Goal: Task Accomplishment & Management: Use online tool/utility

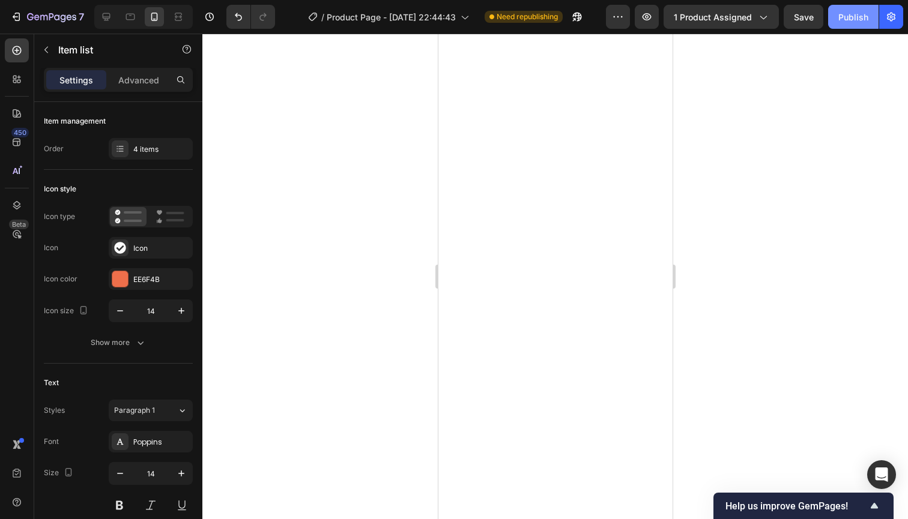
click at [853, 17] on div "Publish" at bounding box center [853, 17] width 30 height 13
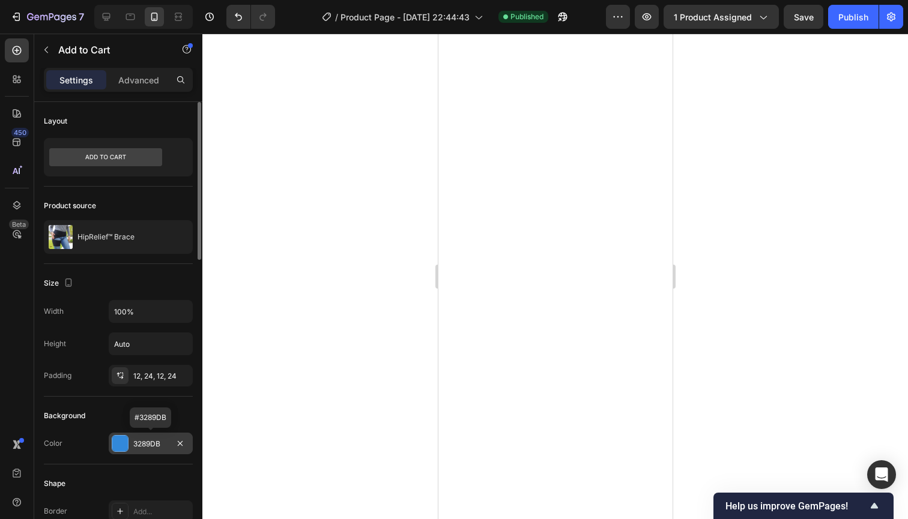
click at [163, 439] on div "3289DB" at bounding box center [150, 444] width 35 height 11
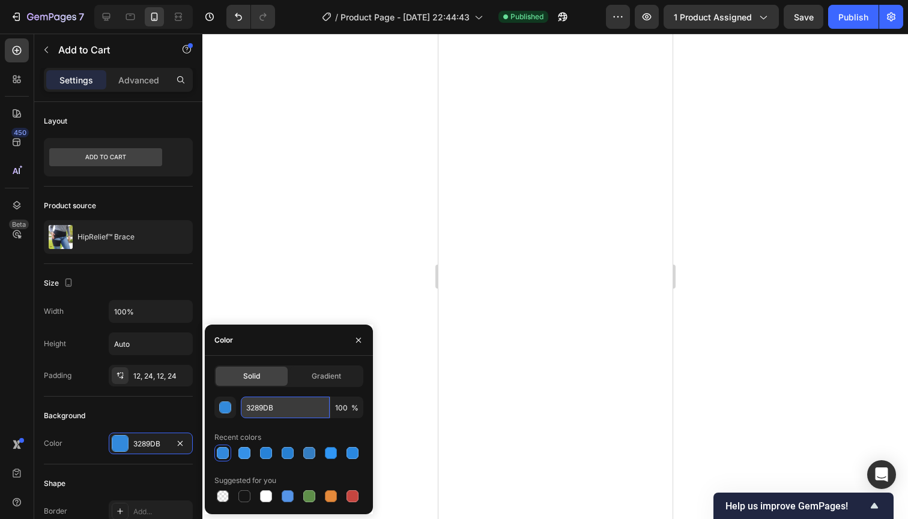
click at [295, 408] on input "3289DB" at bounding box center [285, 408] width 89 height 22
drag, startPoint x: 276, startPoint y: 409, endPoint x: 243, endPoint y: 408, distance: 33.6
click at [243, 408] on input "3289DB" at bounding box center [285, 408] width 89 height 22
paste input "1E3A8A"
type input "1E3A8A"
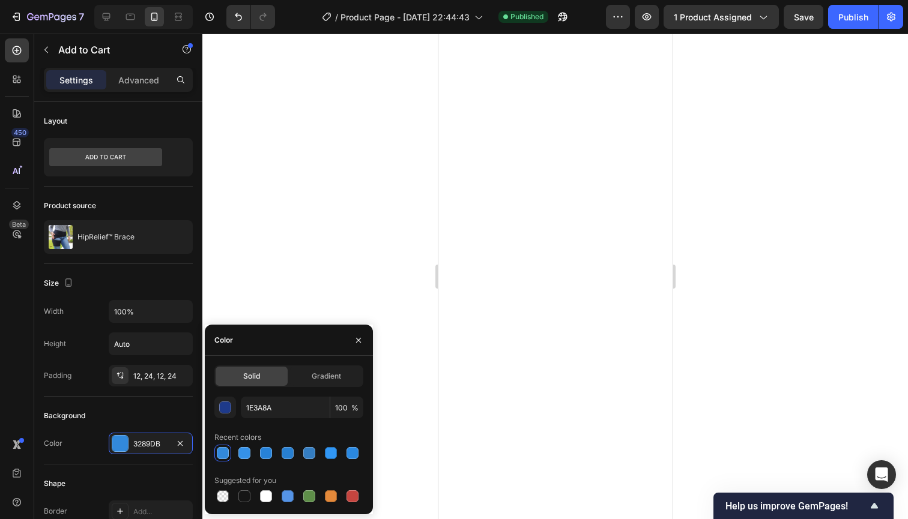
click at [399, 336] on div at bounding box center [555, 277] width 706 height 486
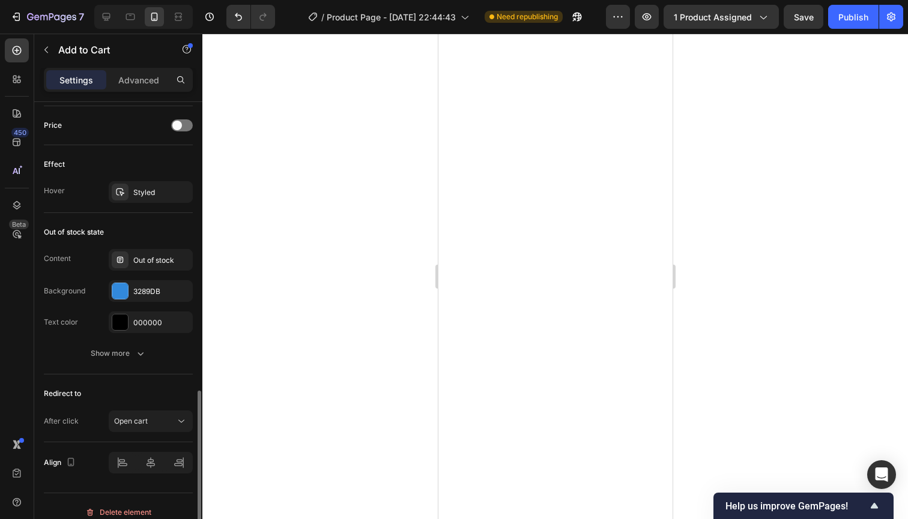
scroll to position [835, 0]
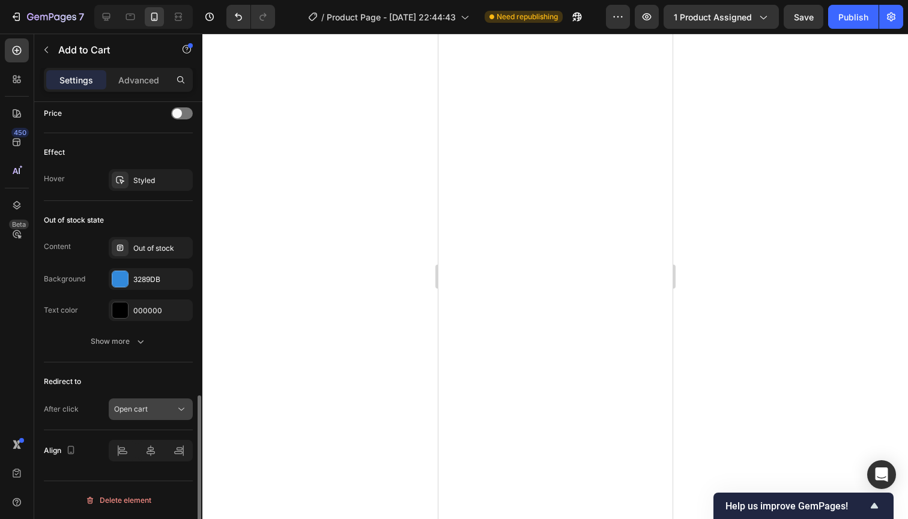
click at [173, 414] on div "Open cart" at bounding box center [144, 409] width 61 height 11
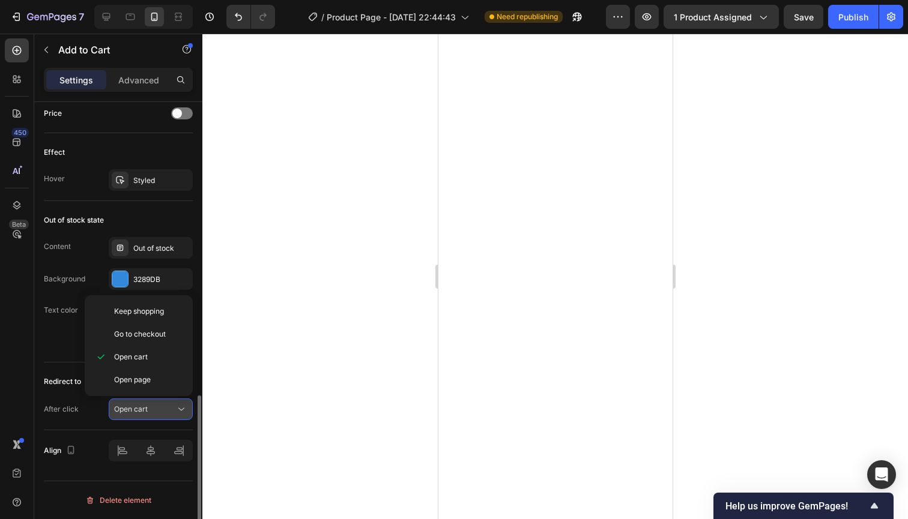
click at [173, 414] on div "Open cart" at bounding box center [144, 409] width 61 height 11
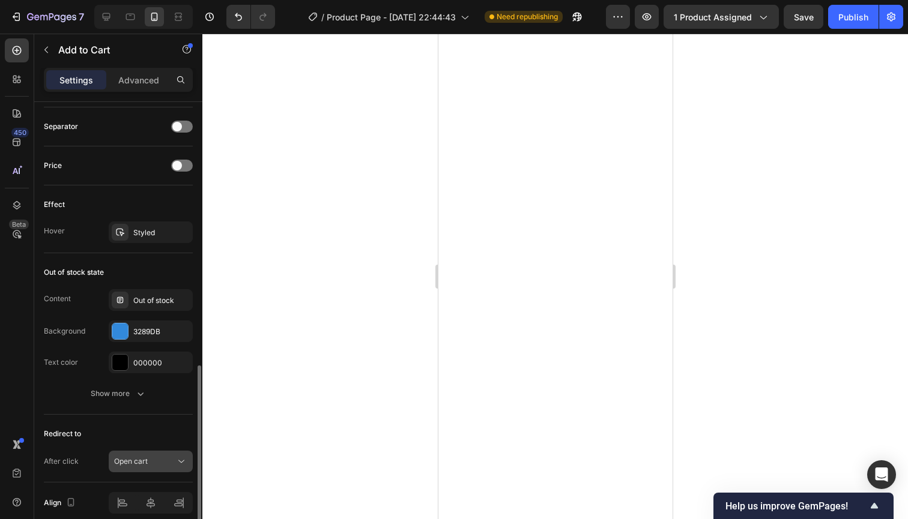
scroll to position [768, 0]
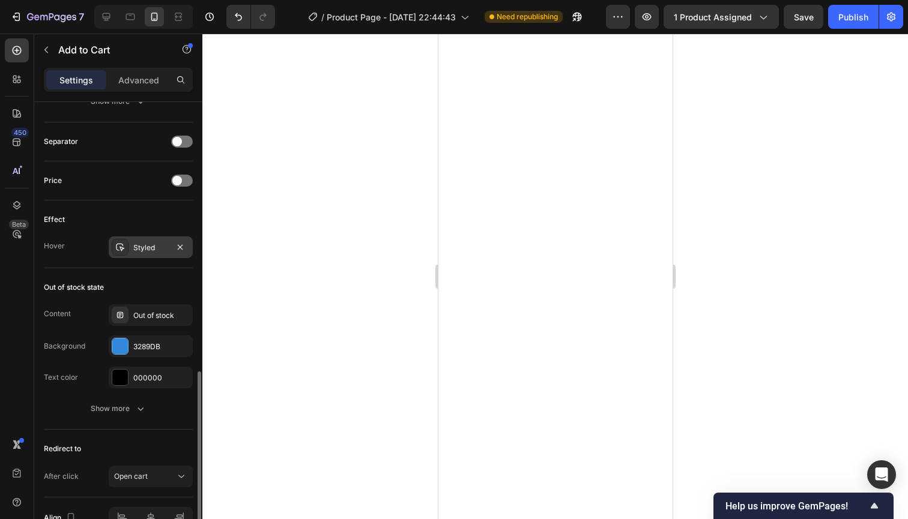
click at [144, 243] on div "Styled" at bounding box center [150, 248] width 35 height 11
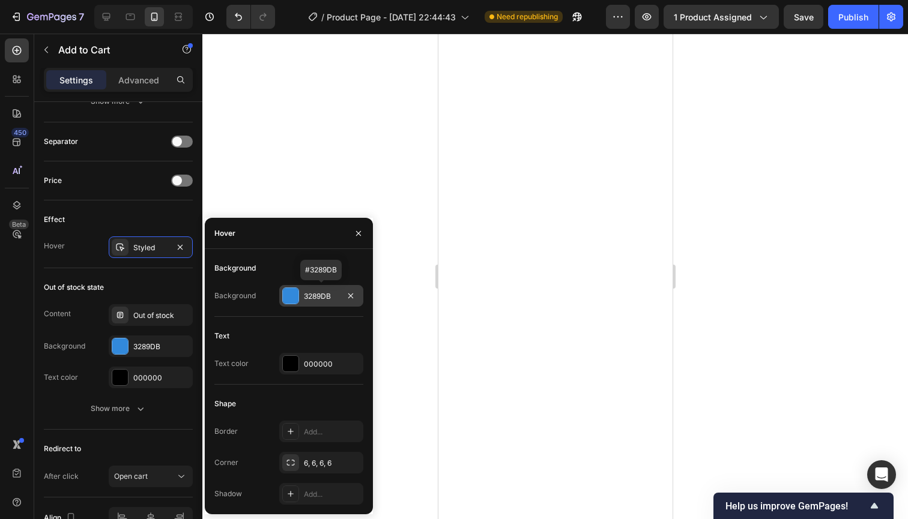
click at [336, 295] on div "3289DB" at bounding box center [321, 296] width 35 height 11
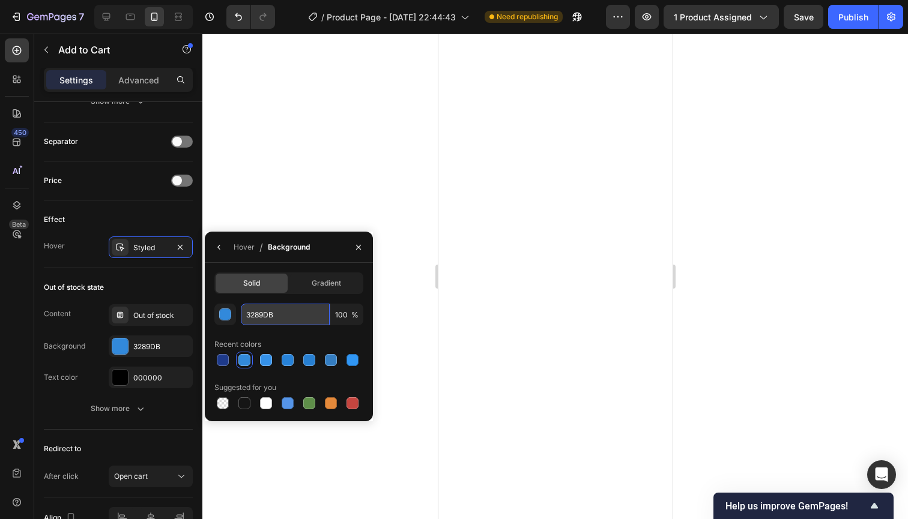
drag, startPoint x: 281, startPoint y: 316, endPoint x: 243, endPoint y: 314, distance: 37.9
click at [243, 314] on input "3289DB" at bounding box center [285, 315] width 89 height 22
paste input "B82F6"
type input "3B82F6"
click at [380, 216] on div at bounding box center [555, 277] width 706 height 486
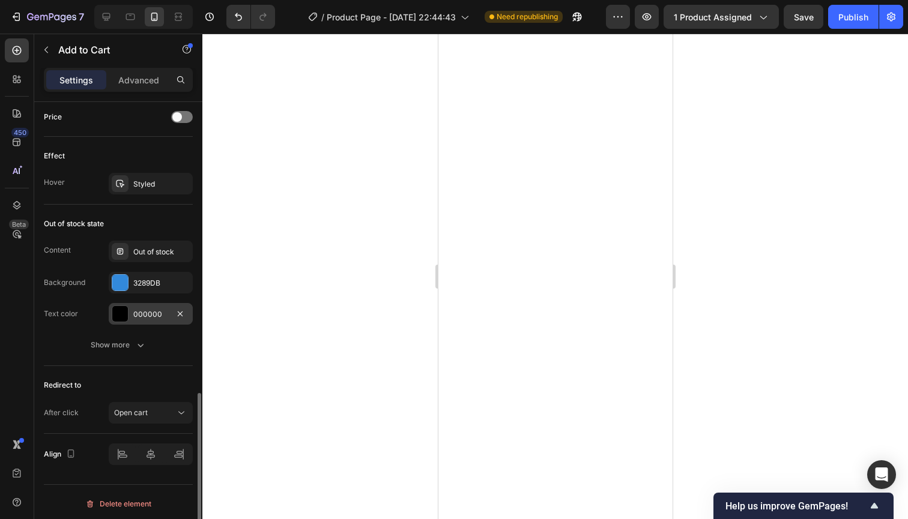
scroll to position [832, 0]
click at [163, 279] on div "3289DB" at bounding box center [150, 282] width 35 height 11
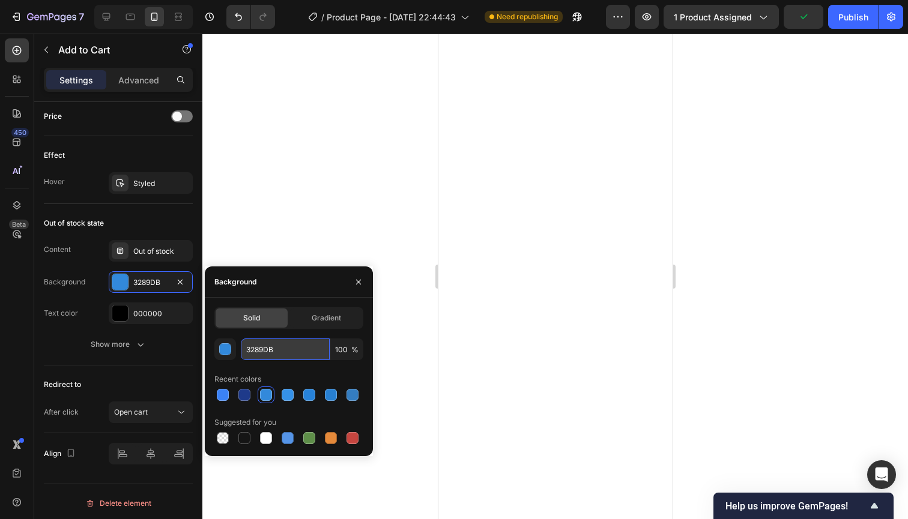
click at [283, 353] on input "3289DB" at bounding box center [285, 350] width 89 height 22
drag, startPoint x: 281, startPoint y: 353, endPoint x: 242, endPoint y: 350, distance: 39.1
click at [236, 347] on div "3289DB 100 %" at bounding box center [288, 350] width 149 height 22
paste input "B82F6"
type input "3B82F6"
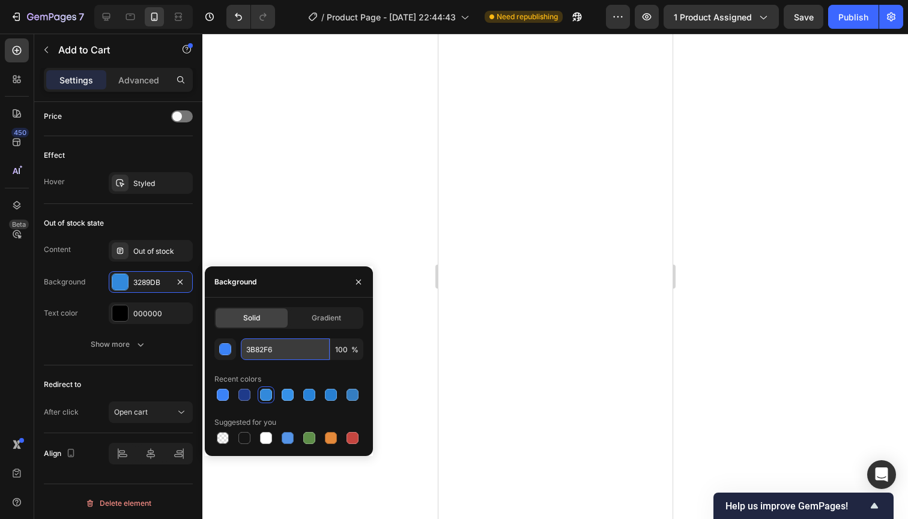
click at [288, 352] on input "3B82F6" at bounding box center [285, 350] width 89 height 22
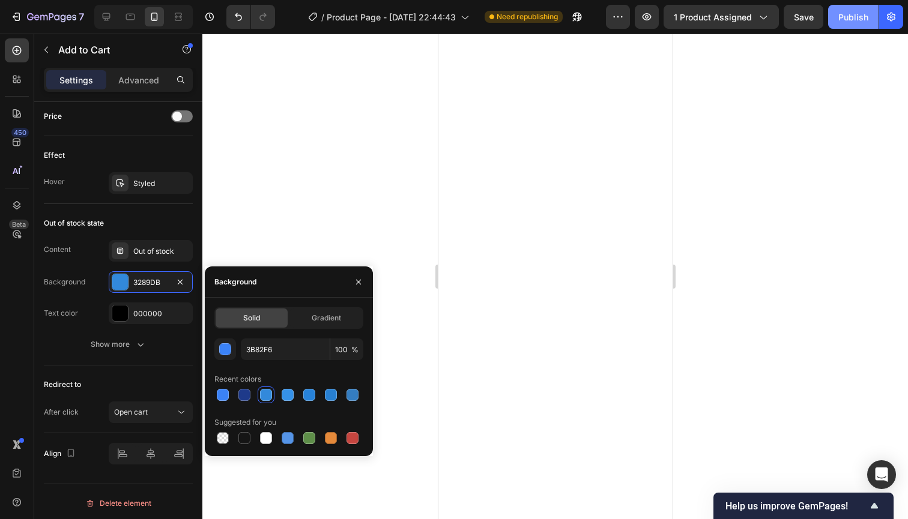
click at [847, 20] on div "Publish" at bounding box center [853, 17] width 30 height 13
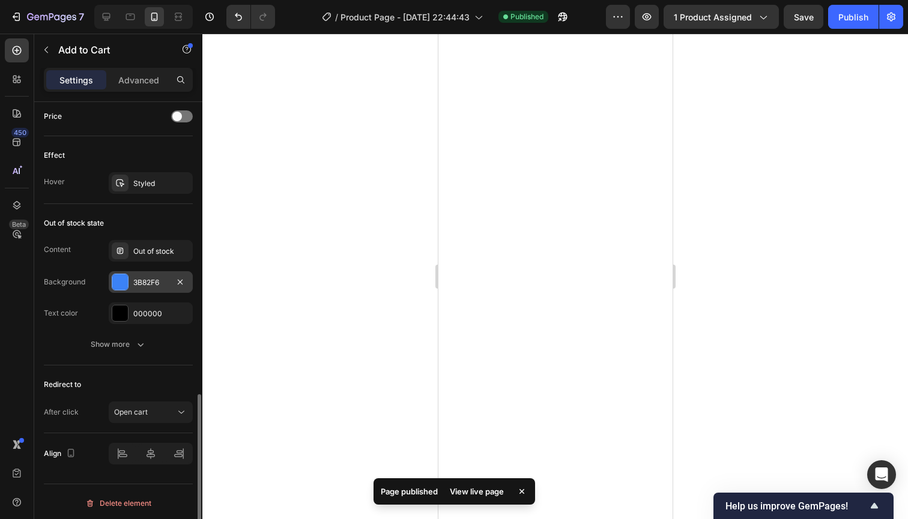
click at [163, 275] on div "3B82F6" at bounding box center [151, 282] width 84 height 22
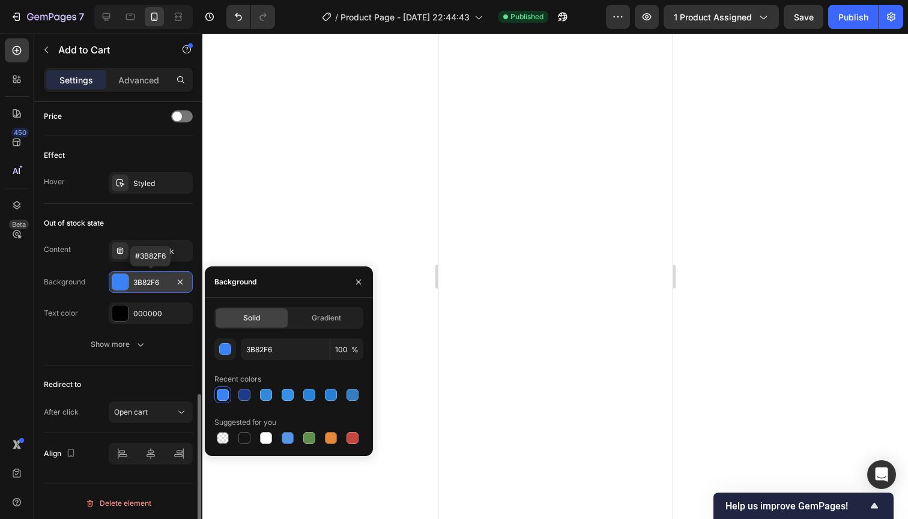
click at [163, 275] on div "3B82F6" at bounding box center [151, 282] width 84 height 22
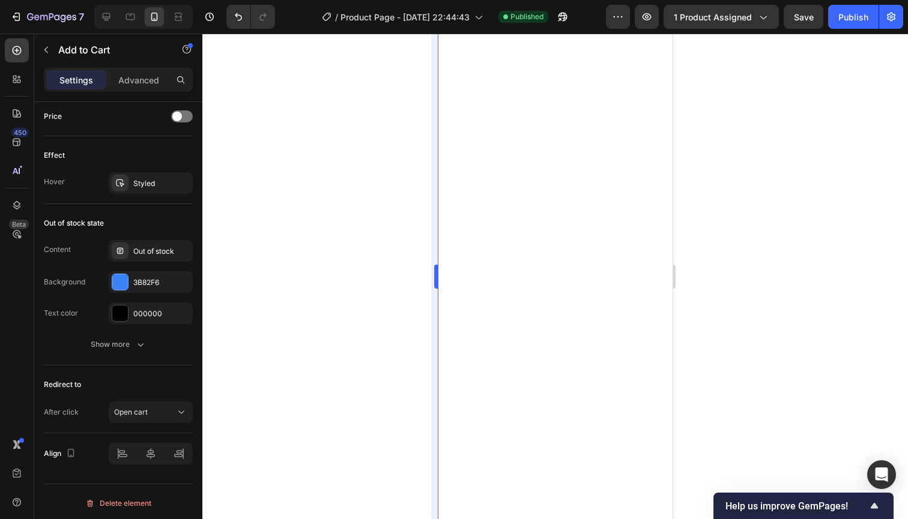
scroll to position [0, 0]
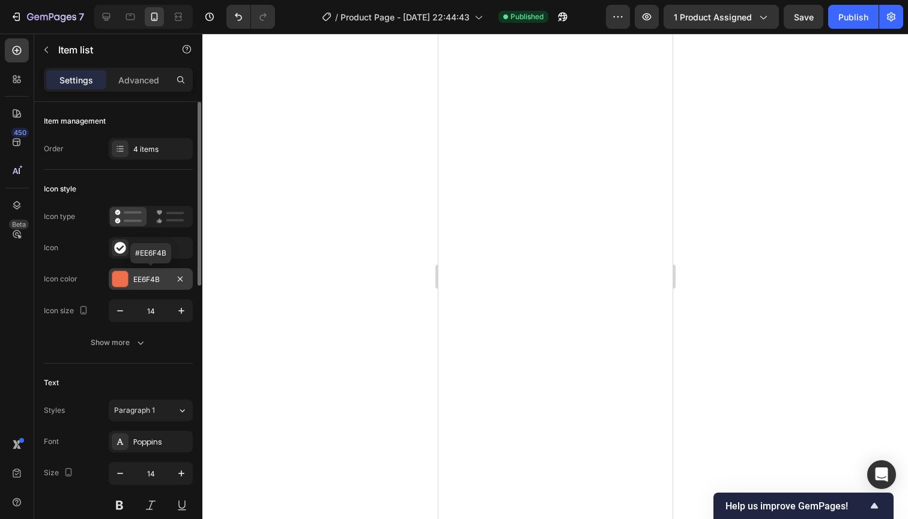
click at [164, 279] on div "EE6F4B" at bounding box center [150, 279] width 35 height 11
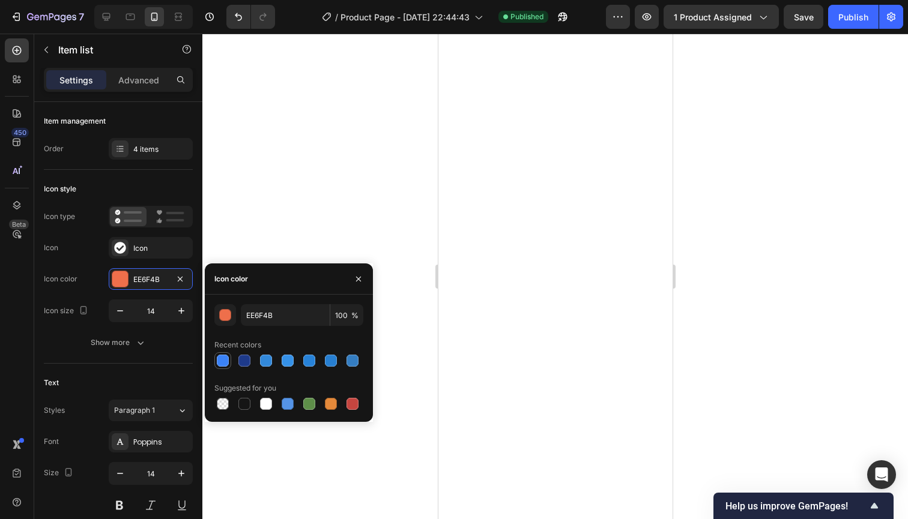
click at [221, 360] on div at bounding box center [223, 361] width 12 height 12
type input "3B82F6"
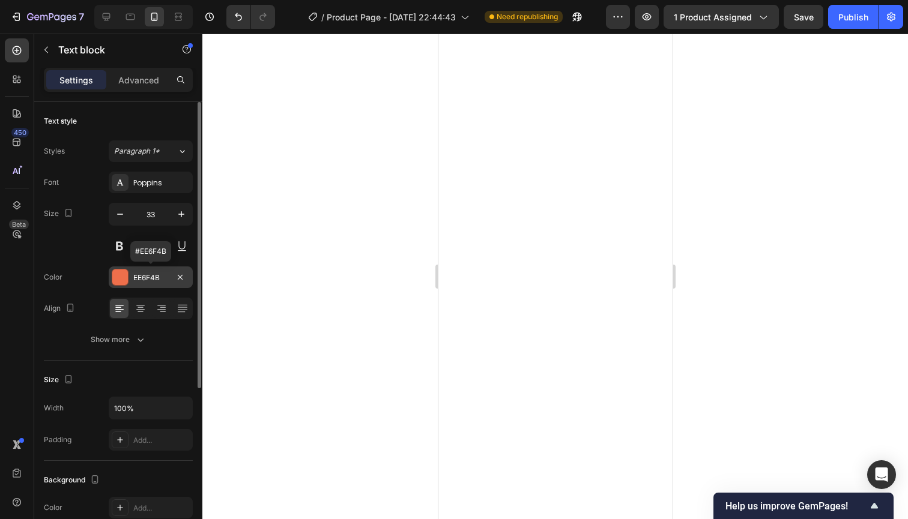
click at [160, 276] on div "EE6F4B" at bounding box center [150, 278] width 35 height 11
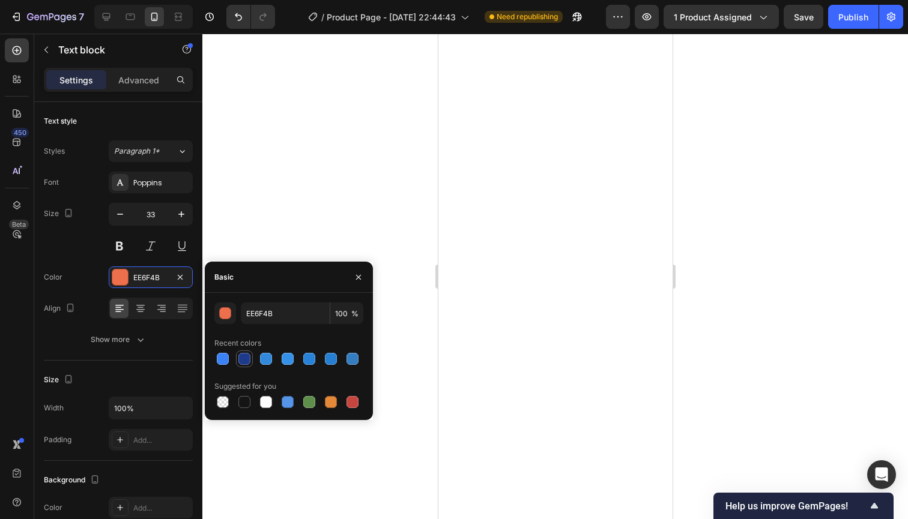
click at [242, 361] on div at bounding box center [244, 359] width 12 height 12
click at [225, 360] on div at bounding box center [223, 359] width 12 height 12
type input "3B82F6"
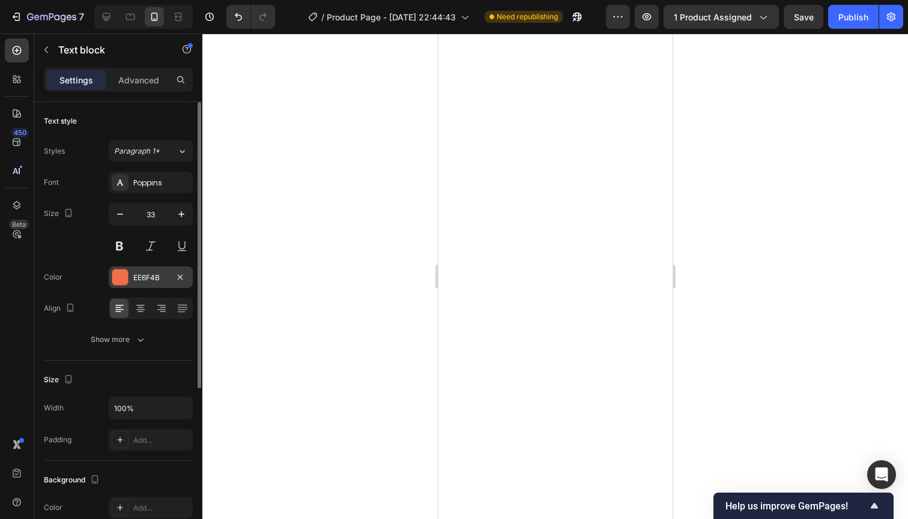
click at [171, 283] on div "EE6F4B" at bounding box center [151, 278] width 84 height 22
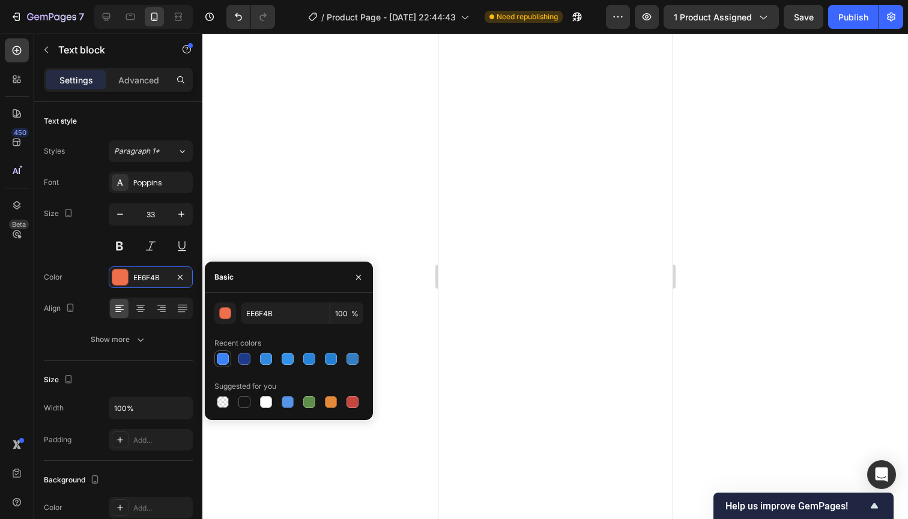
click at [225, 361] on div at bounding box center [223, 359] width 12 height 12
type input "3B82F6"
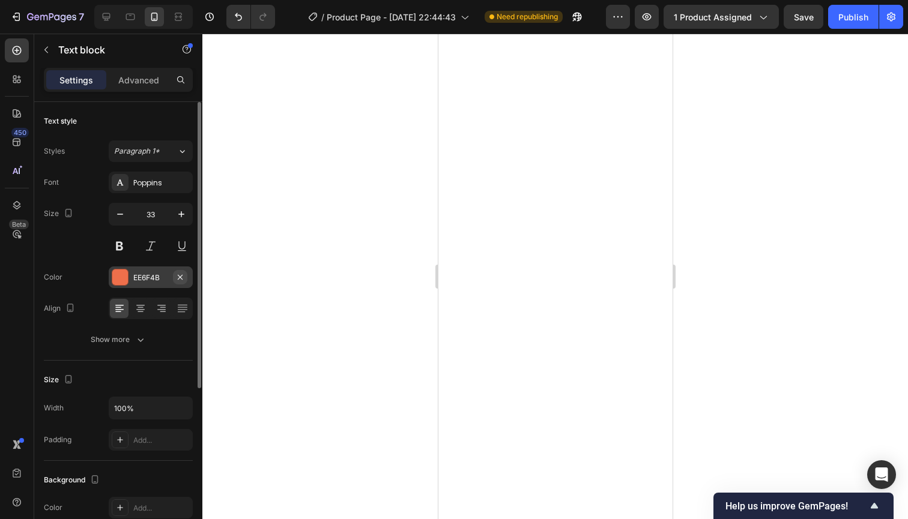
click at [175, 274] on icon "button" at bounding box center [180, 278] width 10 height 10
click at [231, 14] on button "Undo/Redo" at bounding box center [238, 17] width 24 height 24
click at [145, 278] on div "EE6F4B" at bounding box center [150, 278] width 35 height 11
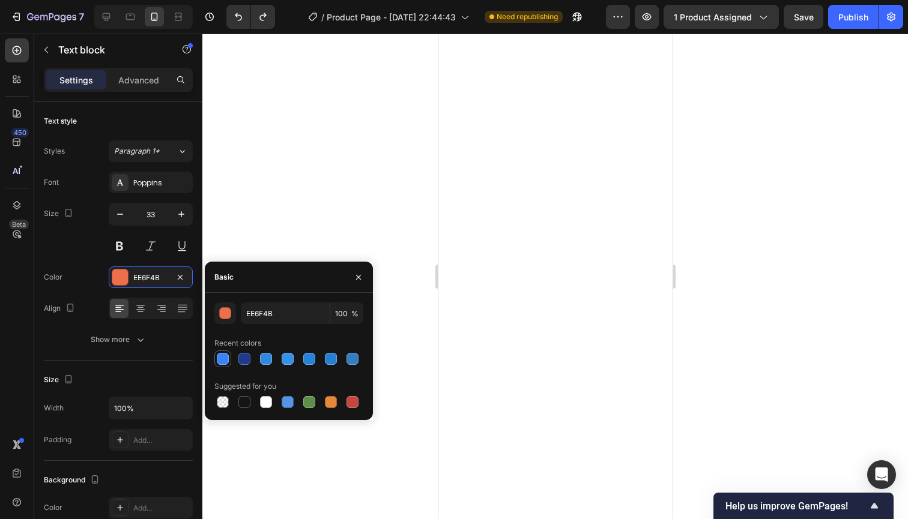
click at [224, 356] on div at bounding box center [223, 359] width 12 height 12
type input "3B82F6"
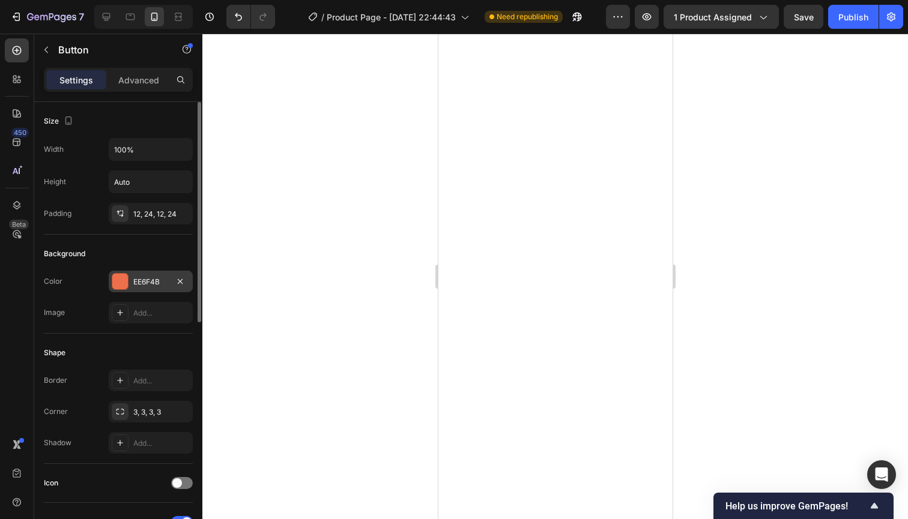
click at [142, 283] on div "EE6F4B" at bounding box center [150, 282] width 35 height 11
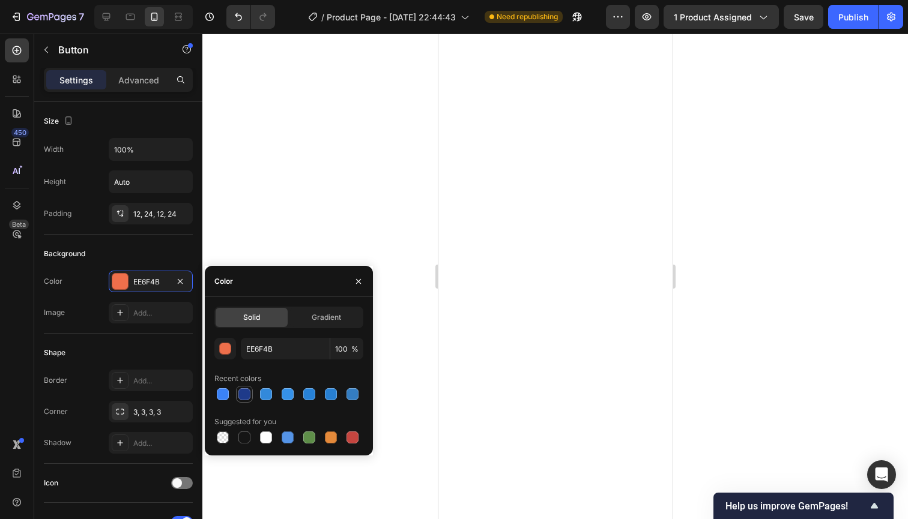
click at [245, 395] on div at bounding box center [244, 395] width 12 height 12
type input "1E3A8A"
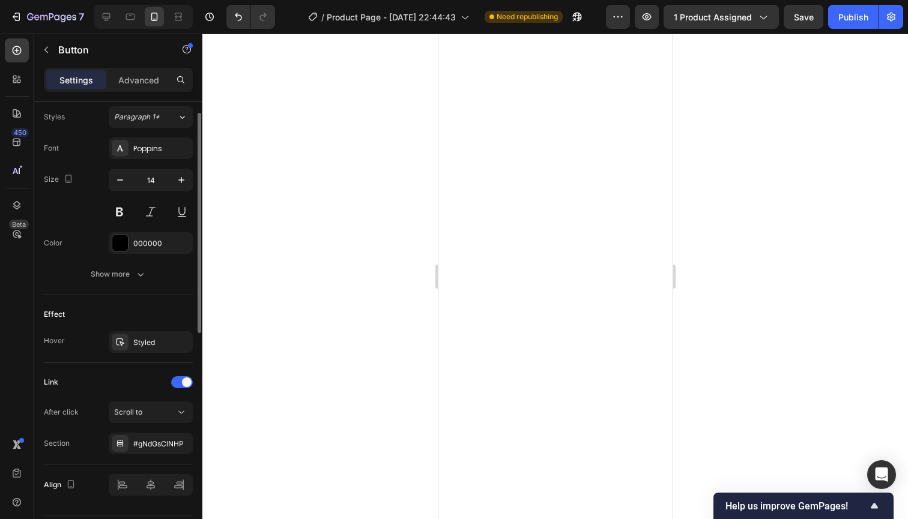
scroll to position [472, 0]
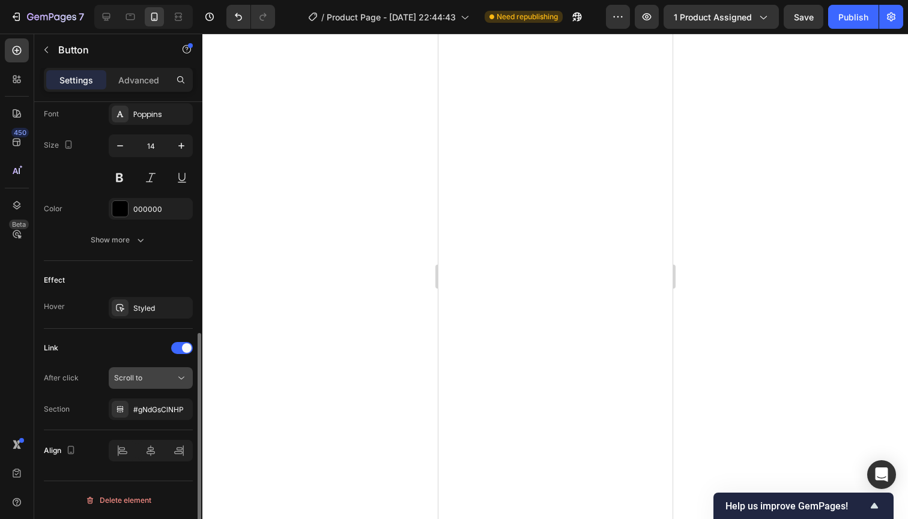
click at [148, 377] on div "Scroll to" at bounding box center [144, 378] width 61 height 11
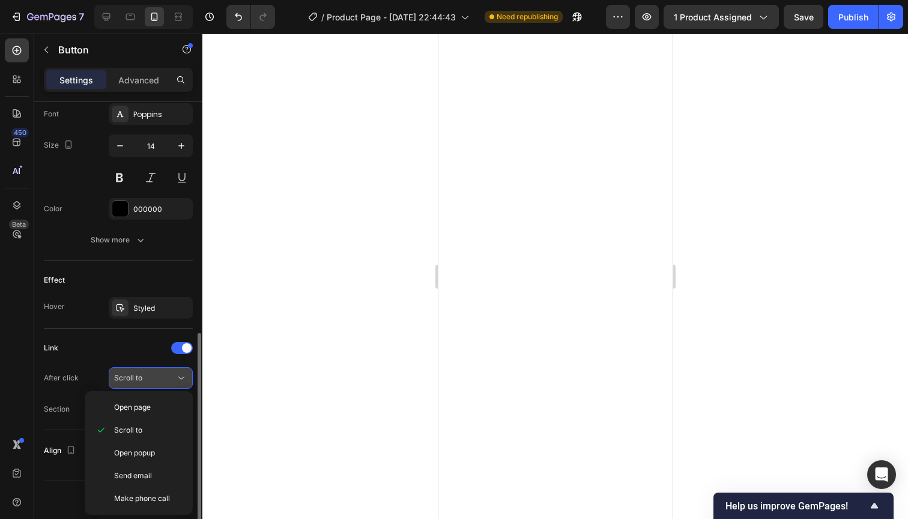
click at [148, 377] on div "Scroll to" at bounding box center [144, 378] width 61 height 11
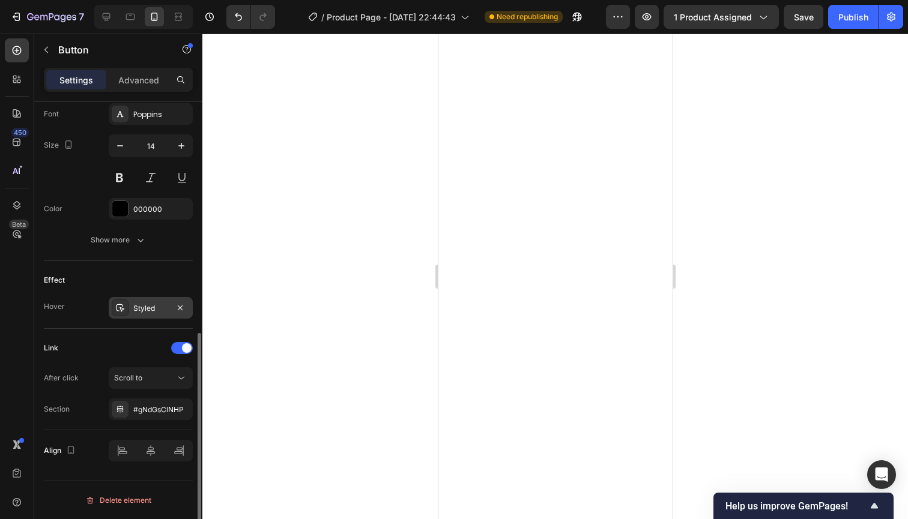
click at [148, 310] on div "Styled" at bounding box center [150, 308] width 35 height 11
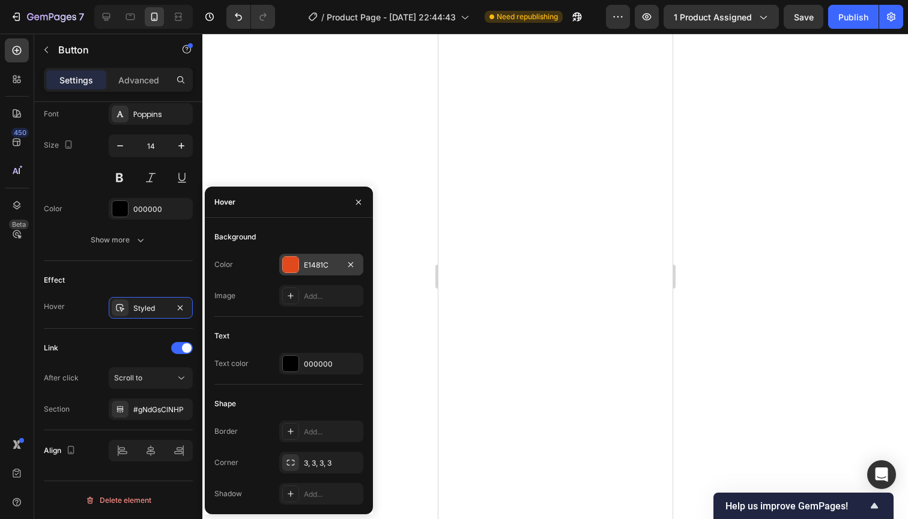
click at [311, 264] on div "E1481C" at bounding box center [321, 265] width 35 height 11
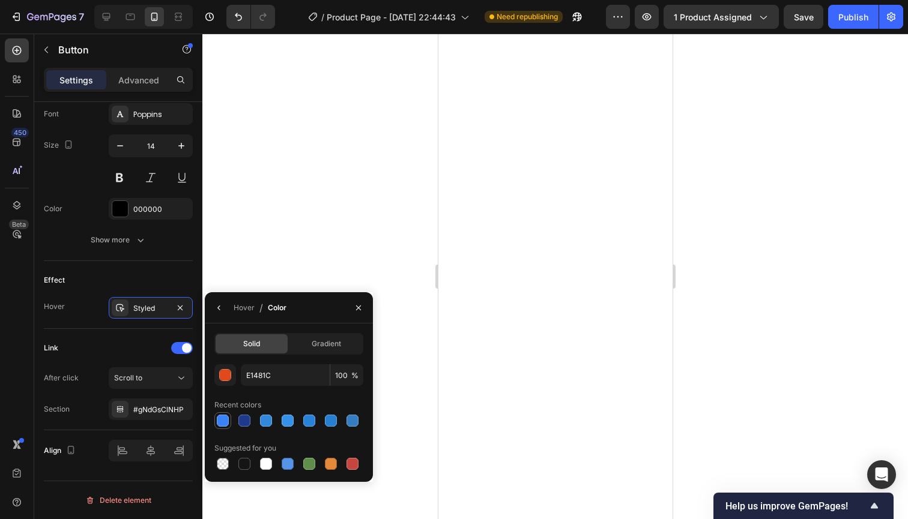
click at [224, 420] on div at bounding box center [223, 421] width 12 height 12
type input "3B82F6"
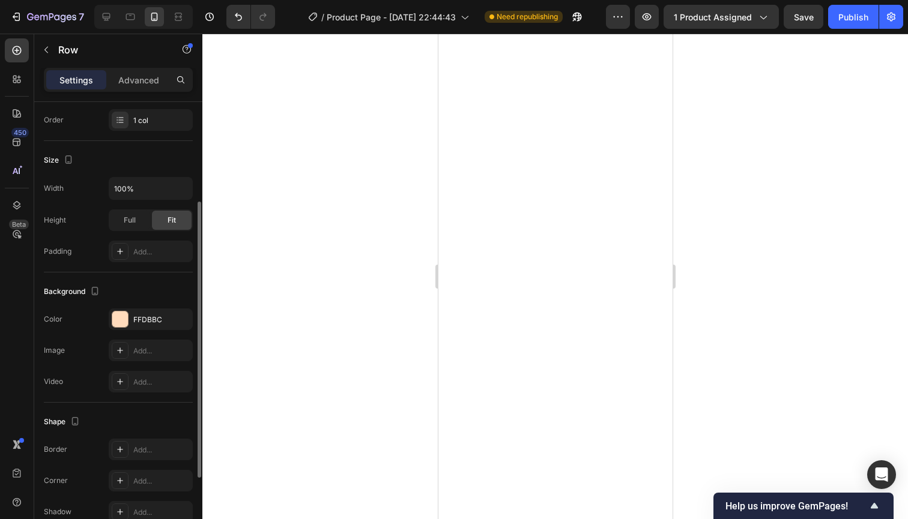
scroll to position [162, 0]
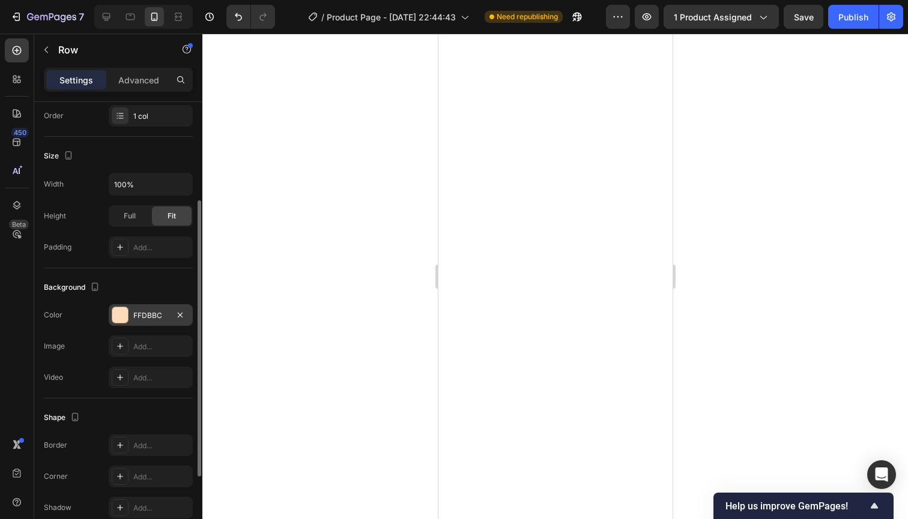
click at [150, 315] on div "FFDBBC" at bounding box center [150, 315] width 35 height 11
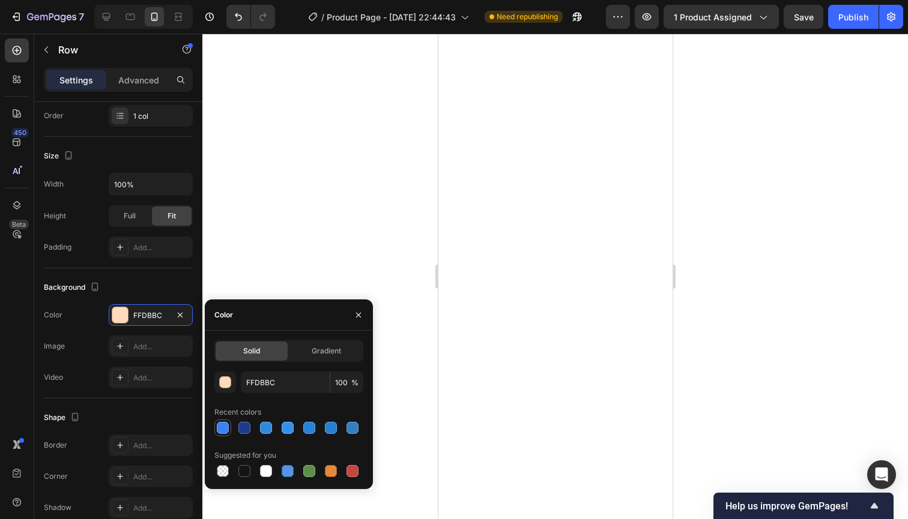
click at [223, 427] on div at bounding box center [223, 428] width 12 height 12
type input "3B82F6"
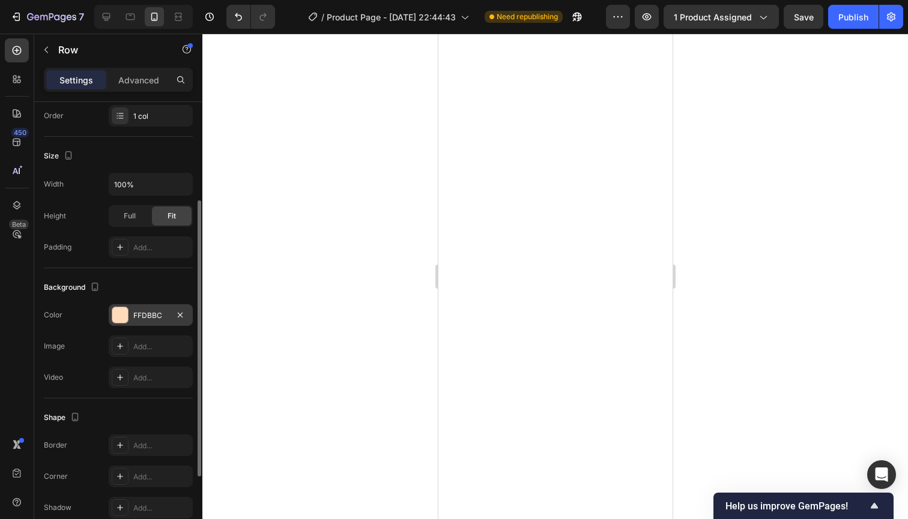
click at [147, 319] on div "FFDBBC" at bounding box center [150, 315] width 35 height 11
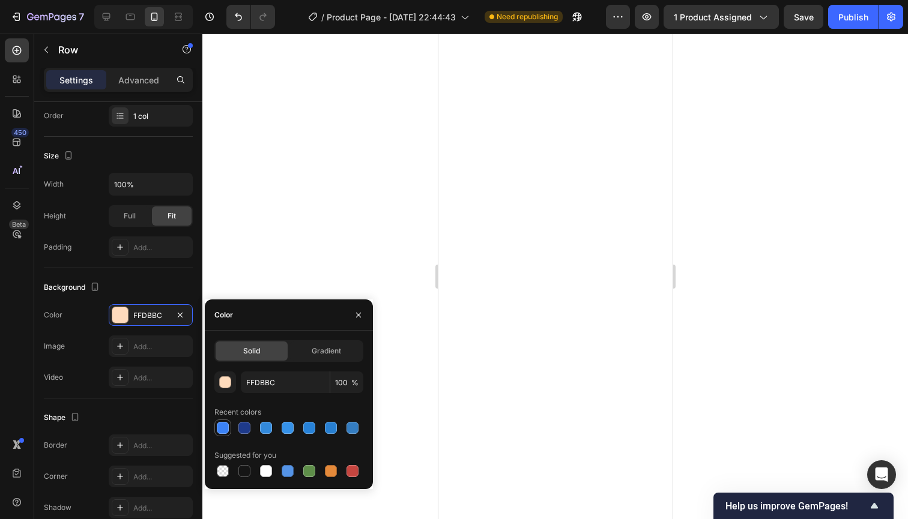
click at [225, 429] on div at bounding box center [223, 428] width 12 height 12
type input "3B82F6"
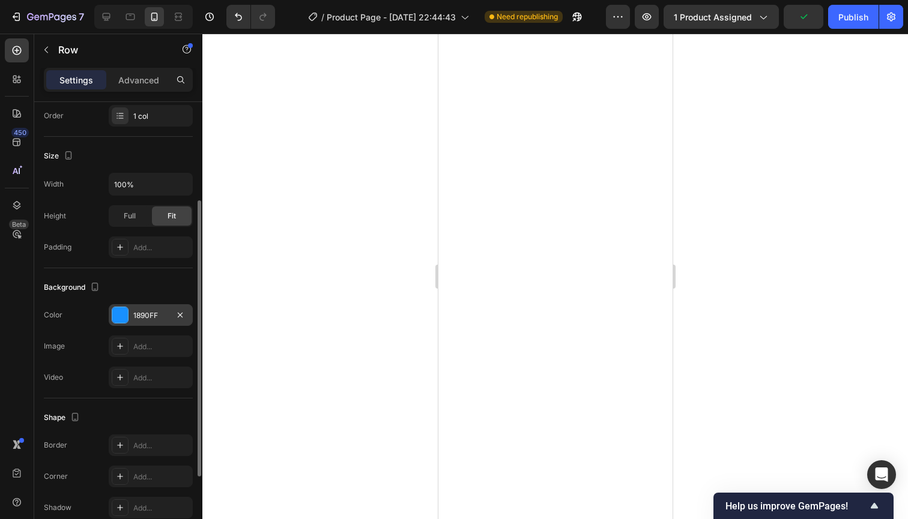
click at [146, 318] on div "1890FF" at bounding box center [150, 315] width 35 height 11
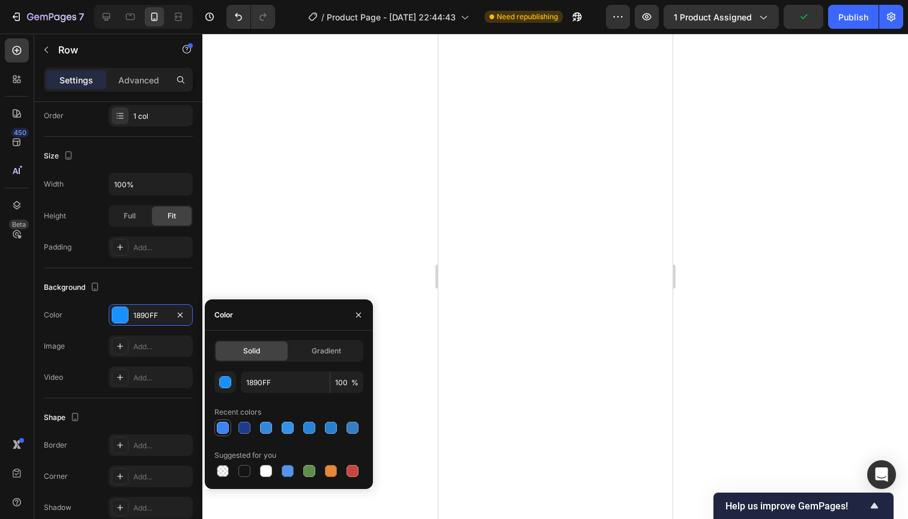
click at [220, 427] on div at bounding box center [223, 428] width 12 height 12
type input "3B82F6"
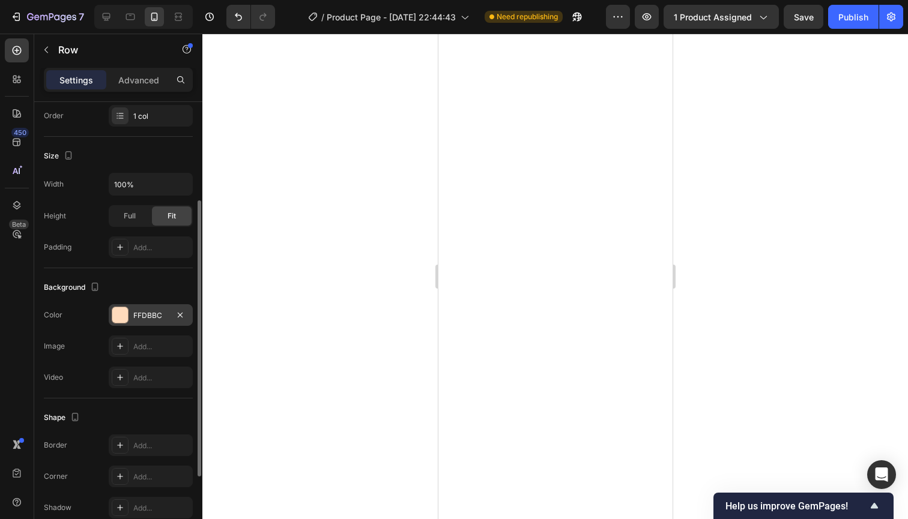
click at [147, 315] on div "FFDBBC" at bounding box center [150, 315] width 35 height 11
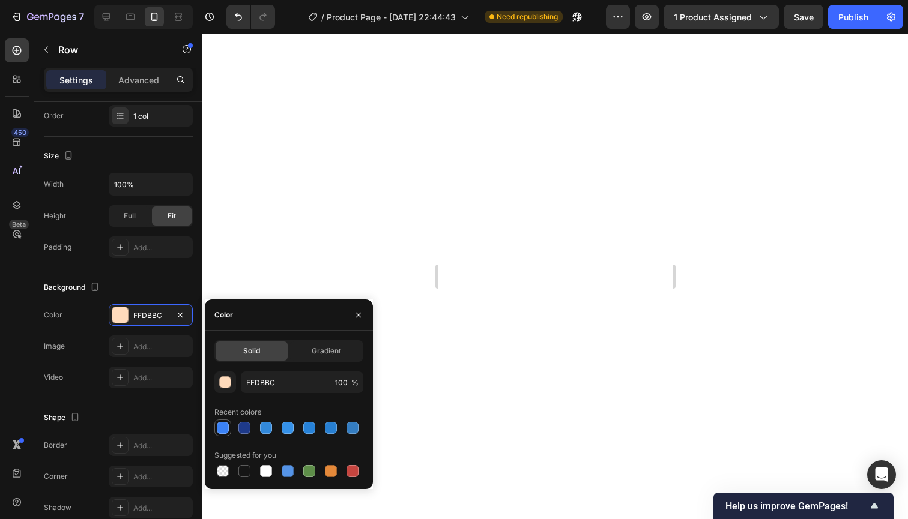
click at [223, 427] on div at bounding box center [223, 428] width 12 height 12
type input "3B82F6"
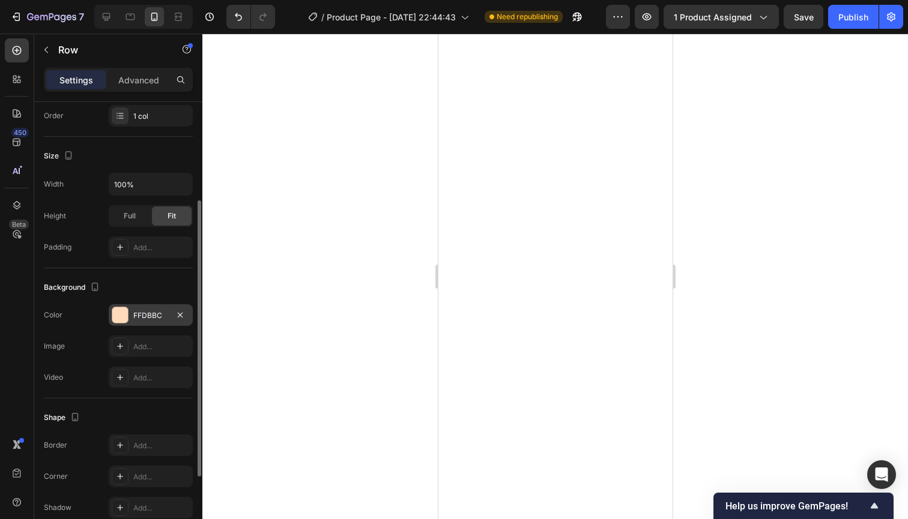
click at [115, 312] on div at bounding box center [120, 315] width 16 height 16
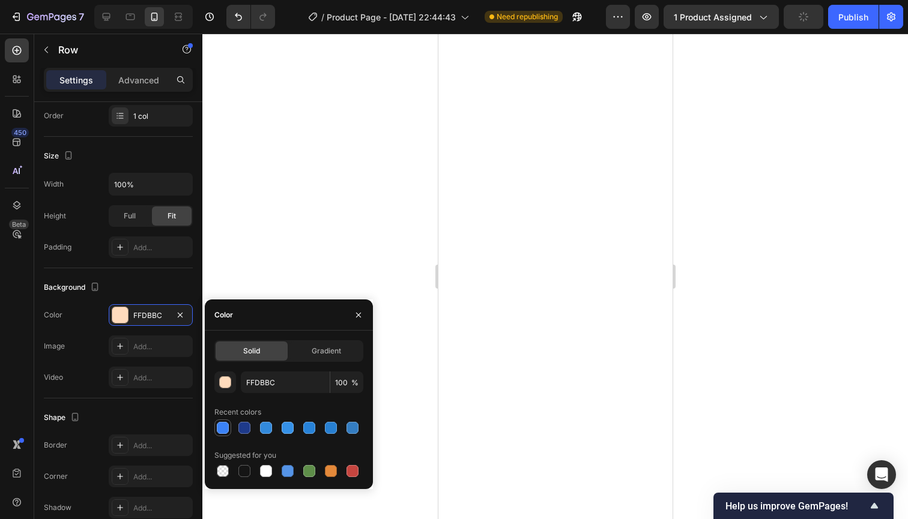
click at [228, 428] on div at bounding box center [223, 428] width 12 height 12
type input "3B82F6"
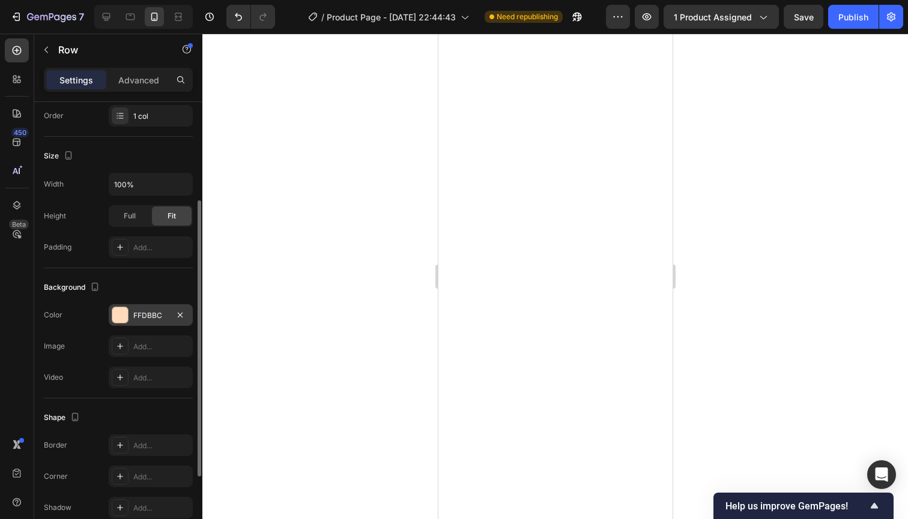
drag, startPoint x: 132, startPoint y: 313, endPoint x: 144, endPoint y: 318, distance: 13.2
click at [133, 315] on div "FFDBBC" at bounding box center [151, 315] width 84 height 22
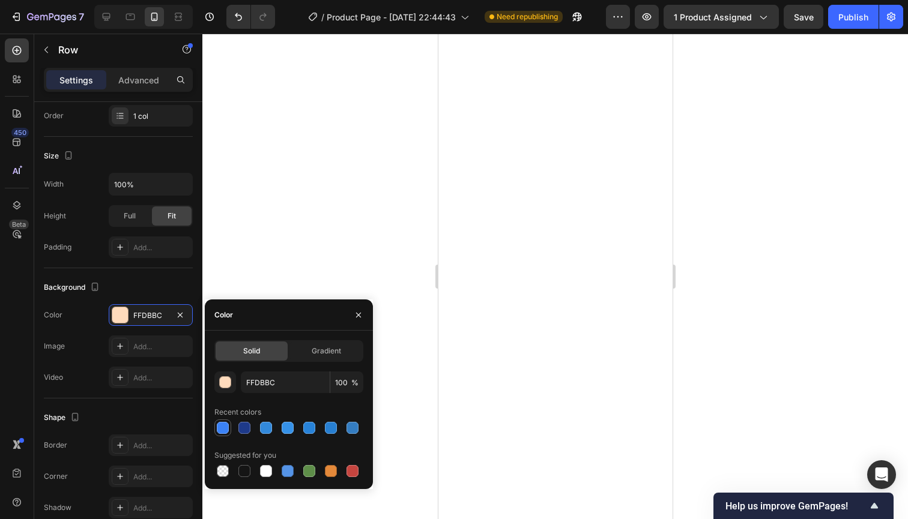
click at [225, 423] on div at bounding box center [223, 428] width 12 height 12
type input "3B82F6"
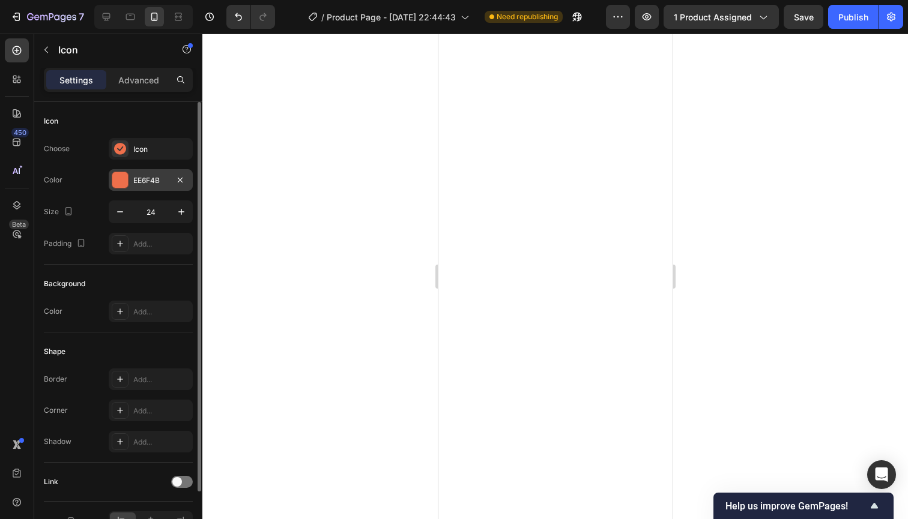
click at [146, 177] on div "EE6F4B" at bounding box center [150, 180] width 35 height 11
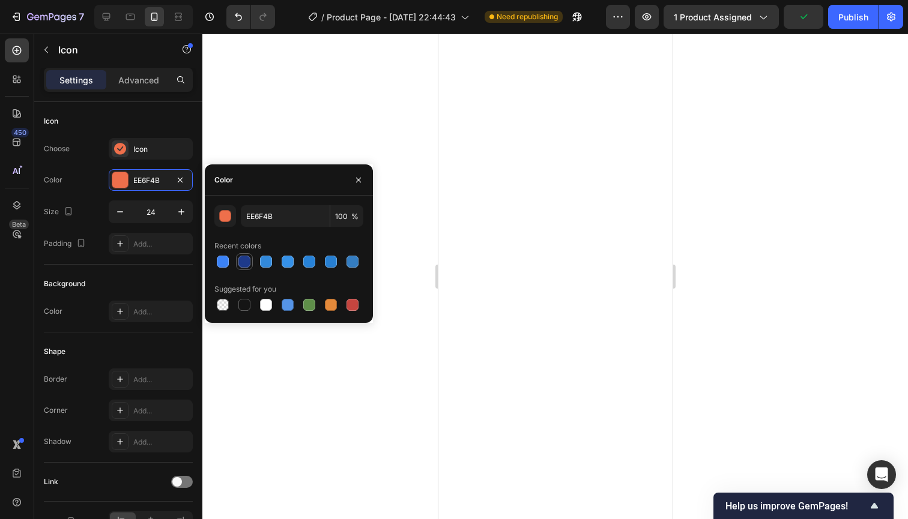
click at [242, 263] on div at bounding box center [244, 262] width 12 height 12
click at [221, 262] on div at bounding box center [223, 262] width 12 height 12
type input "3B82F6"
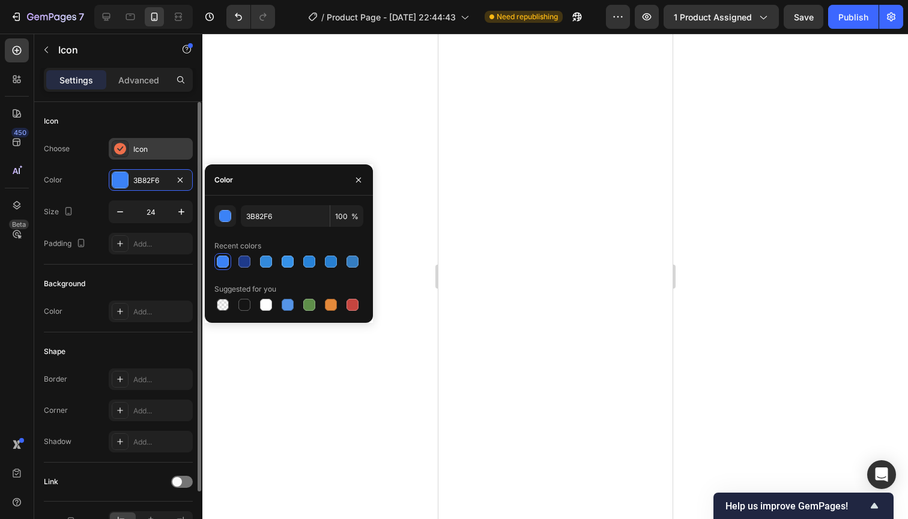
click at [149, 150] on div "Icon" at bounding box center [161, 149] width 56 height 11
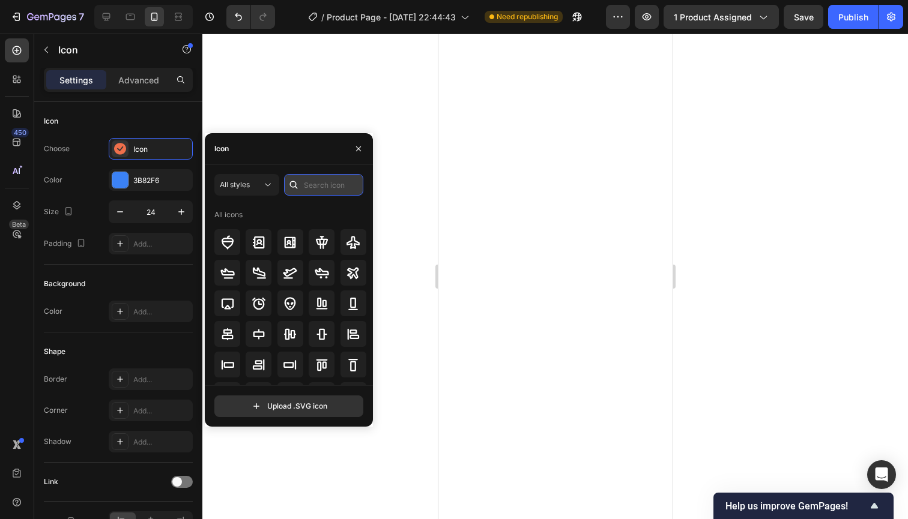
click at [309, 186] on input "text" at bounding box center [323, 185] width 79 height 22
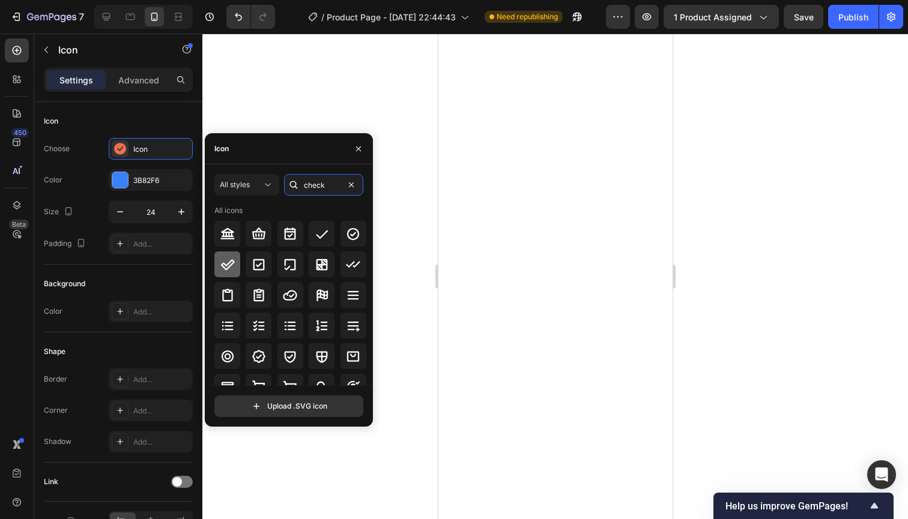
type input "check"
click at [232, 261] on icon at bounding box center [228, 264] width 14 height 11
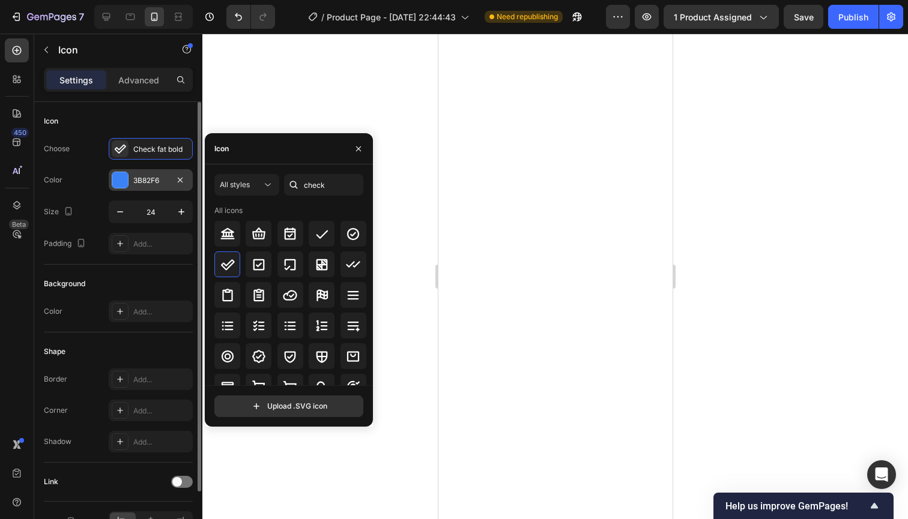
click at [155, 184] on div "3B82F6" at bounding box center [150, 180] width 35 height 11
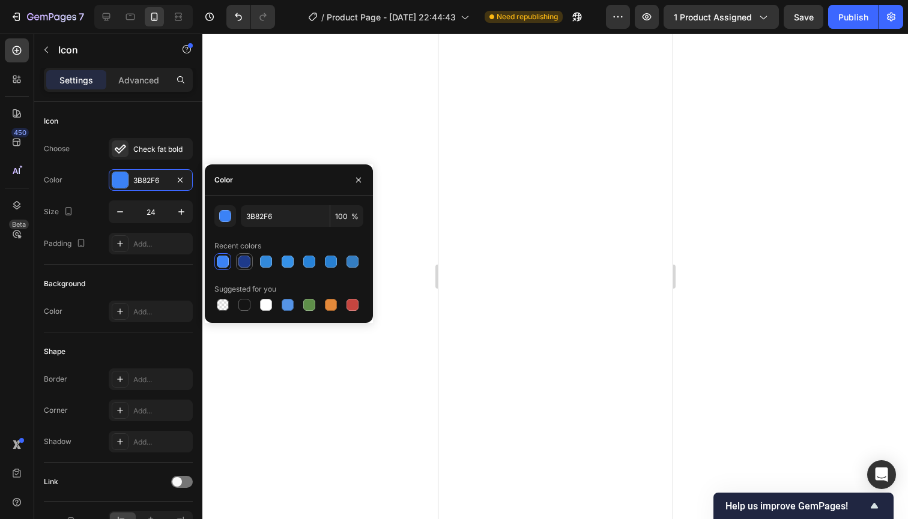
click at [243, 259] on div at bounding box center [244, 262] width 12 height 12
click at [245, 304] on div at bounding box center [244, 305] width 12 height 12
type input "151515"
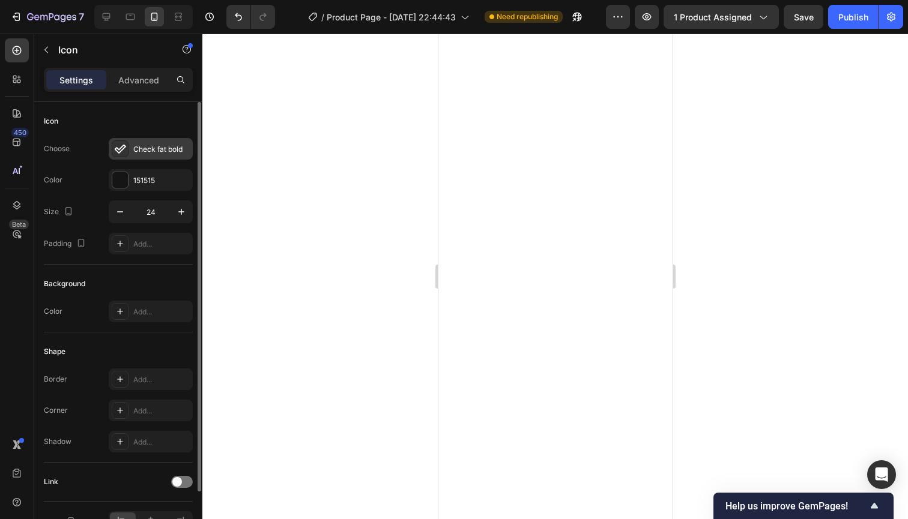
click at [159, 150] on div "Check fat bold" at bounding box center [161, 149] width 56 height 11
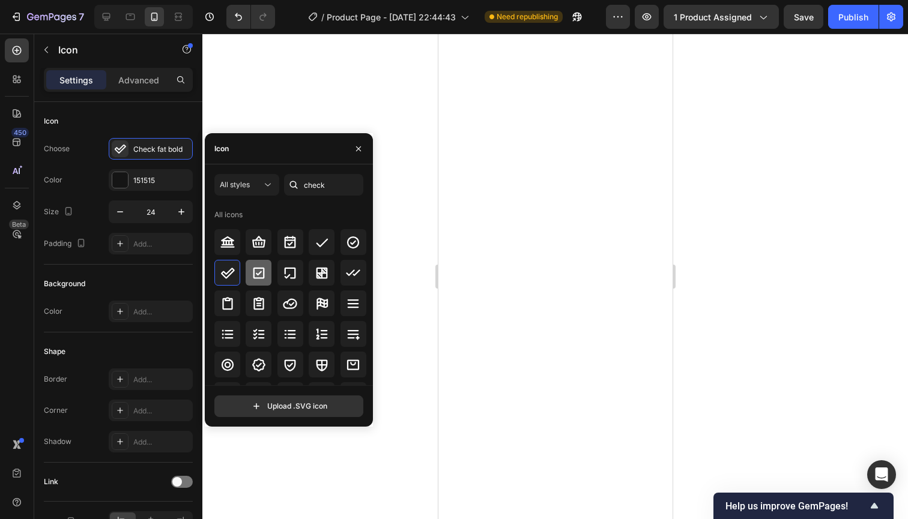
click at [258, 268] on icon at bounding box center [258, 272] width 11 height 11
click at [226, 270] on icon at bounding box center [227, 273] width 14 height 14
click at [317, 244] on icon at bounding box center [322, 242] width 14 height 14
click at [347, 246] on icon at bounding box center [353, 242] width 12 height 12
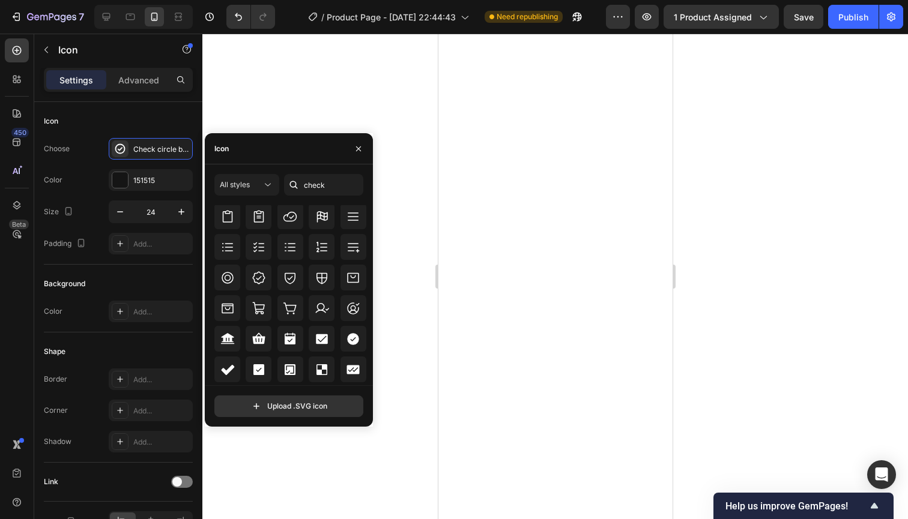
scroll to position [394, 0]
click at [350, 338] on icon at bounding box center [353, 339] width 12 height 12
click at [230, 365] on icon at bounding box center [227, 369] width 14 height 14
click at [351, 344] on icon at bounding box center [353, 339] width 12 height 12
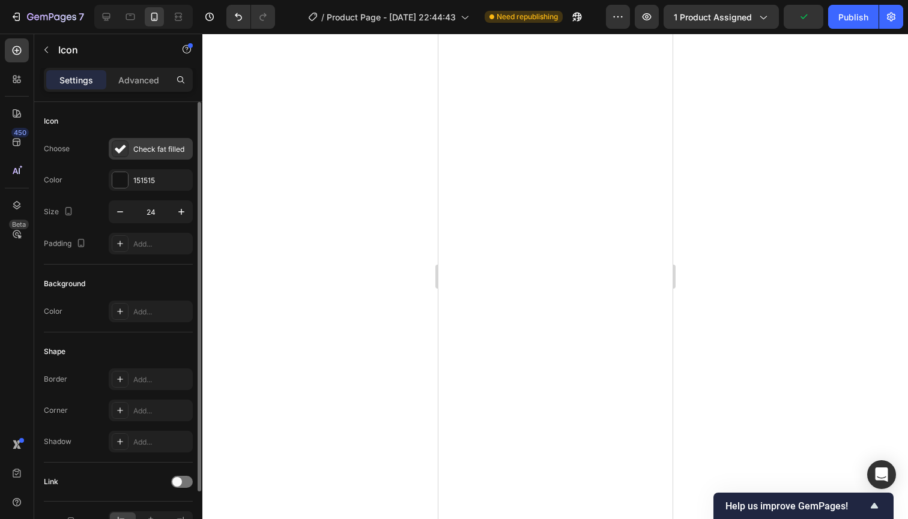
click at [173, 150] on div "Check fat filled" at bounding box center [161, 149] width 56 height 11
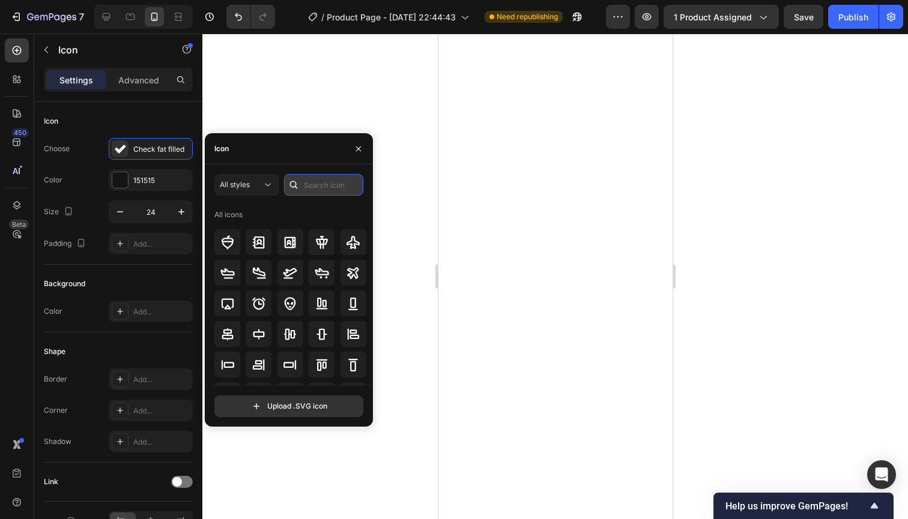
click at [322, 186] on input "text" at bounding box center [323, 185] width 79 height 22
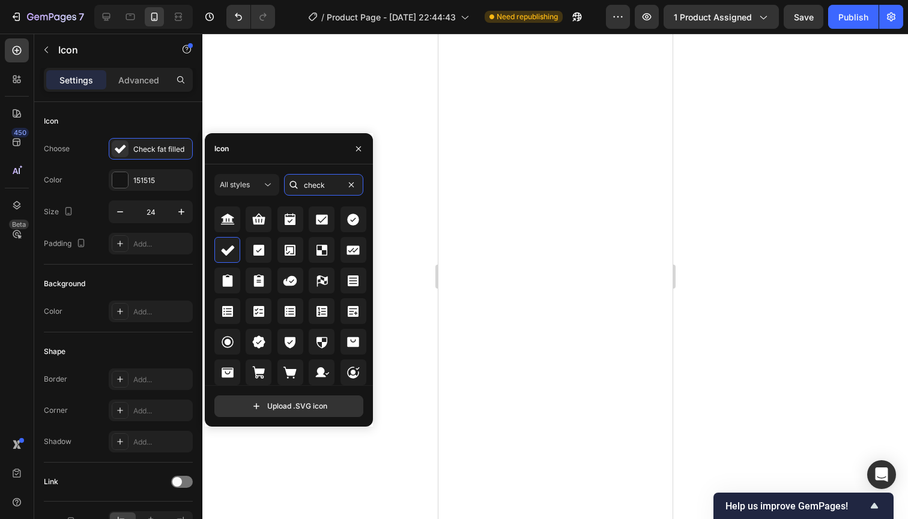
scroll to position [494, 0]
type input "check"
click at [259, 252] on icon at bounding box center [258, 250] width 11 height 11
click at [350, 224] on icon at bounding box center [353, 220] width 12 height 12
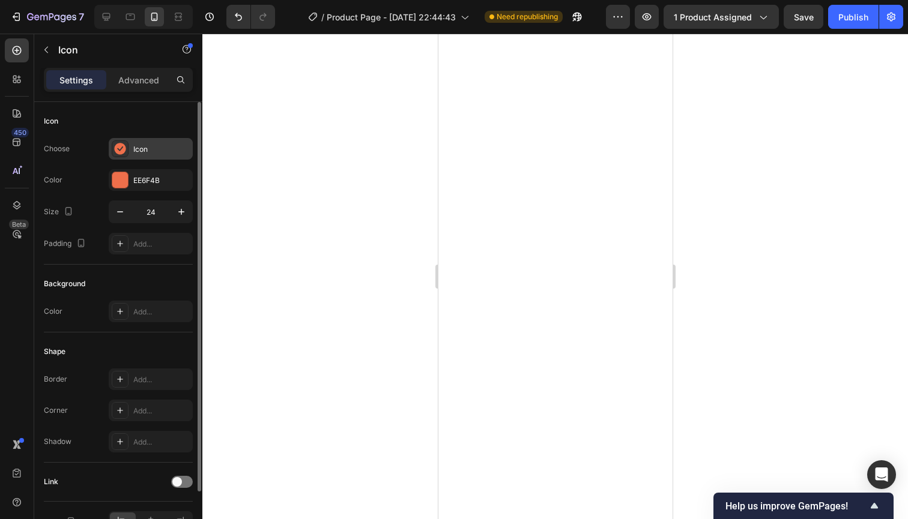
click at [147, 149] on div "Icon" at bounding box center [161, 149] width 56 height 11
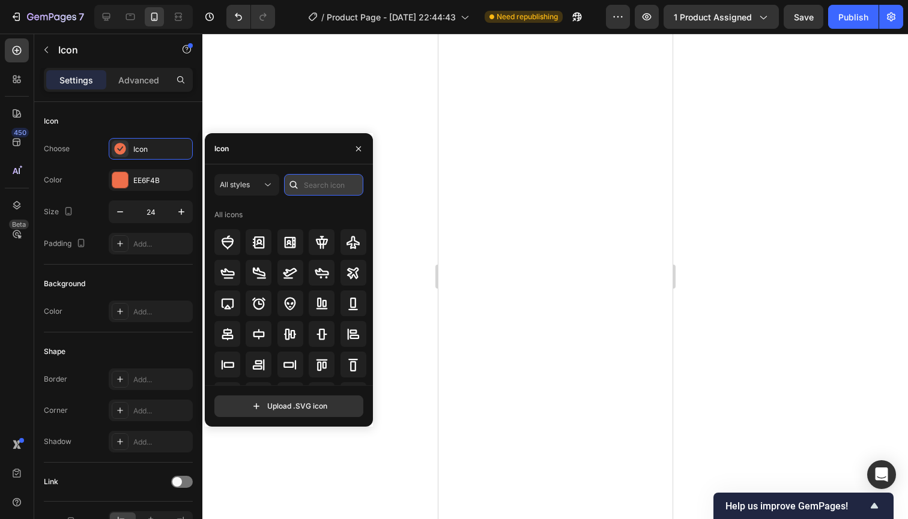
click at [312, 189] on input "text" at bounding box center [323, 185] width 79 height 22
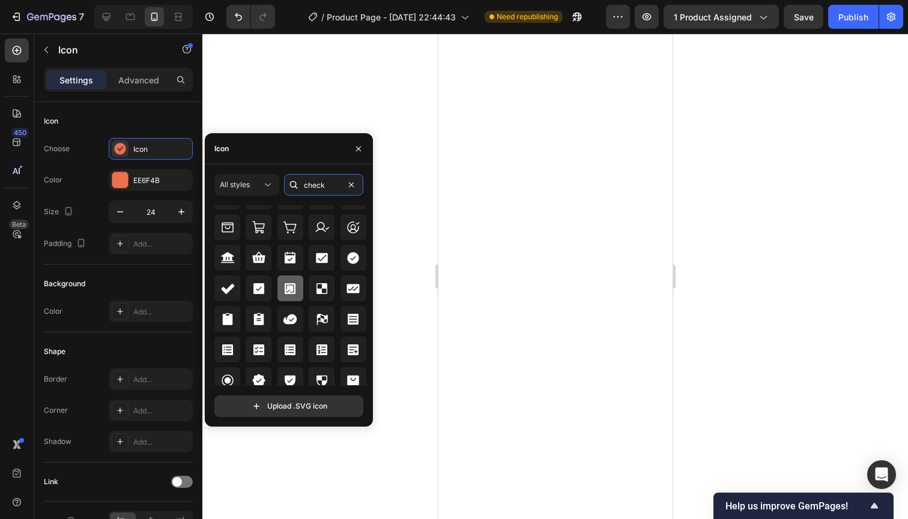
scroll to position [454, 0]
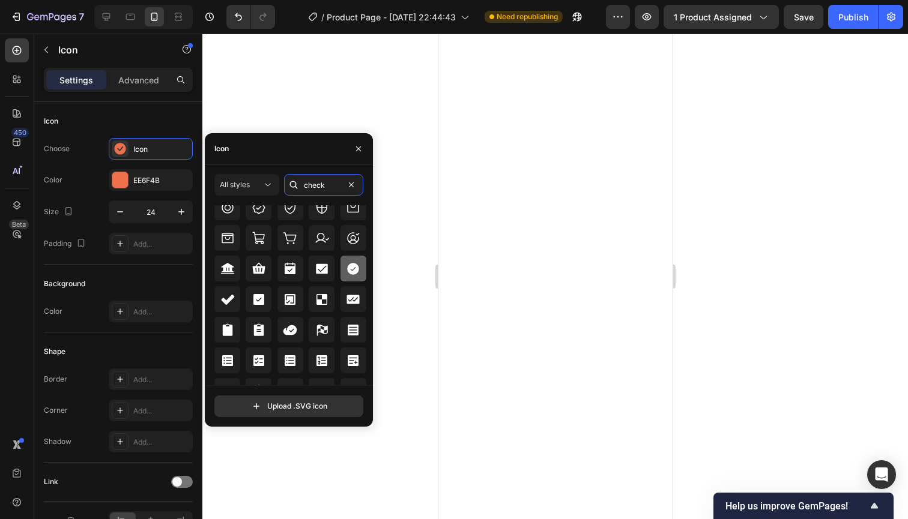
type input "check"
click at [351, 273] on icon at bounding box center [353, 269] width 12 height 12
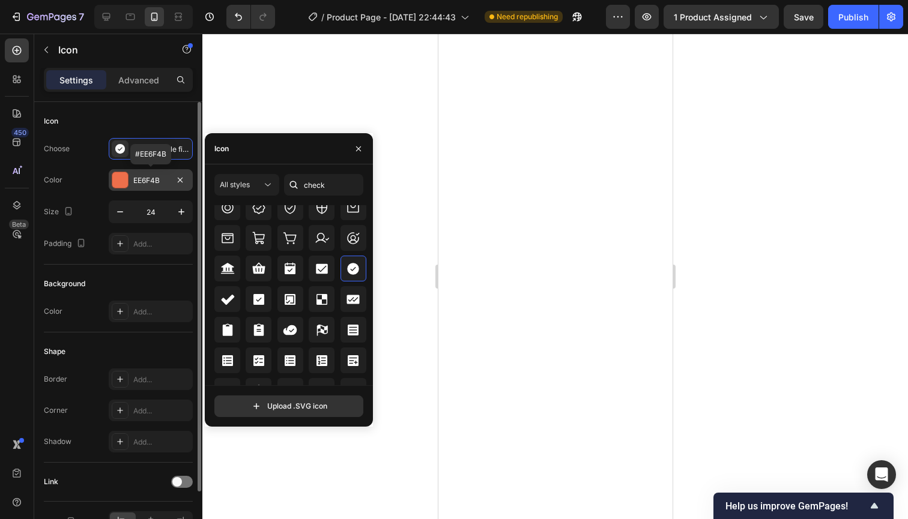
click at [157, 179] on div "EE6F4B" at bounding box center [150, 180] width 35 height 11
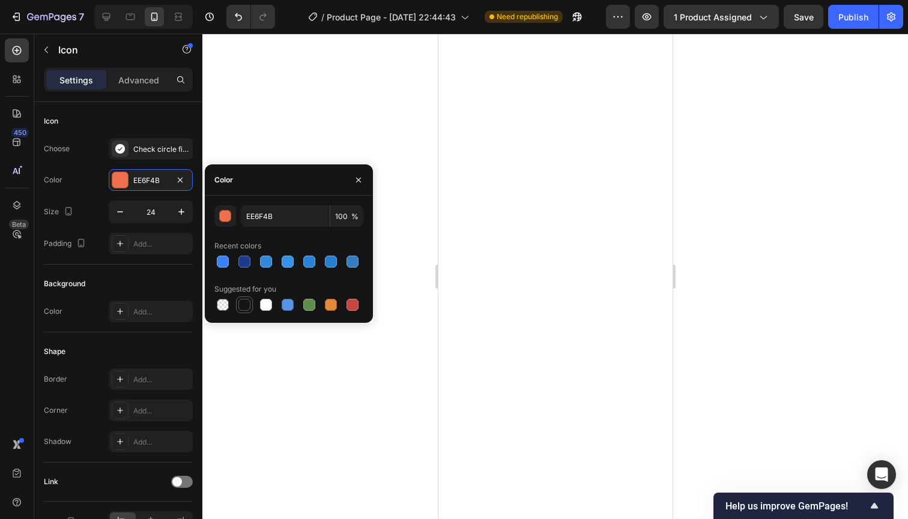
click at [241, 302] on div at bounding box center [244, 305] width 12 height 12
type input "151515"
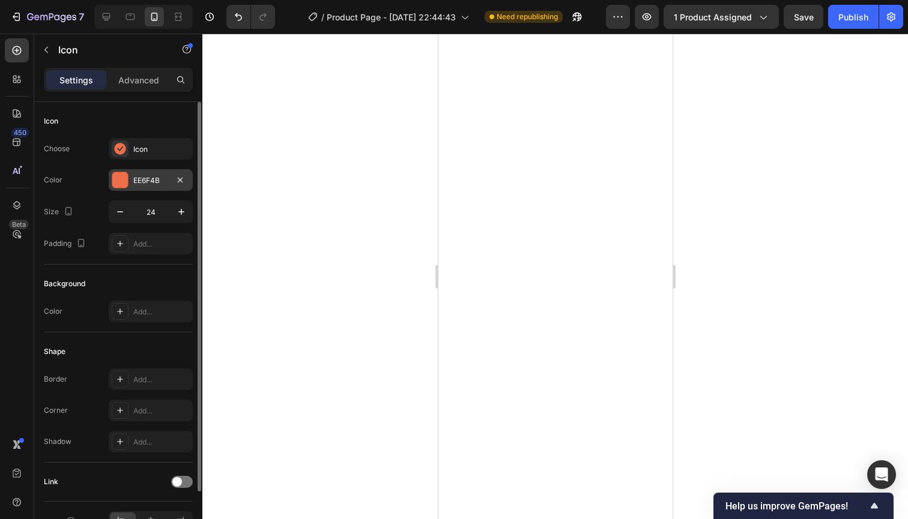
click at [149, 180] on div "EE6F4B" at bounding box center [150, 180] width 35 height 11
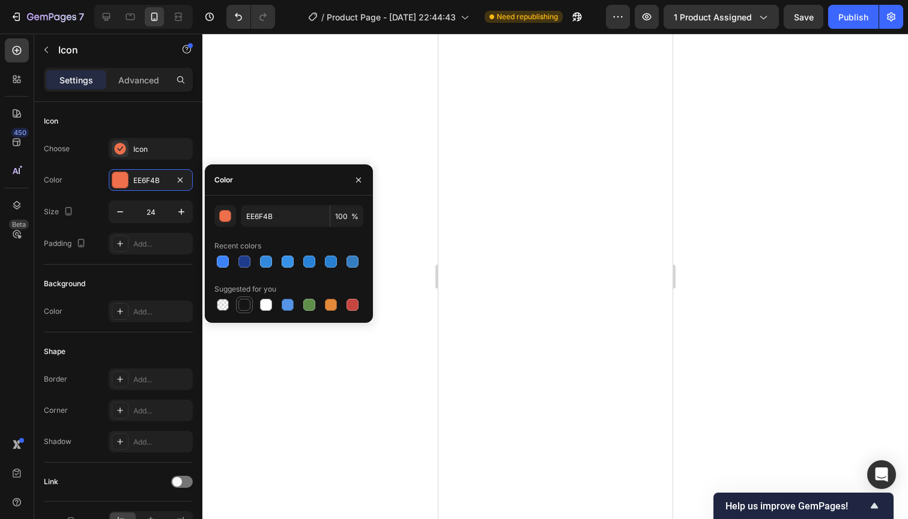
click at [249, 298] on div at bounding box center [244, 305] width 14 height 14
type input "151515"
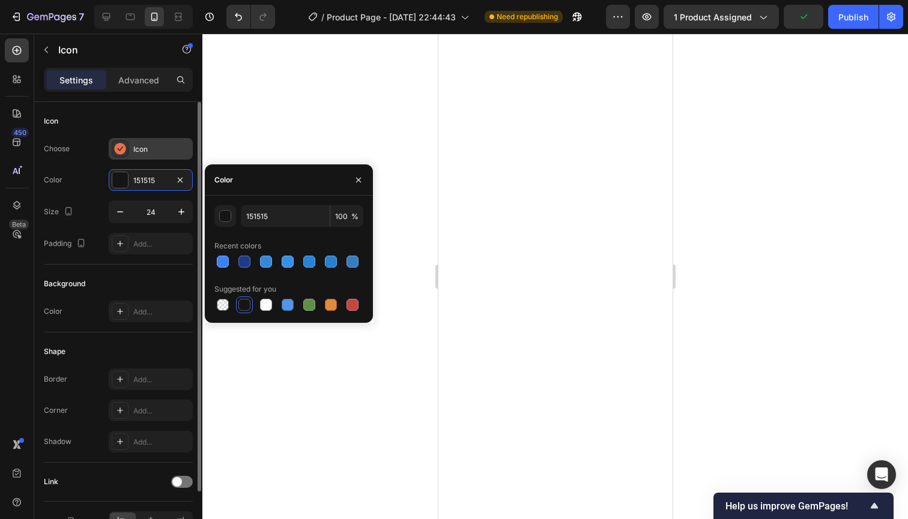
click at [167, 149] on div "Icon" at bounding box center [161, 149] width 56 height 11
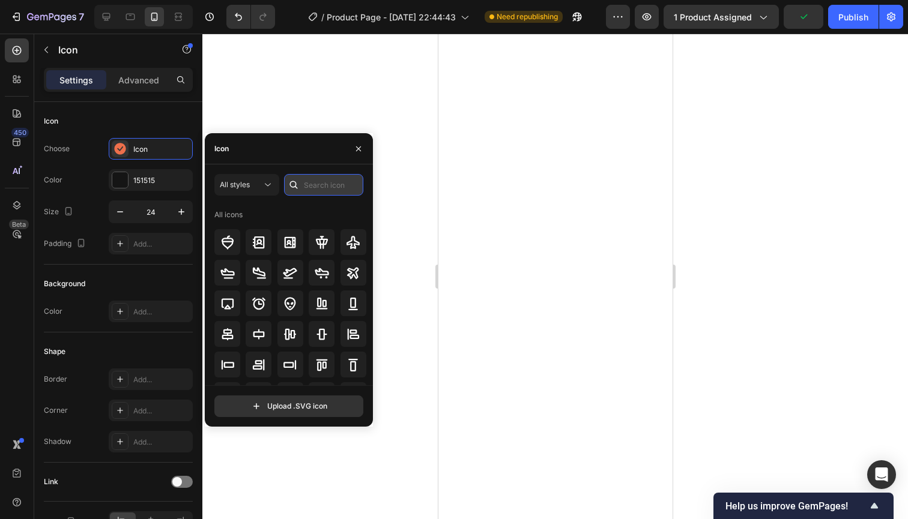
click at [324, 184] on input "text" at bounding box center [323, 185] width 79 height 22
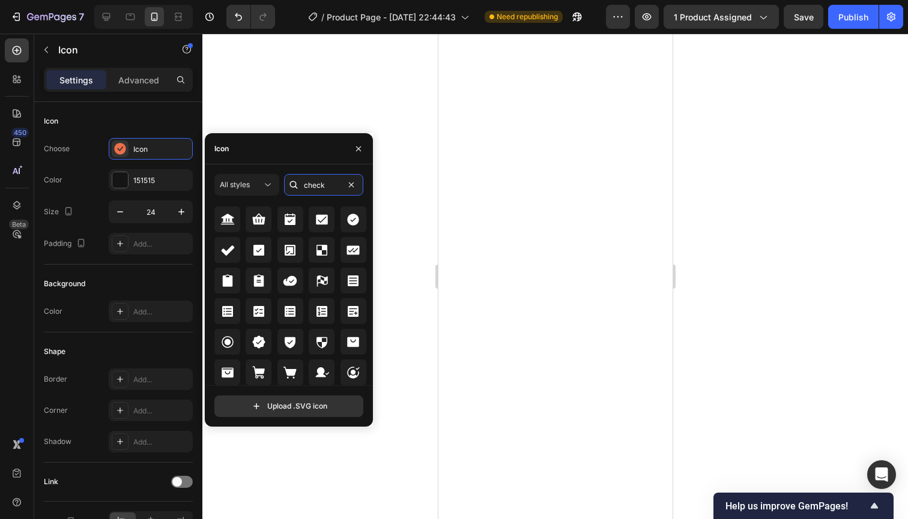
scroll to position [494, 0]
type input "check"
click at [346, 220] on icon at bounding box center [353, 220] width 14 height 14
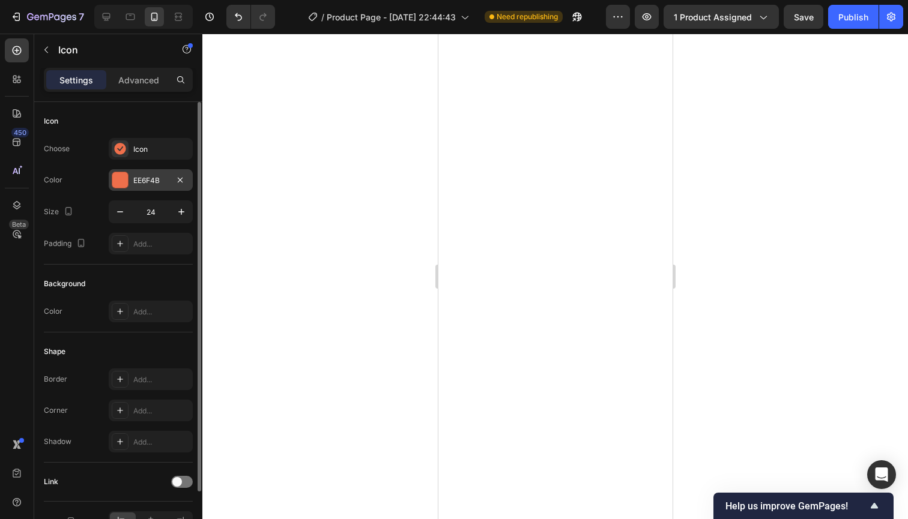
click at [120, 174] on div at bounding box center [120, 180] width 16 height 16
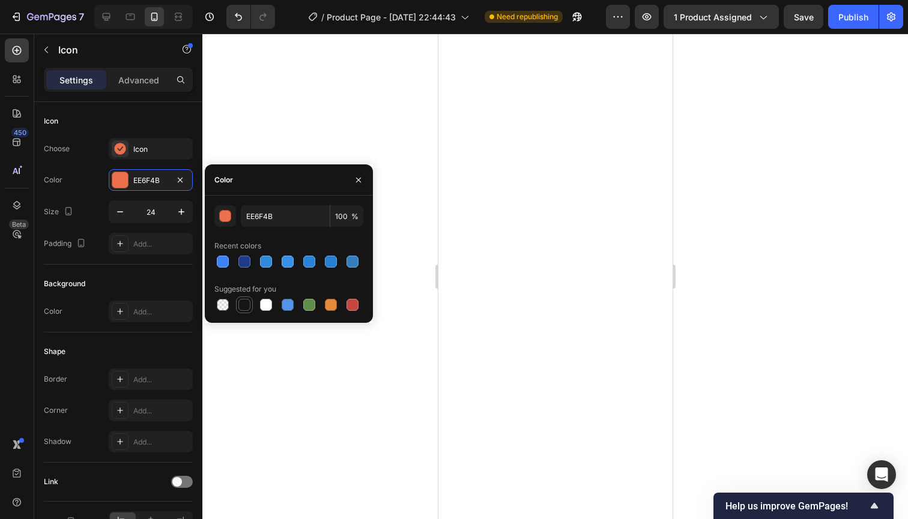
click at [247, 301] on div at bounding box center [244, 305] width 12 height 12
type input "151515"
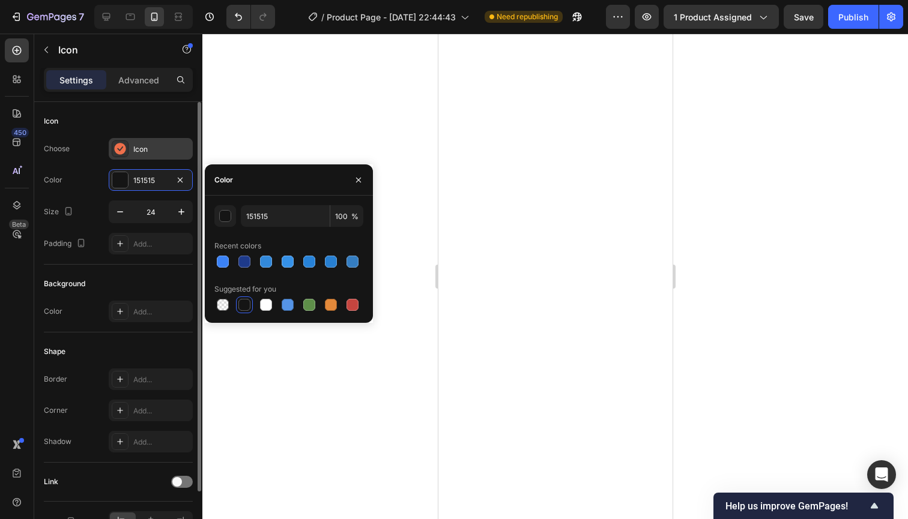
click at [159, 150] on div "Icon" at bounding box center [161, 149] width 56 height 11
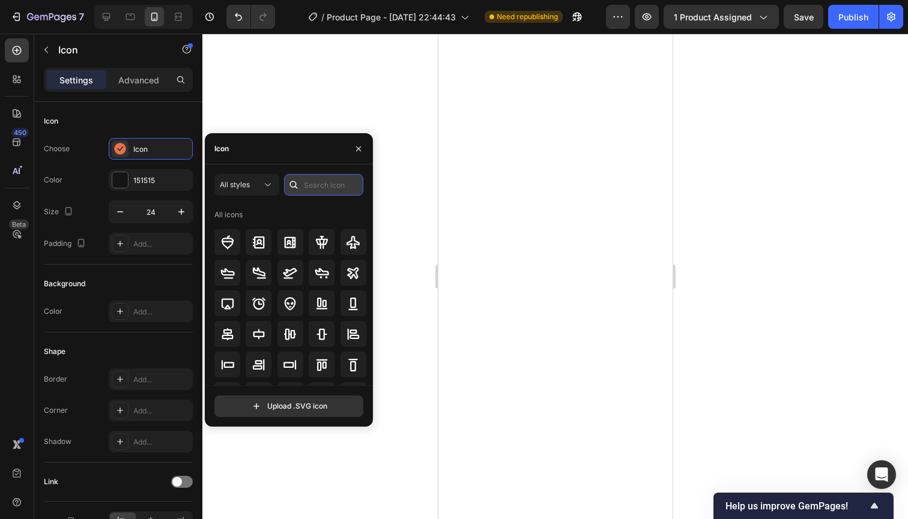
click at [316, 192] on input "text" at bounding box center [323, 185] width 79 height 22
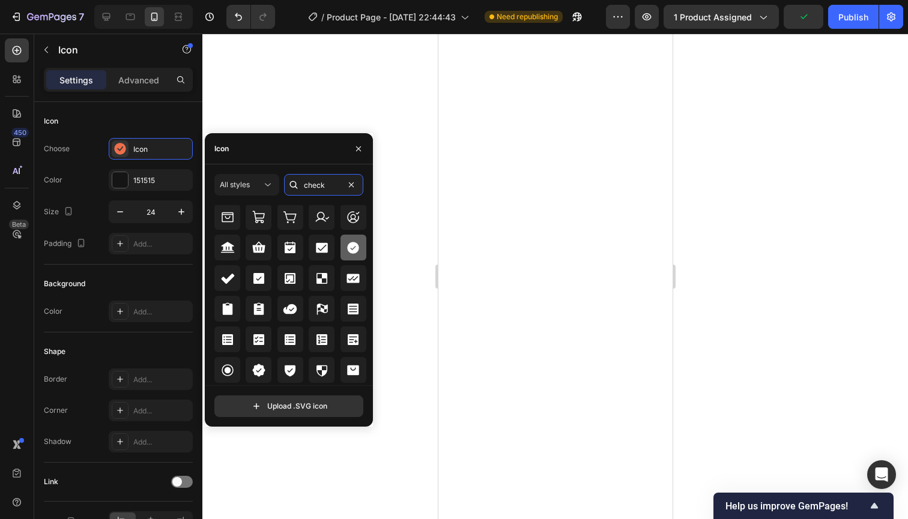
scroll to position [471, 0]
type input "check"
click at [351, 250] on icon at bounding box center [353, 247] width 12 height 12
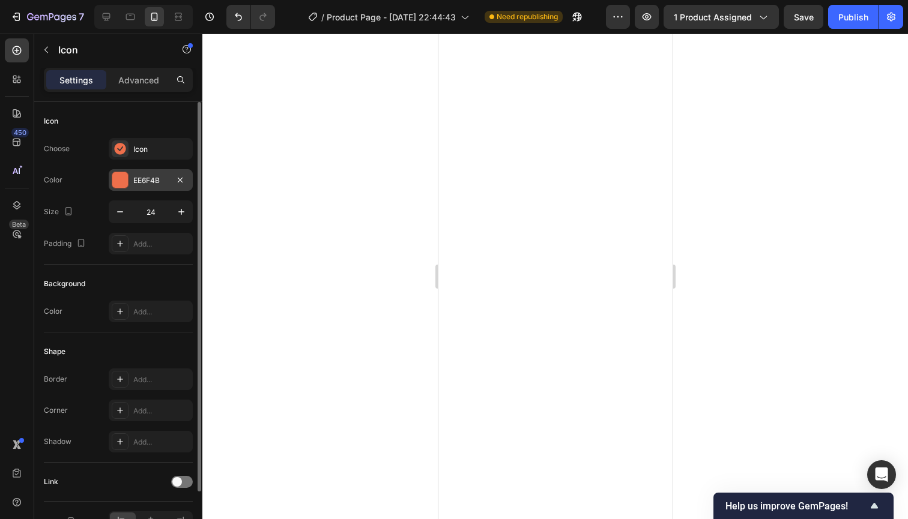
click at [135, 182] on div "EE6F4B" at bounding box center [150, 180] width 35 height 11
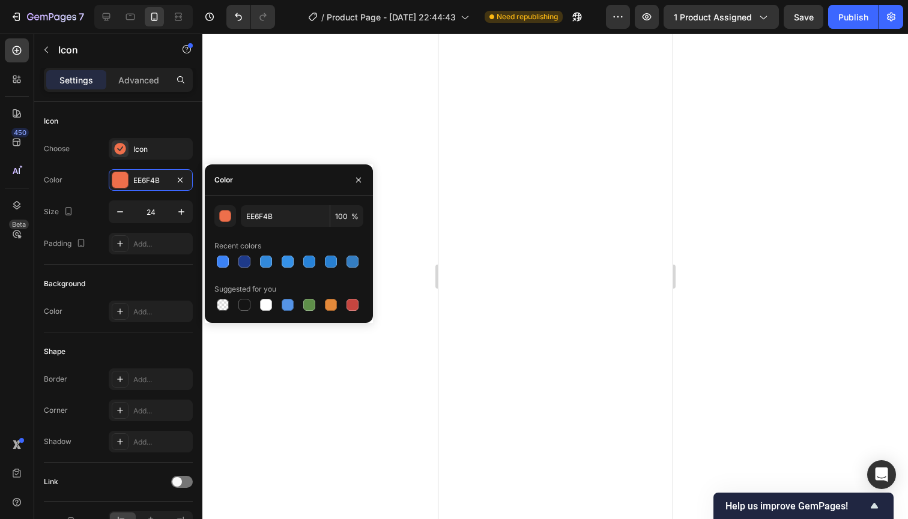
drag, startPoint x: 244, startPoint y: 307, endPoint x: 203, endPoint y: 281, distance: 48.8
click at [244, 306] on div at bounding box center [244, 305] width 12 height 12
type input "151515"
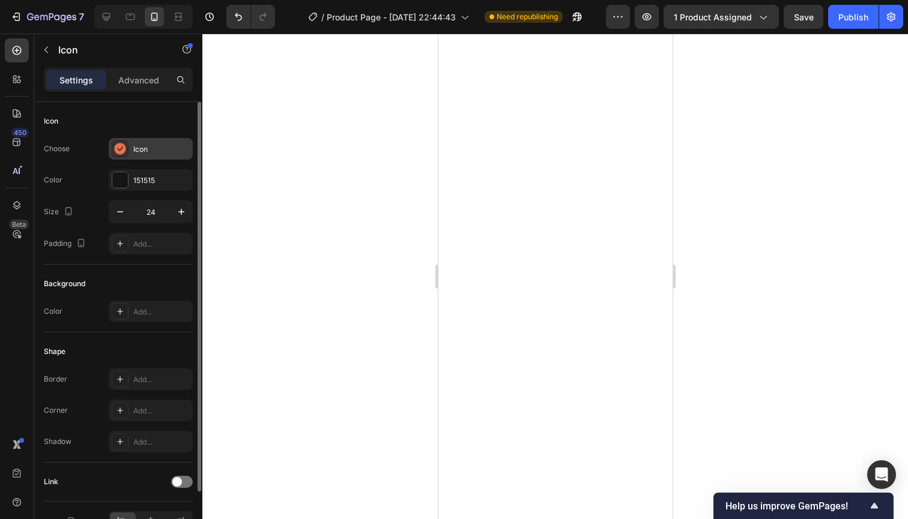
click at [141, 150] on div "Icon" at bounding box center [161, 149] width 56 height 11
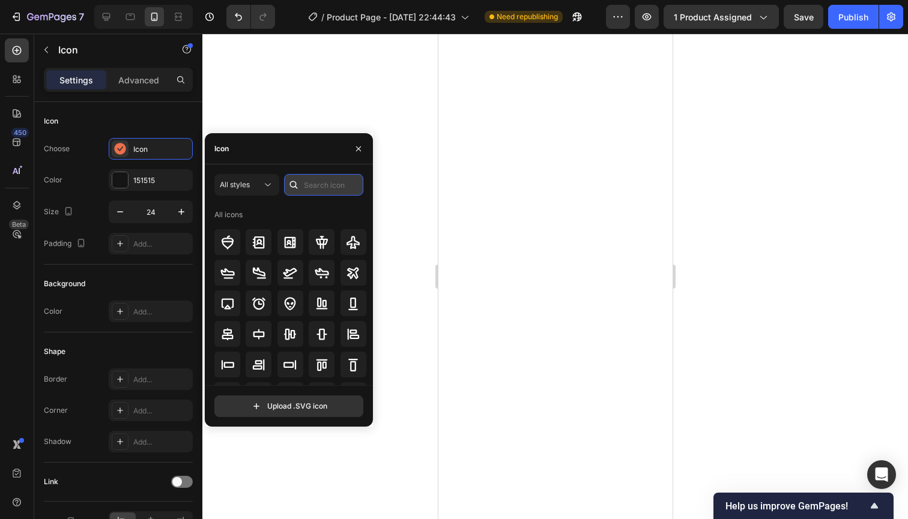
drag, startPoint x: 306, startPoint y: 190, endPoint x: 311, endPoint y: 187, distance: 6.5
click at [307, 190] on input "text" at bounding box center [323, 185] width 79 height 22
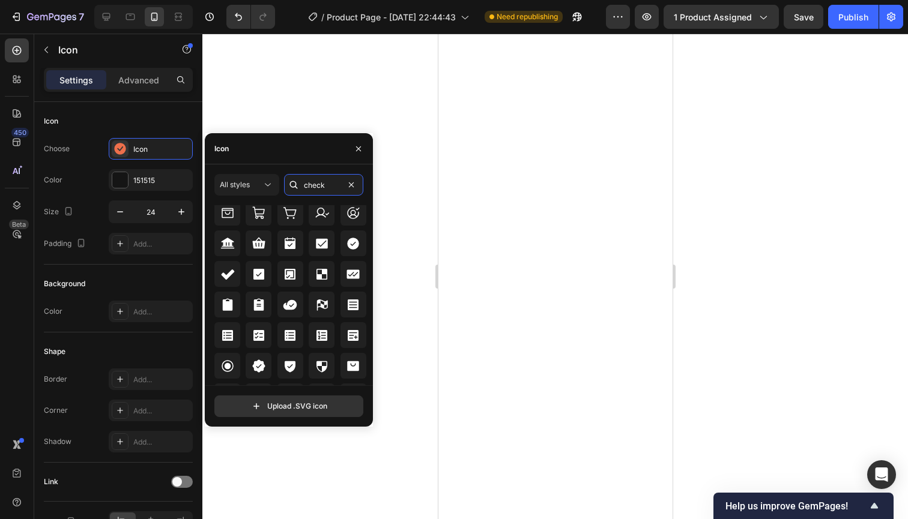
scroll to position [473, 0]
type input "check"
click at [350, 249] on icon at bounding box center [353, 245] width 12 height 12
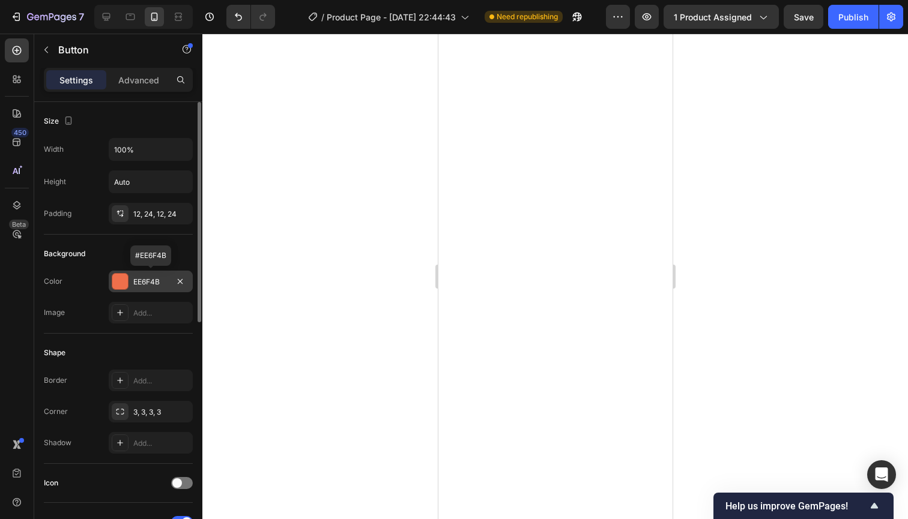
click at [158, 277] on div "EE6F4B" at bounding box center [150, 282] width 35 height 11
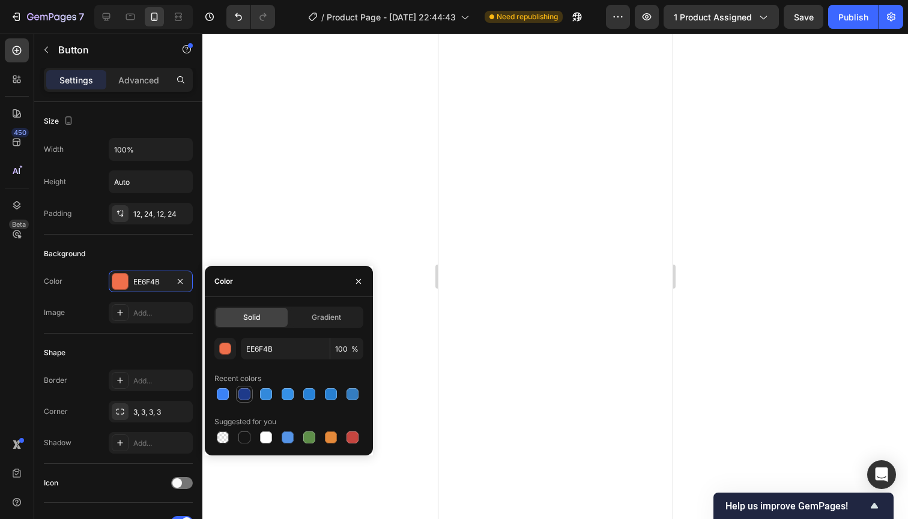
click at [249, 395] on div at bounding box center [244, 395] width 12 height 12
type input "1E3A8A"
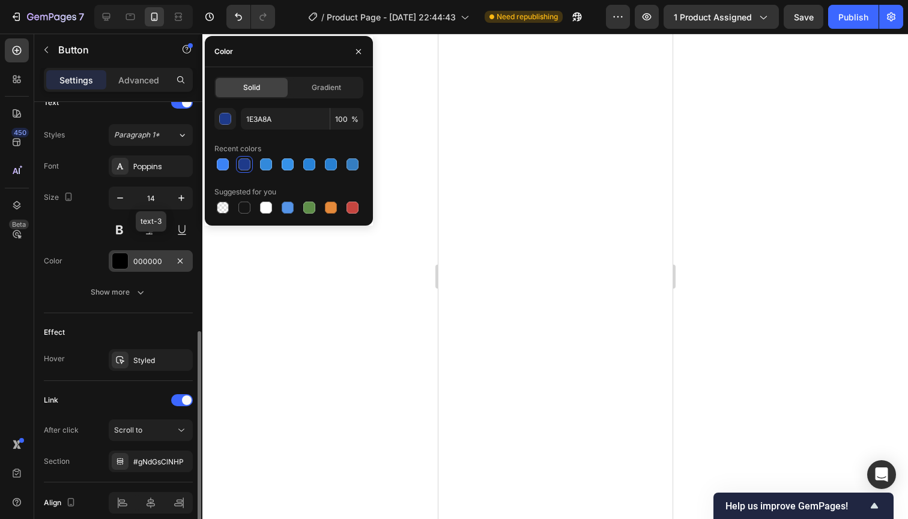
scroll to position [448, 0]
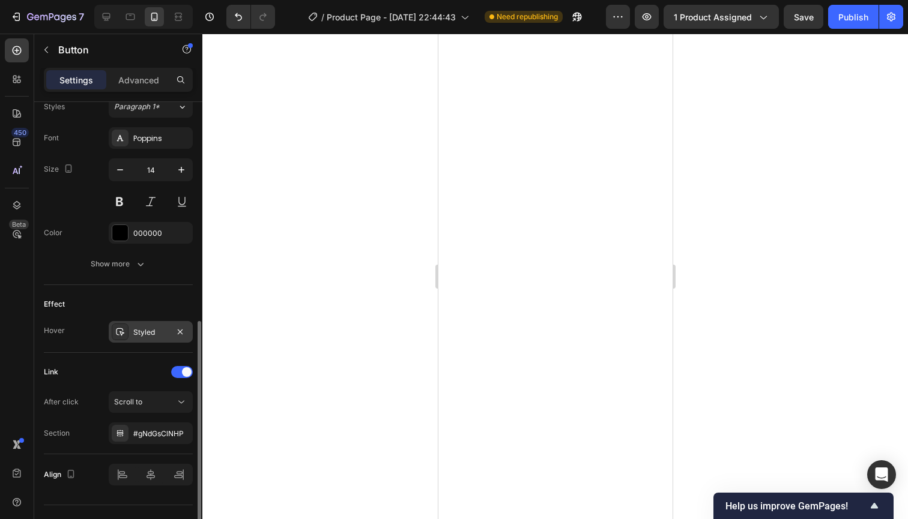
click at [150, 330] on div "Styled" at bounding box center [150, 332] width 35 height 11
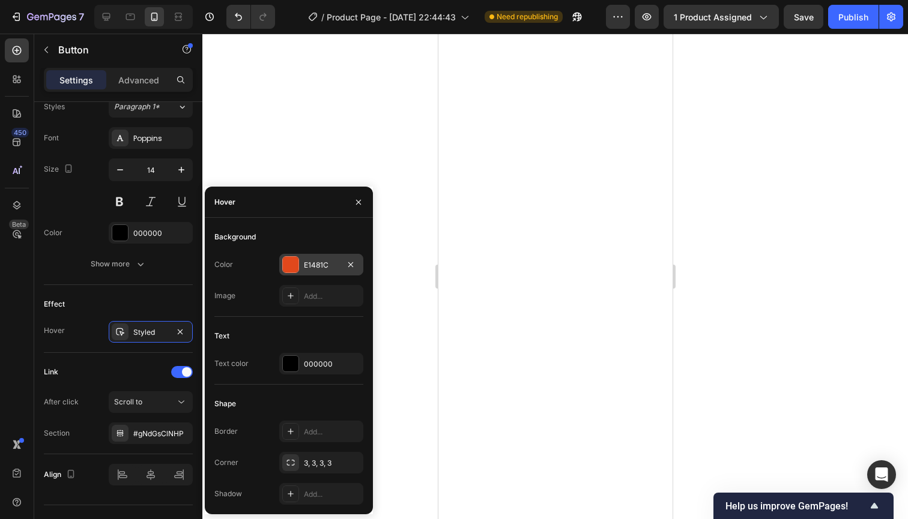
click at [325, 261] on div "E1481C" at bounding box center [321, 265] width 35 height 11
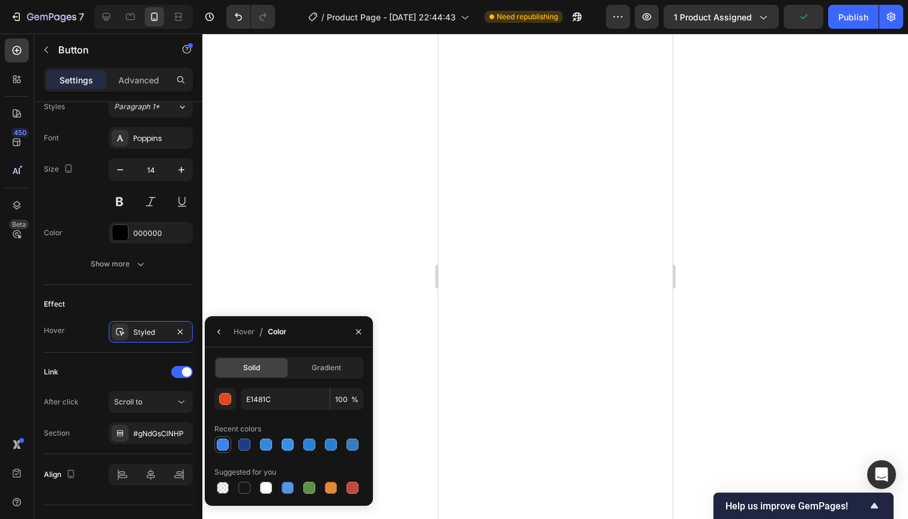
click at [228, 444] on div at bounding box center [223, 445] width 12 height 12
type input "3B82F6"
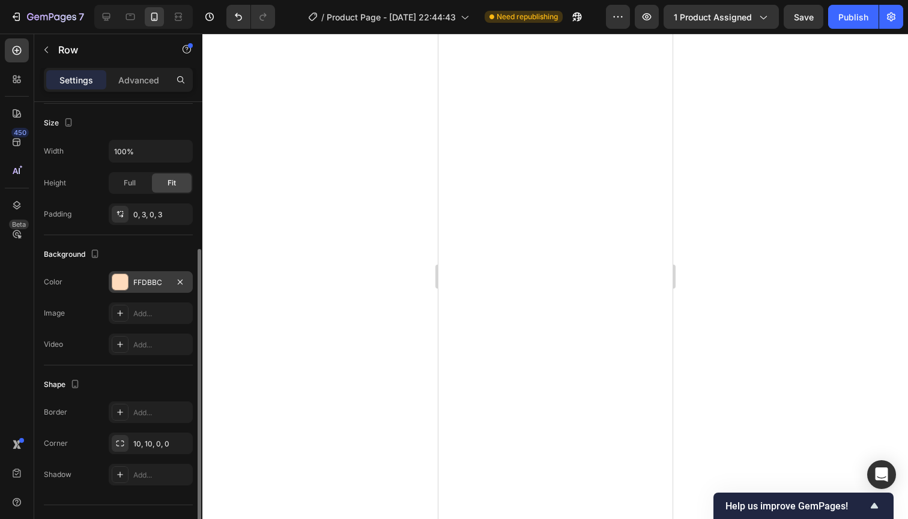
scroll to position [228, 0]
click at [156, 279] on div "FFDBBC" at bounding box center [150, 281] width 35 height 11
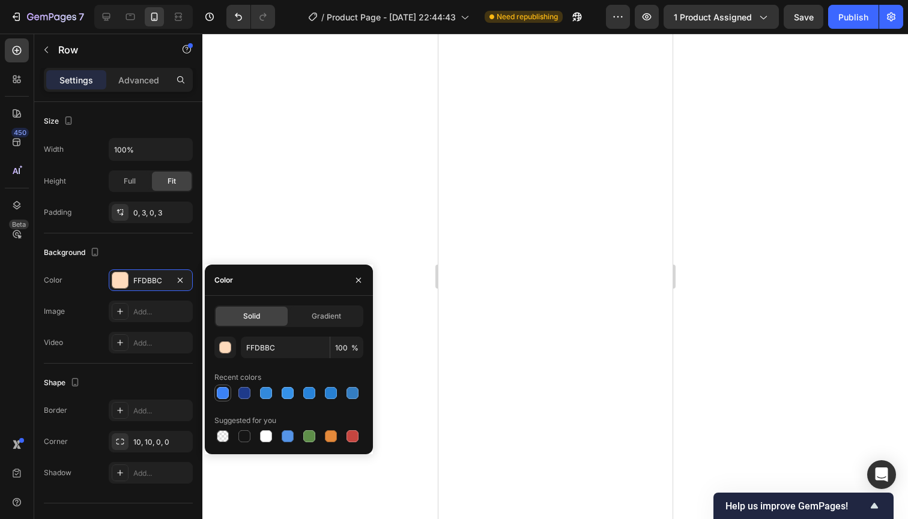
click at [225, 393] on div at bounding box center [223, 393] width 12 height 12
type input "3B82F6"
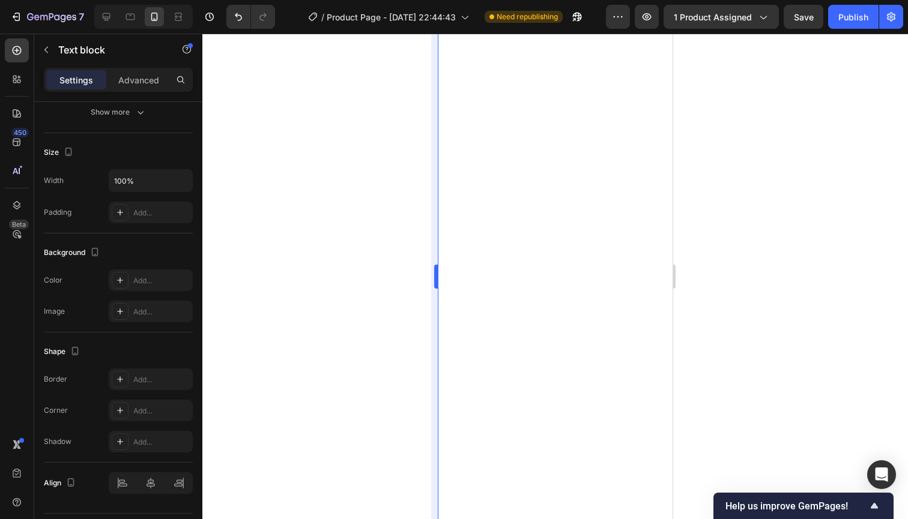
scroll to position [0, 0]
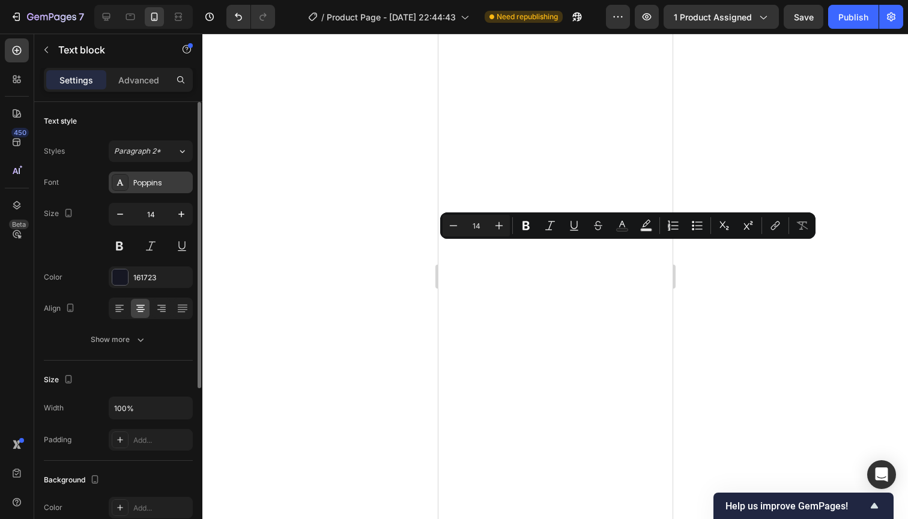
click at [169, 181] on div "Poppins" at bounding box center [161, 183] width 56 height 11
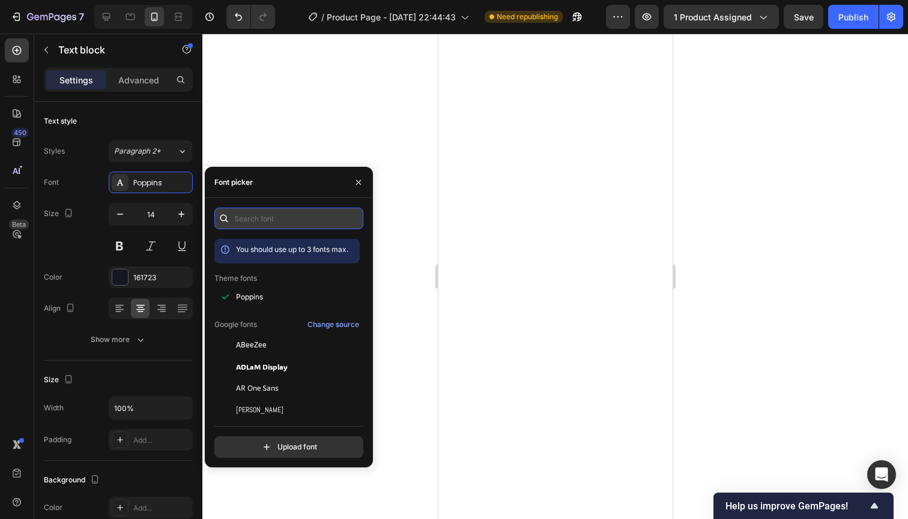
click at [274, 221] on input "text" at bounding box center [288, 219] width 149 height 22
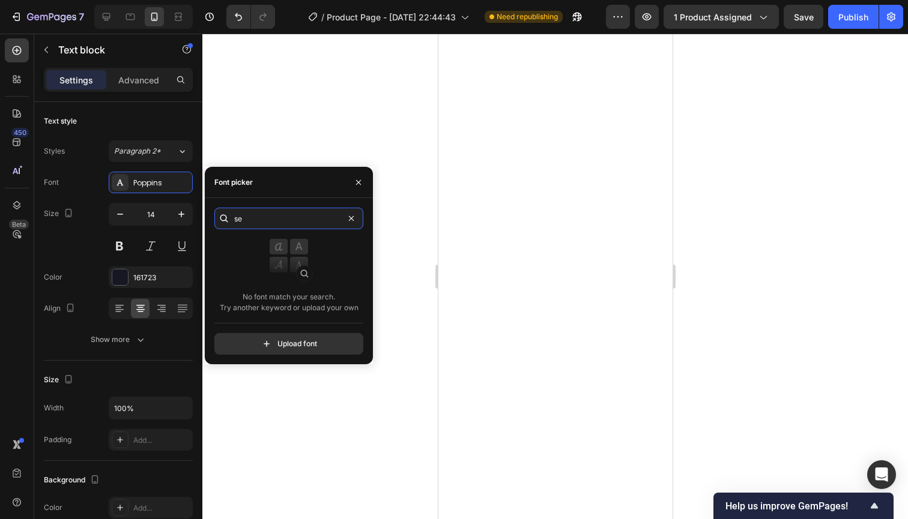
type input "s"
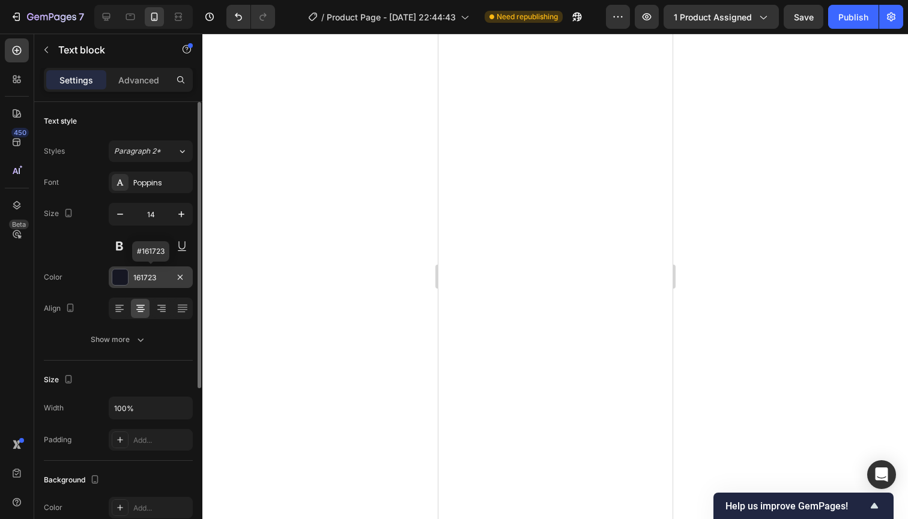
click at [147, 275] on div "161723" at bounding box center [150, 278] width 35 height 11
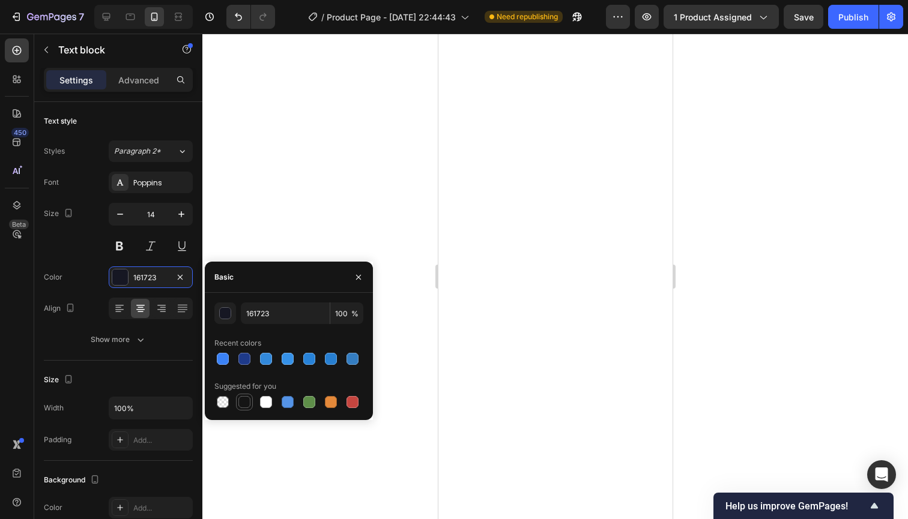
click at [243, 398] on div at bounding box center [244, 402] width 12 height 12
type input "151515"
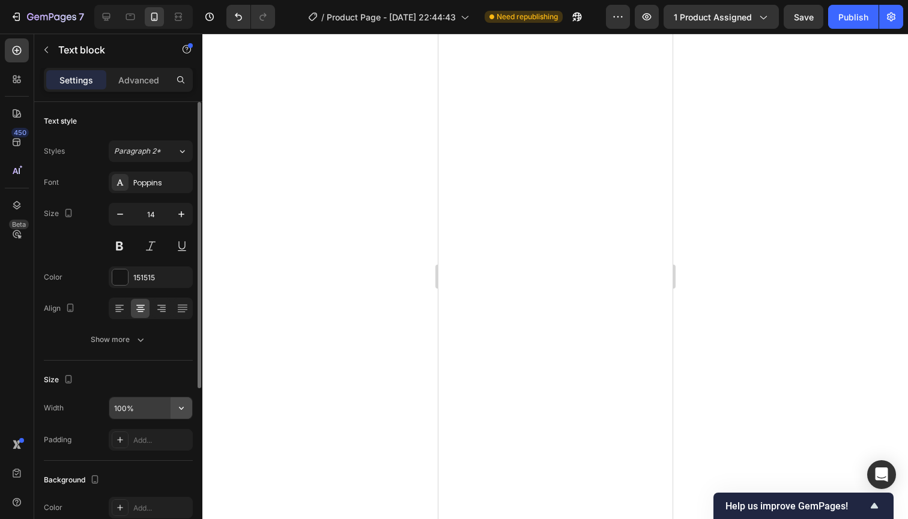
click at [178, 411] on icon "button" at bounding box center [181, 408] width 12 height 12
click at [176, 148] on div "Paragraph 2*" at bounding box center [145, 151] width 63 height 11
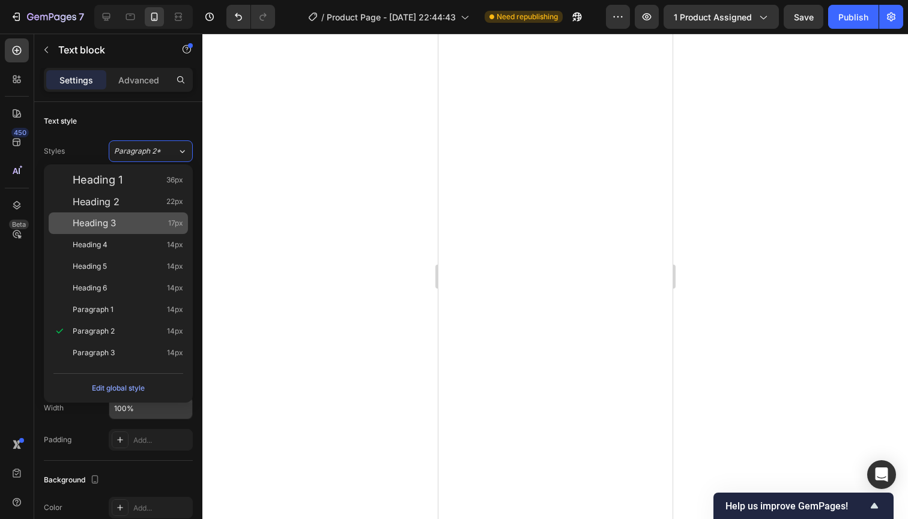
click at [134, 222] on div "Heading 3 17px" at bounding box center [128, 223] width 111 height 12
type input "17"
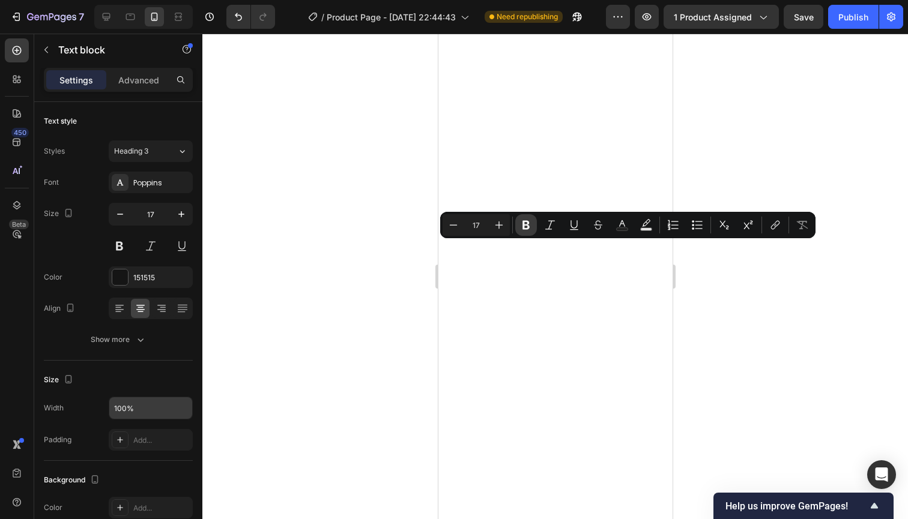
click at [531, 225] on icon "Editor contextual toolbar" at bounding box center [526, 225] width 12 height 12
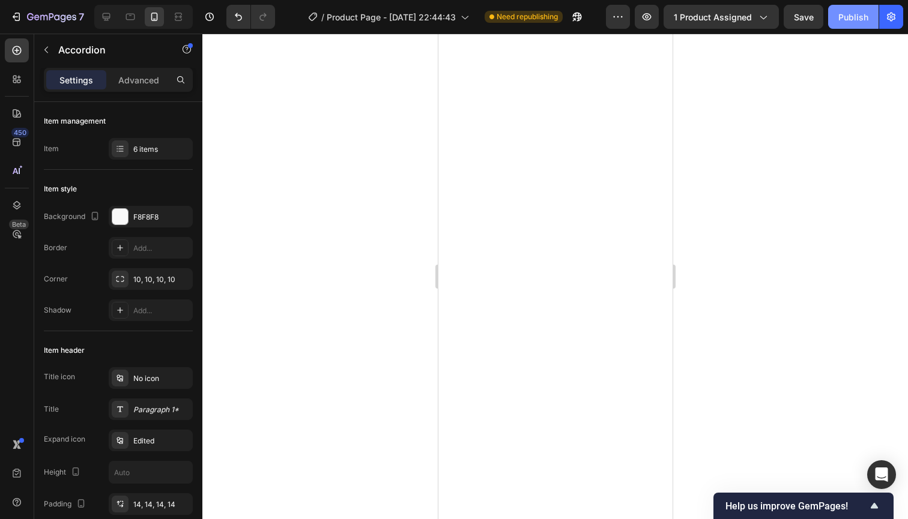
click at [862, 13] on div "Publish" at bounding box center [853, 17] width 30 height 13
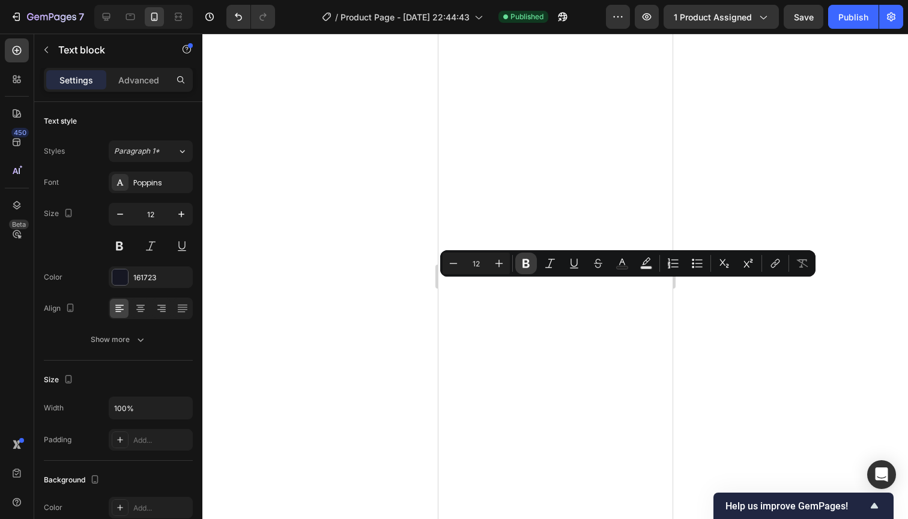
click at [528, 268] on icon "Editor contextual toolbar" at bounding box center [525, 263] width 7 height 9
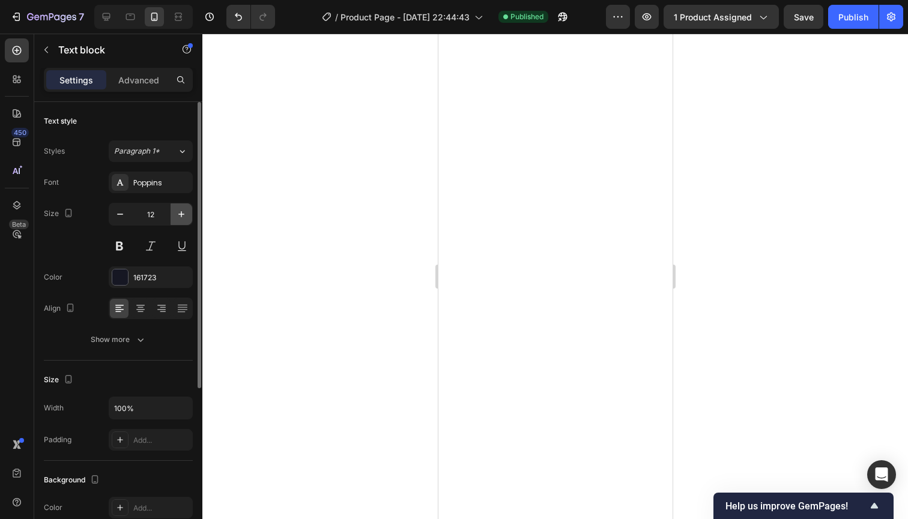
click at [184, 214] on icon "button" at bounding box center [181, 214] width 6 height 6
click at [128, 216] on button "button" at bounding box center [120, 215] width 22 height 22
click at [186, 214] on icon "button" at bounding box center [181, 214] width 12 height 12
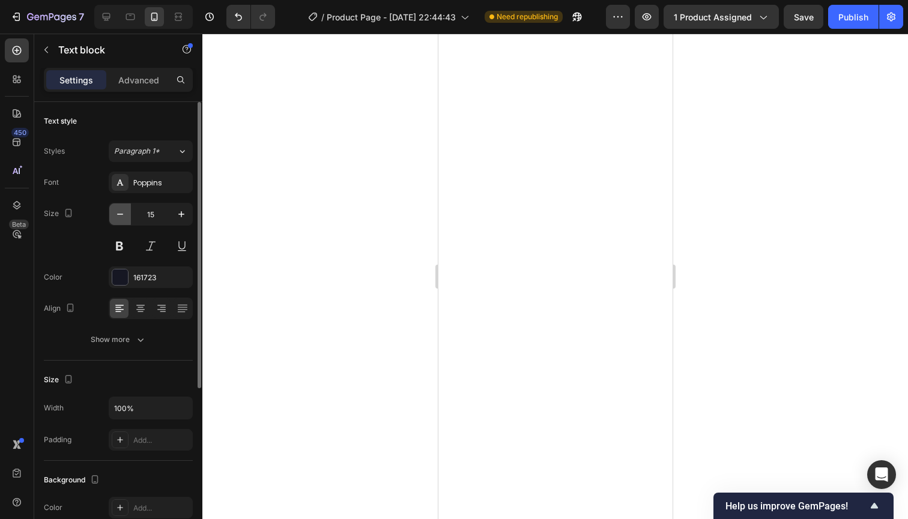
click at [113, 217] on button "button" at bounding box center [120, 215] width 22 height 22
type input "14"
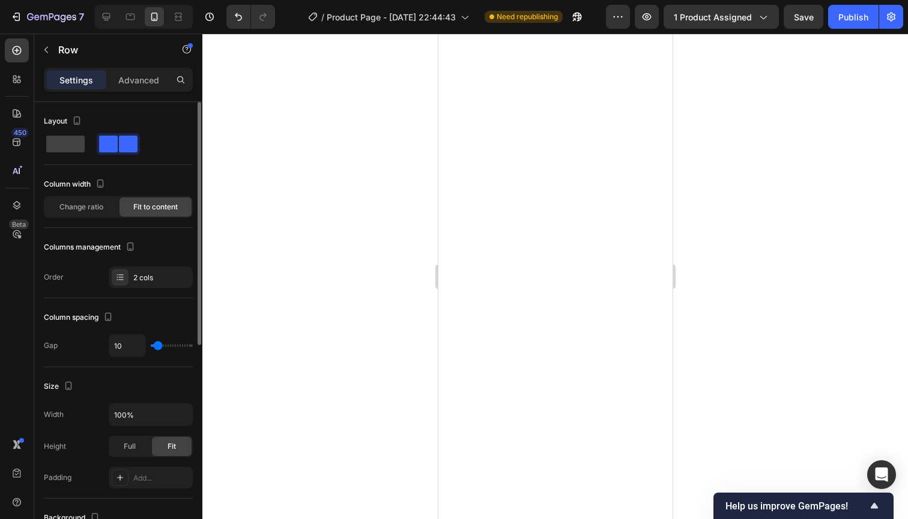
type input "9"
type input "20"
type input "22"
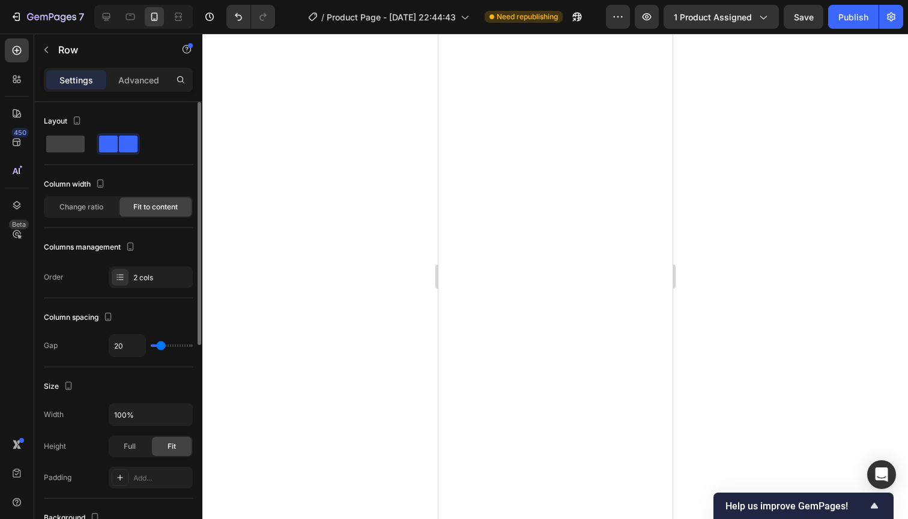
type input "22"
type input "24"
type input "26"
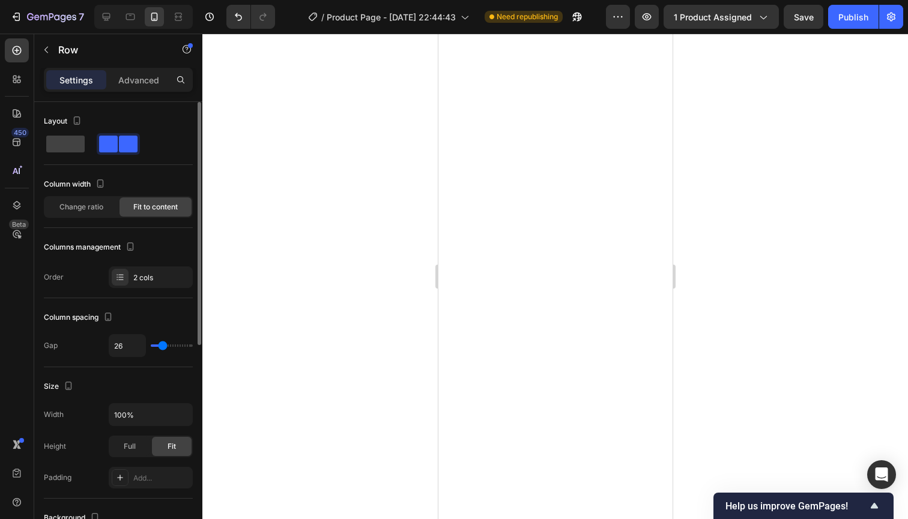
type input "28"
type input "31"
type input "33"
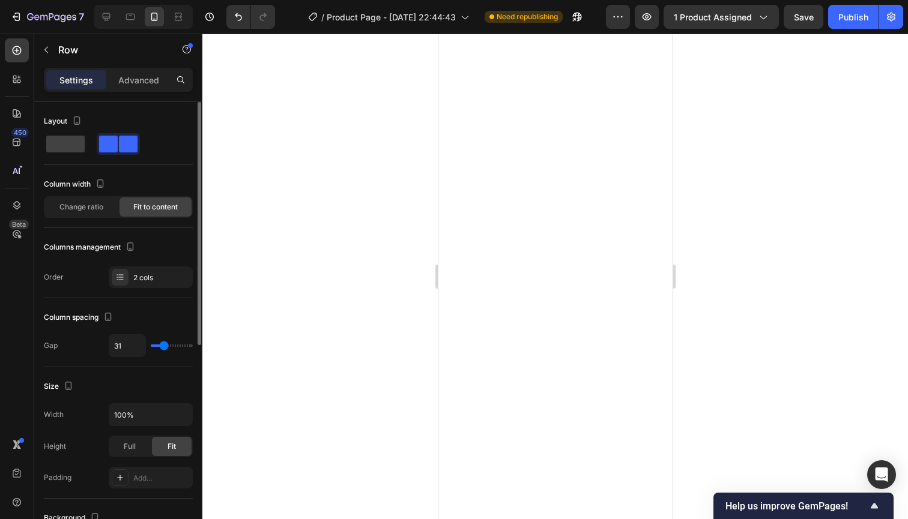
type input "33"
type input "35"
type input "37"
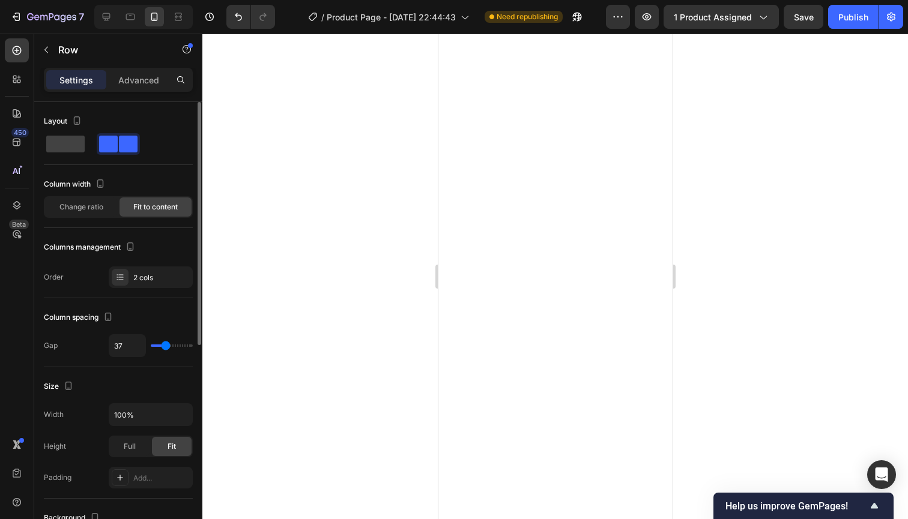
type input "39"
type input "41"
type input "43"
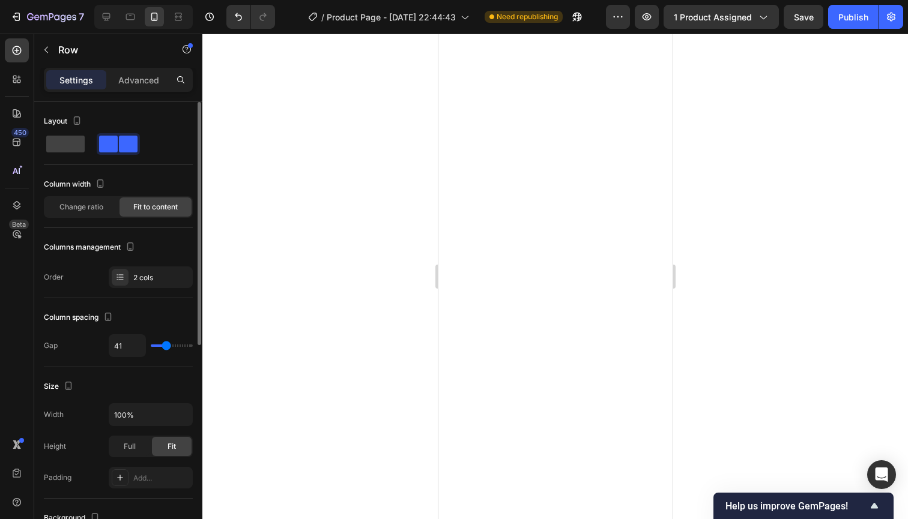
type input "43"
type input "45"
type input "43"
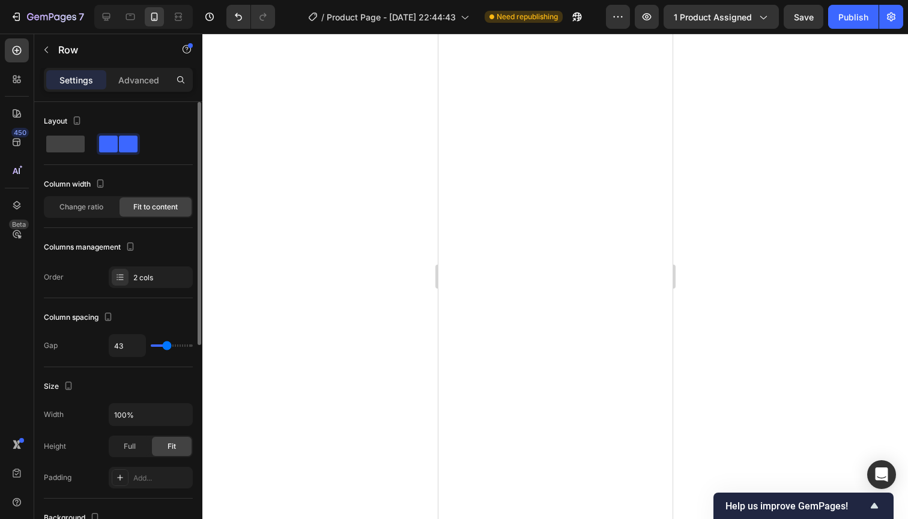
type input "41"
type input "39"
type input "37"
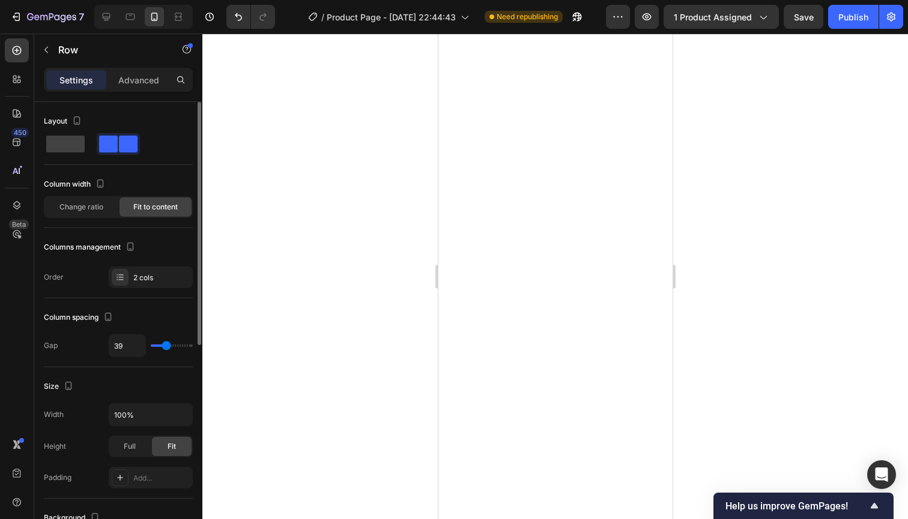
type input "37"
type input "35"
type input "33"
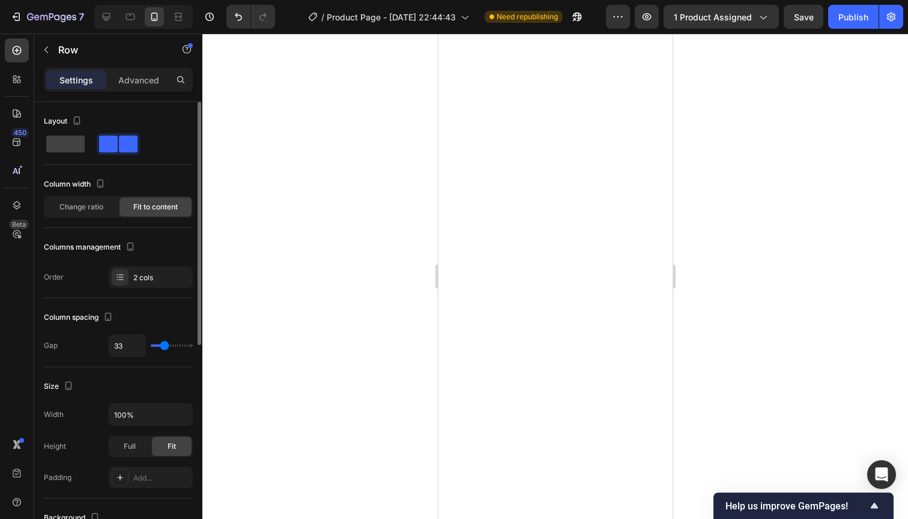
type input "31"
type input "28"
type input "24"
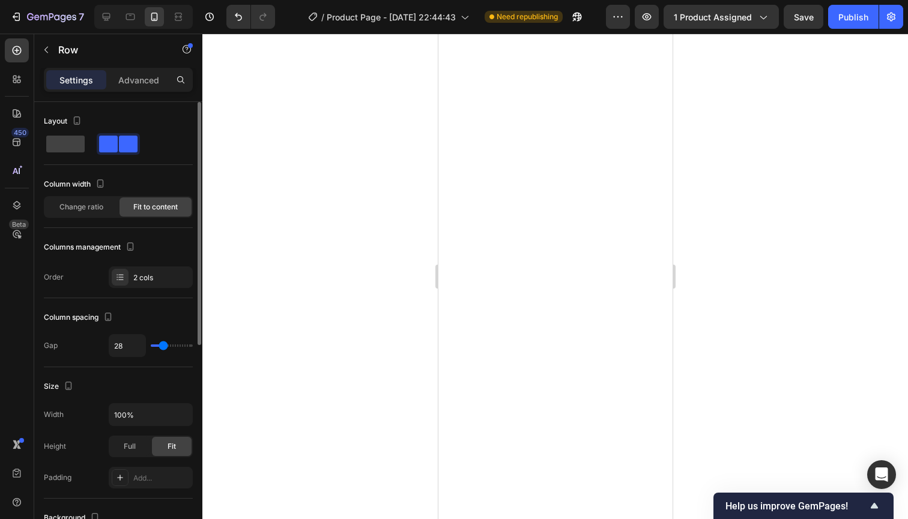
type input "24"
type input "22"
type input "20"
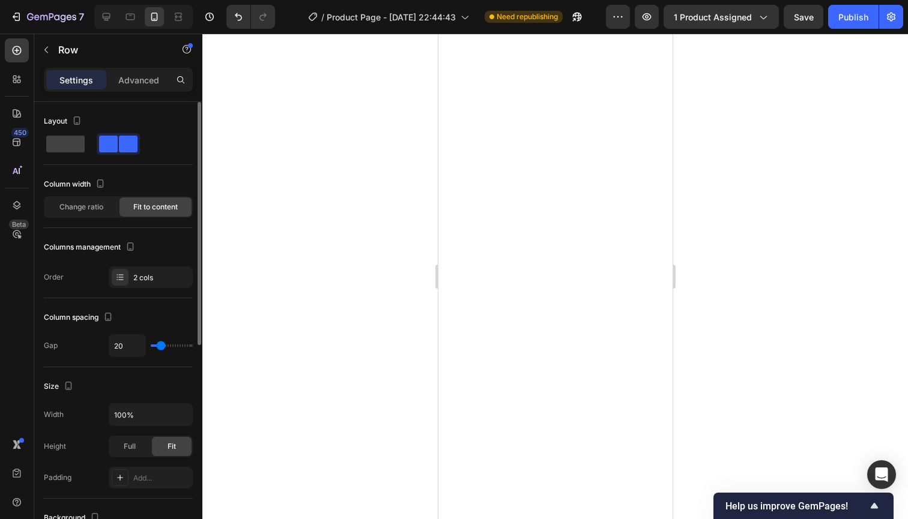
type input "18"
type input "16"
type input "9"
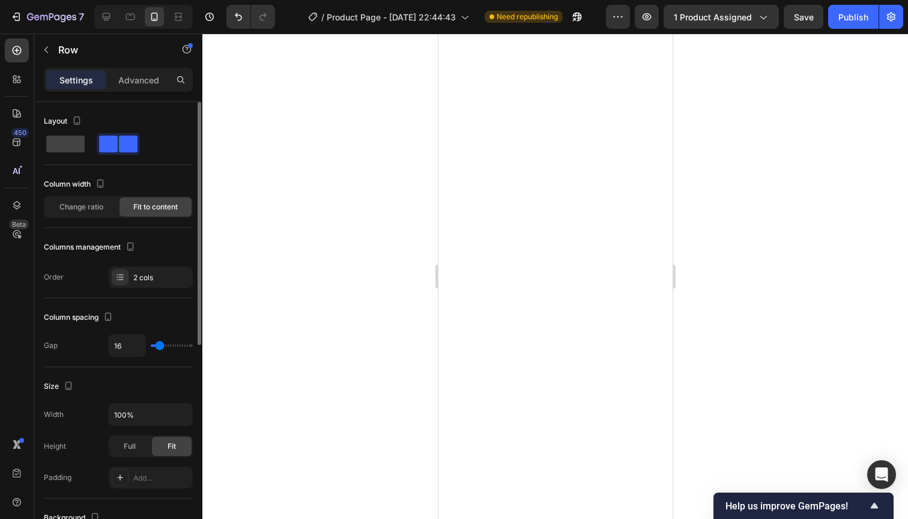
type input "9"
type input "7"
type input "5"
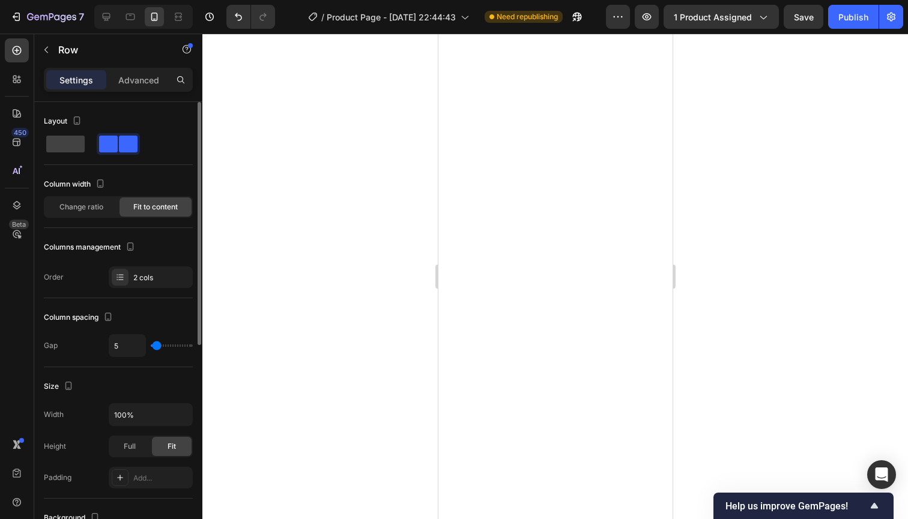
type input "3"
type input "1"
type input "0"
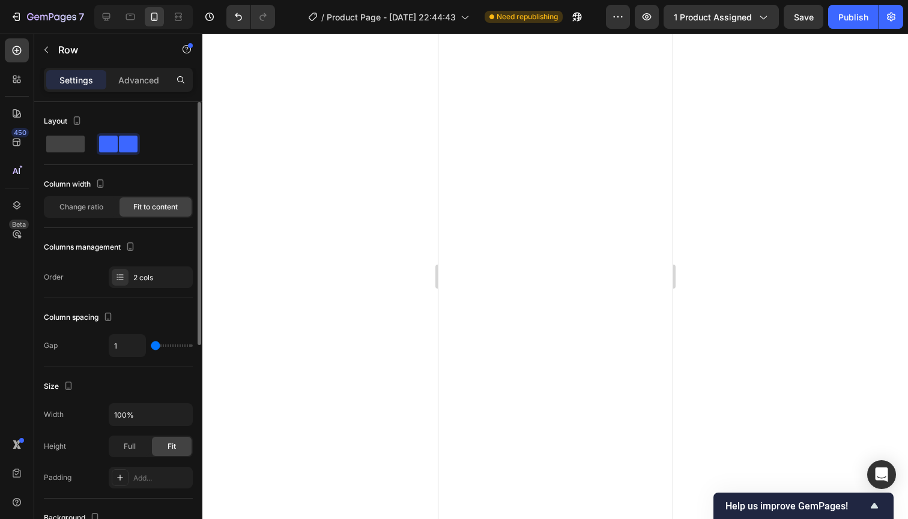
type input "0"
type input "1"
type input "3"
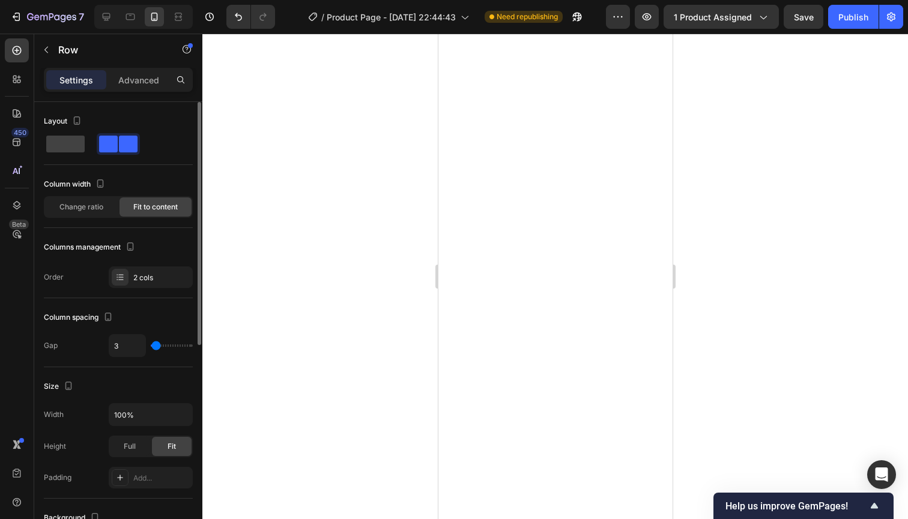
type input "5"
type input "7"
type input "12"
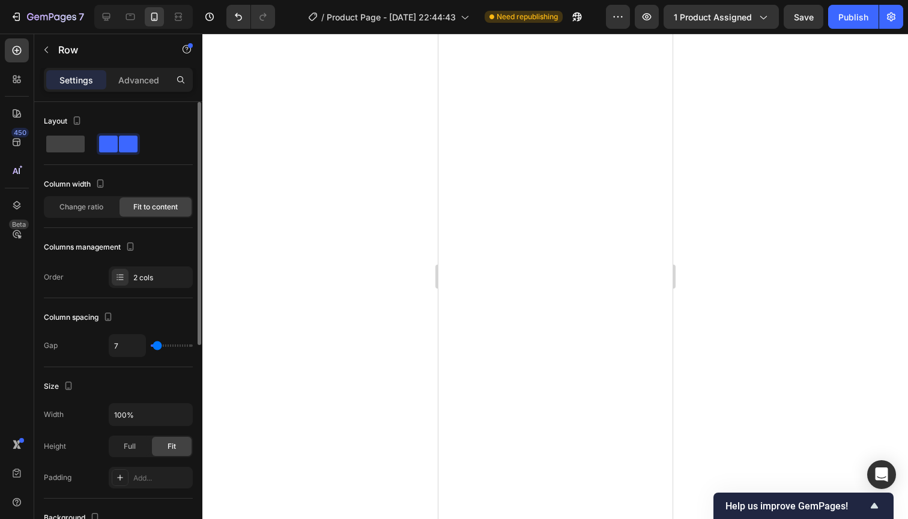
type input "12"
type input "14"
type input "16"
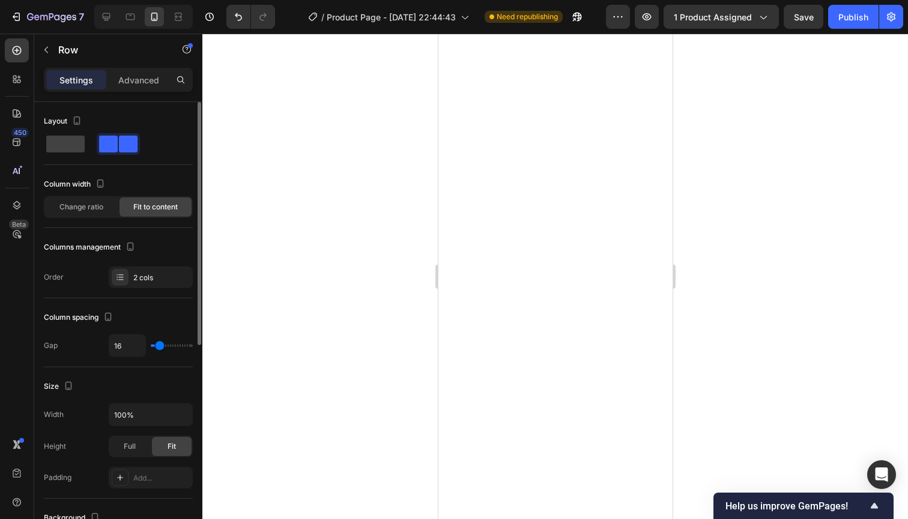
type input "18"
type input "16"
type input "14"
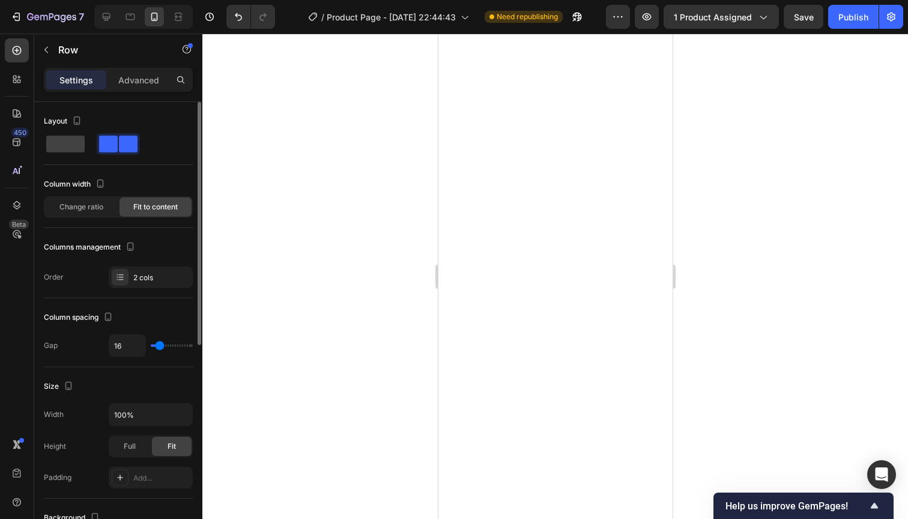
type input "14"
type input "12"
type input "9"
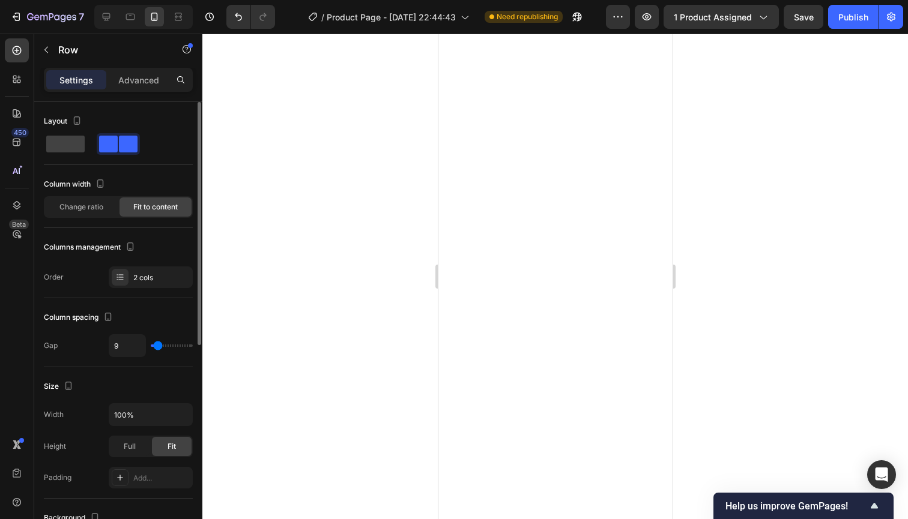
type input "7"
type input "5"
type input "3"
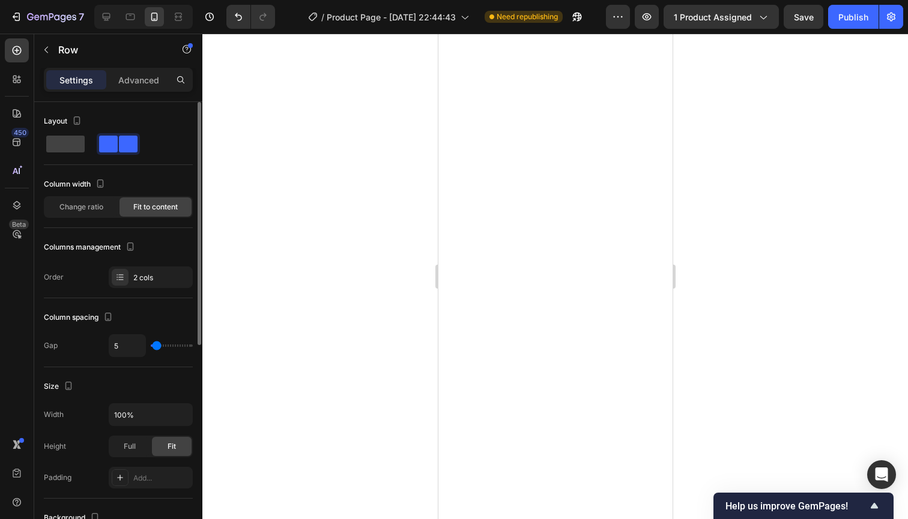
type input "3"
type input "5"
type input "7"
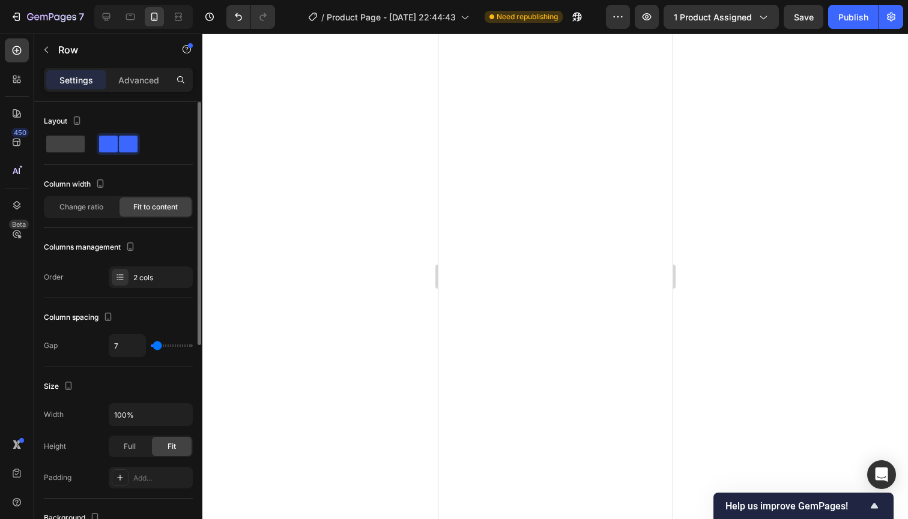
type input "9"
type input "12"
type input "9"
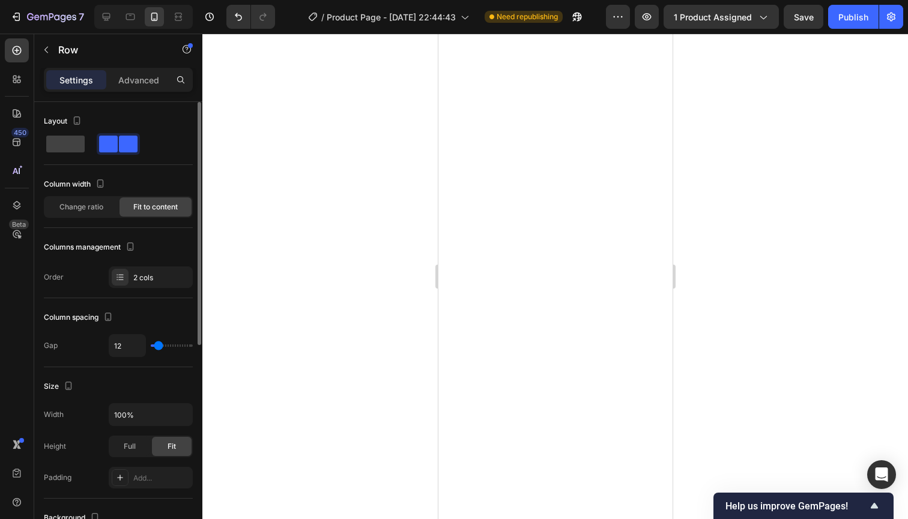
type input "9"
type input "7"
type input "5"
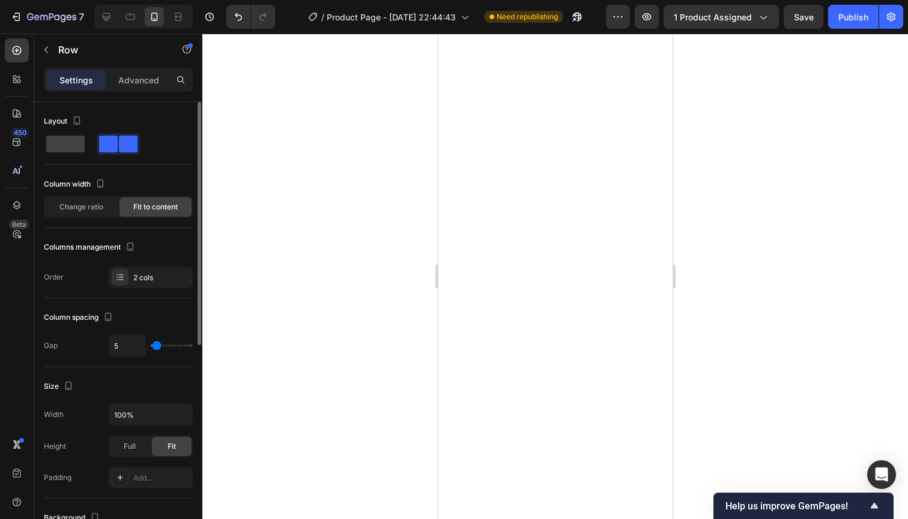
type input "3"
type input "5"
type input "7"
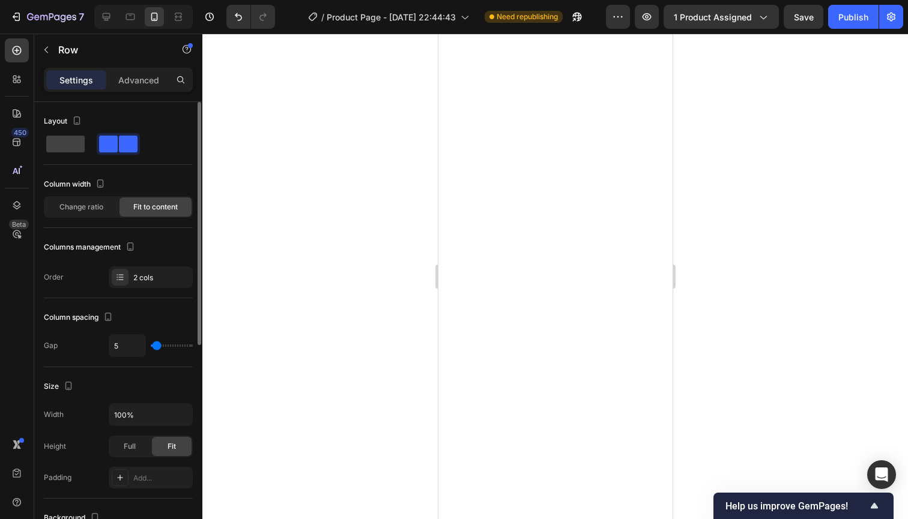
type input "7"
type input "3"
type input "5"
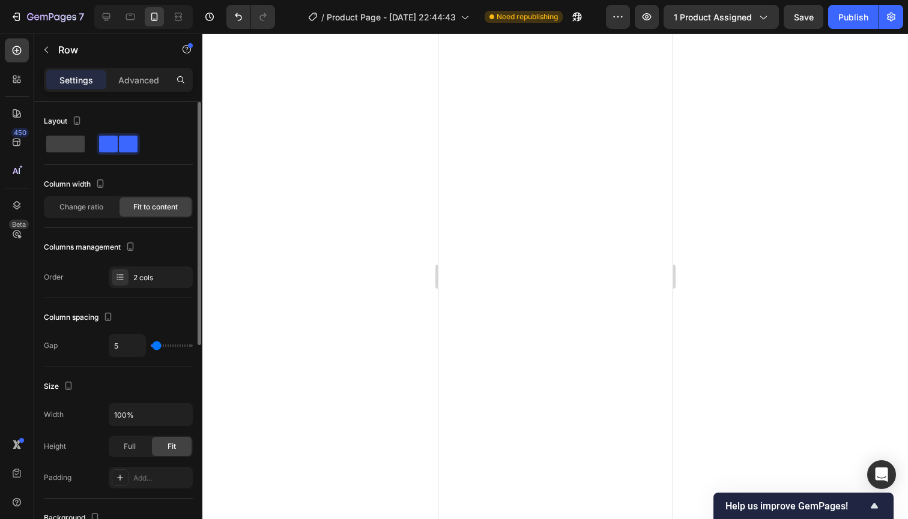
click at [155, 347] on input "range" at bounding box center [172, 346] width 42 height 2
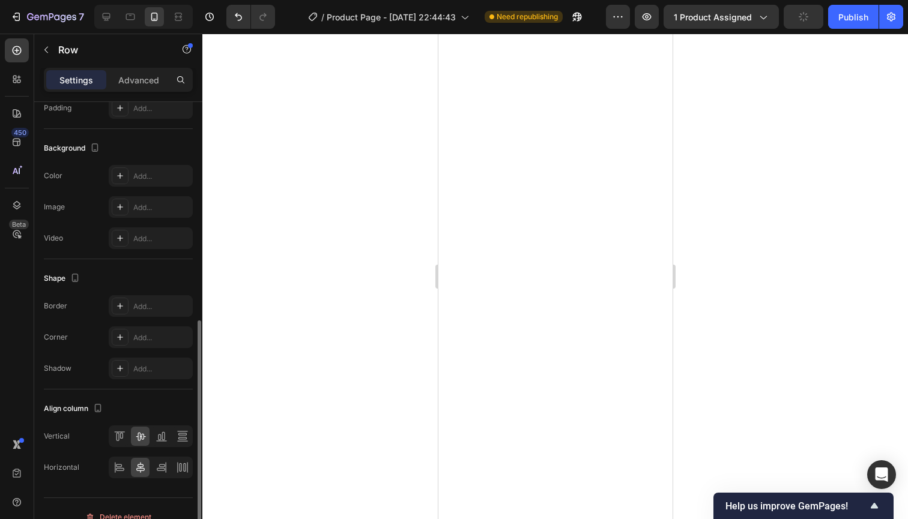
scroll to position [387, 0]
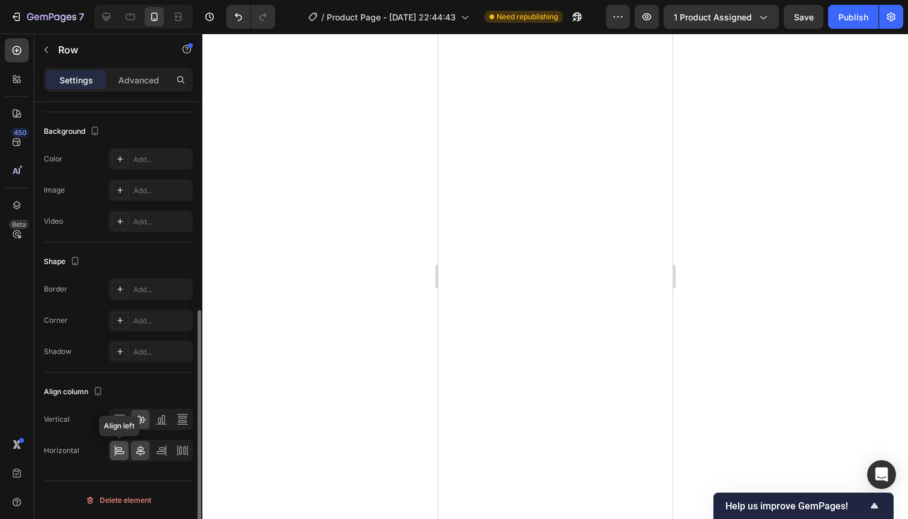
click at [124, 452] on icon at bounding box center [120, 451] width 12 height 12
click at [347, 358] on div at bounding box center [555, 277] width 706 height 486
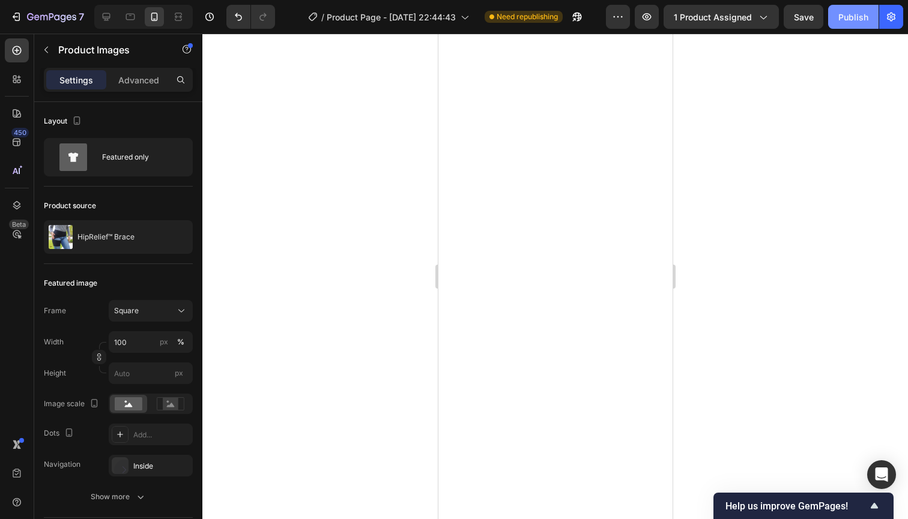
click at [850, 16] on div "Publish" at bounding box center [853, 17] width 30 height 13
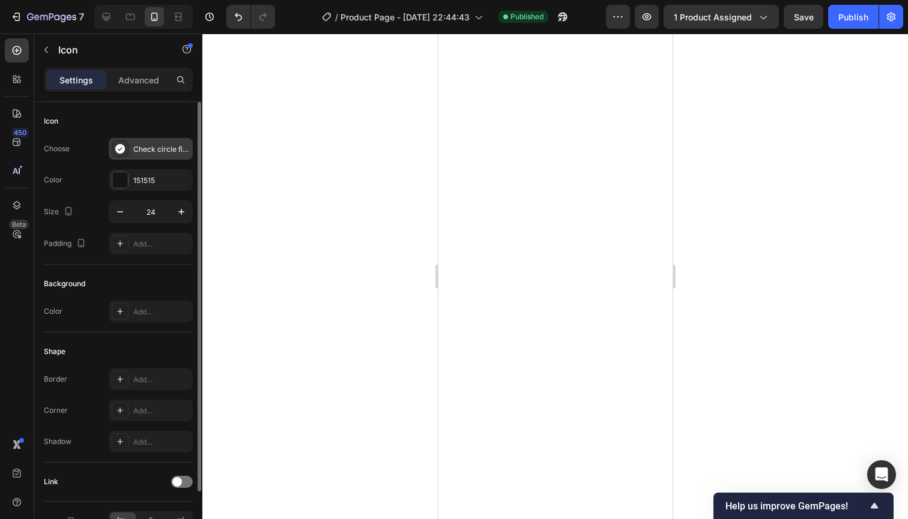
click at [168, 150] on div "Check circle filled" at bounding box center [161, 149] width 56 height 11
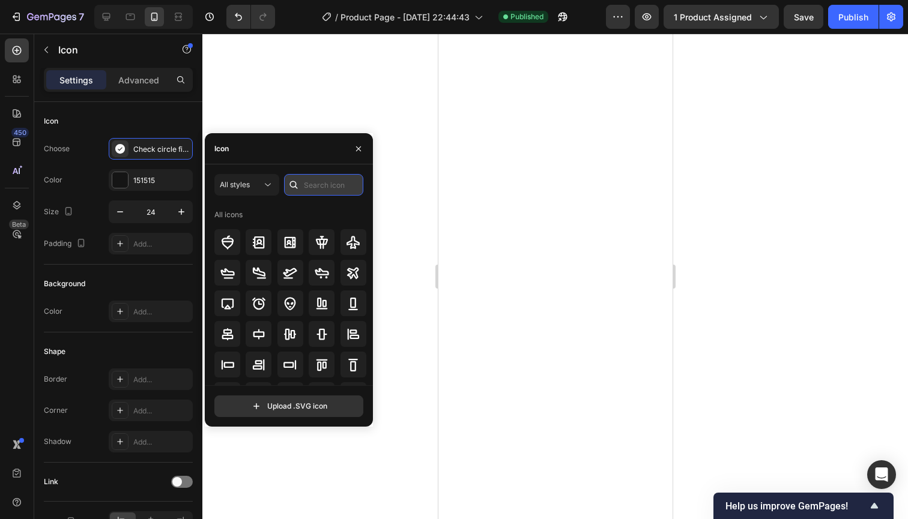
click at [313, 186] on input "text" at bounding box center [323, 185] width 79 height 22
type input "x"
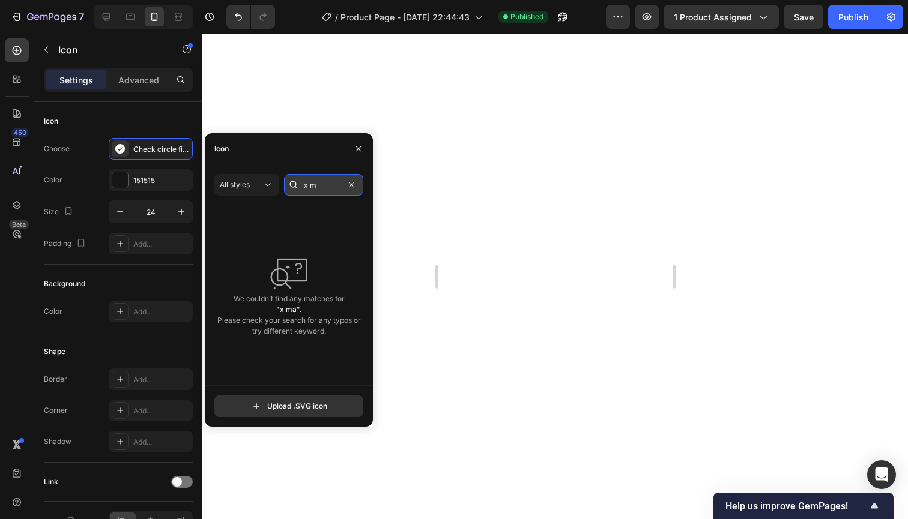
type input "x"
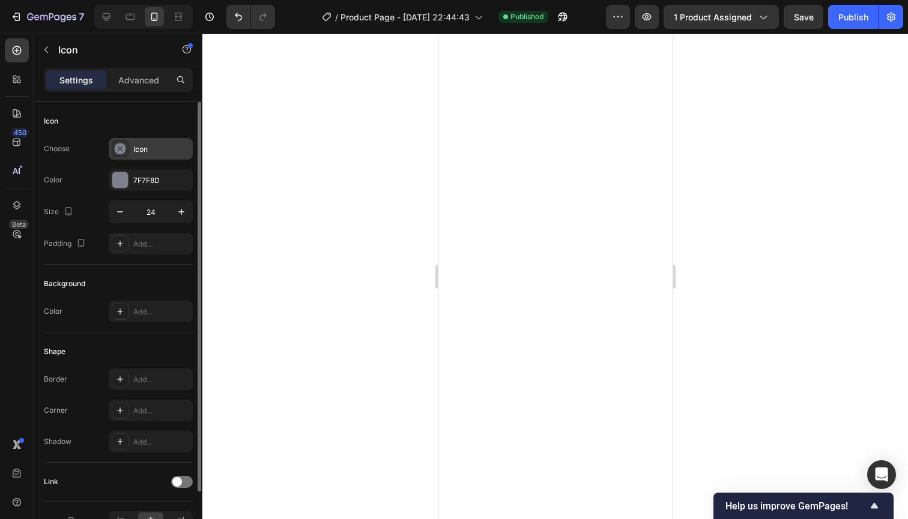
click at [139, 152] on div "Icon" at bounding box center [161, 149] width 56 height 11
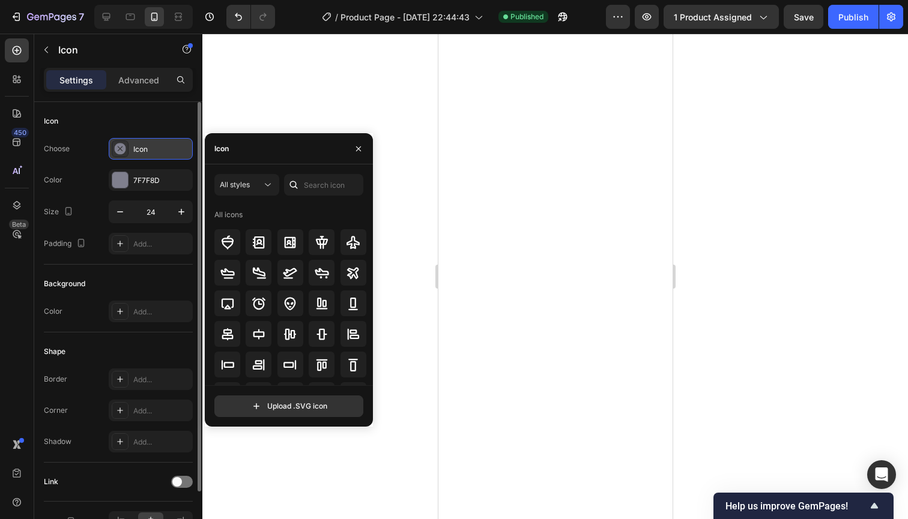
scroll to position [1, 0]
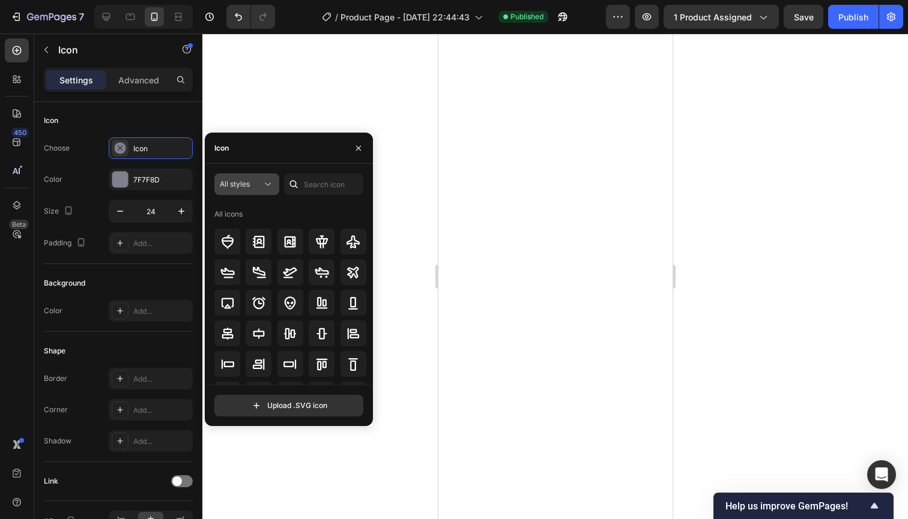
click at [258, 192] on button "All styles" at bounding box center [246, 185] width 65 height 22
click at [320, 180] on input "text" at bounding box center [323, 185] width 79 height 22
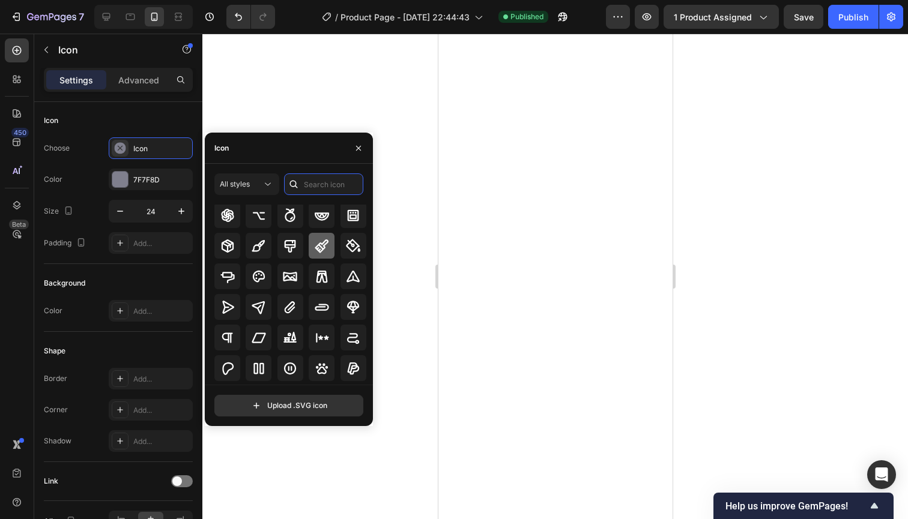
scroll to position [5237, 0]
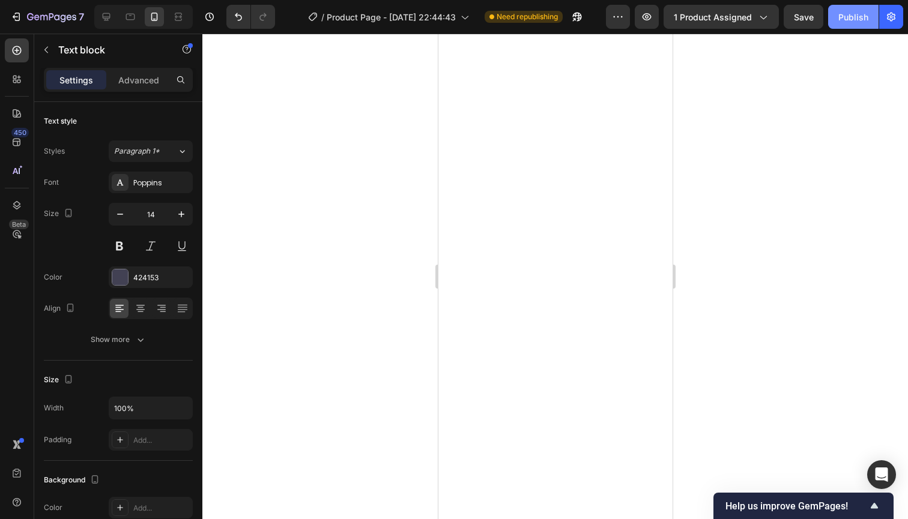
click at [841, 24] on button "Publish" at bounding box center [853, 17] width 50 height 24
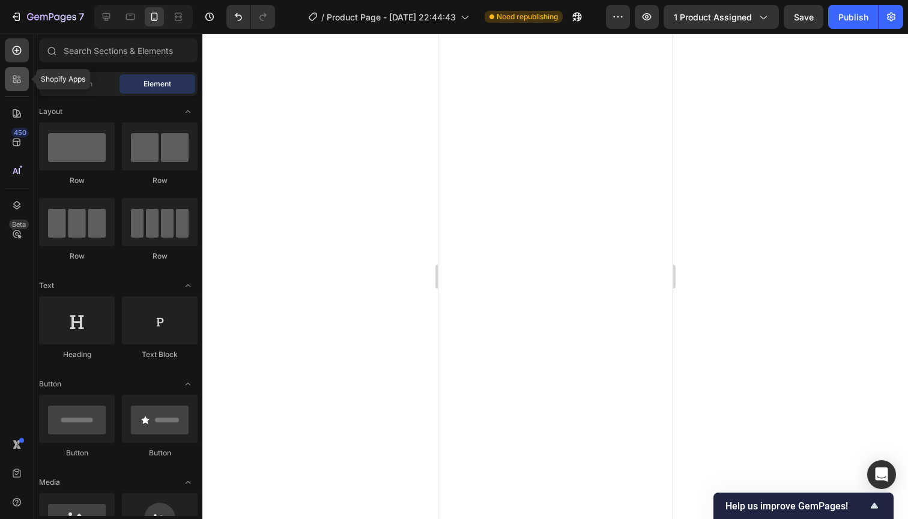
click at [17, 79] on icon at bounding box center [17, 79] width 12 height 12
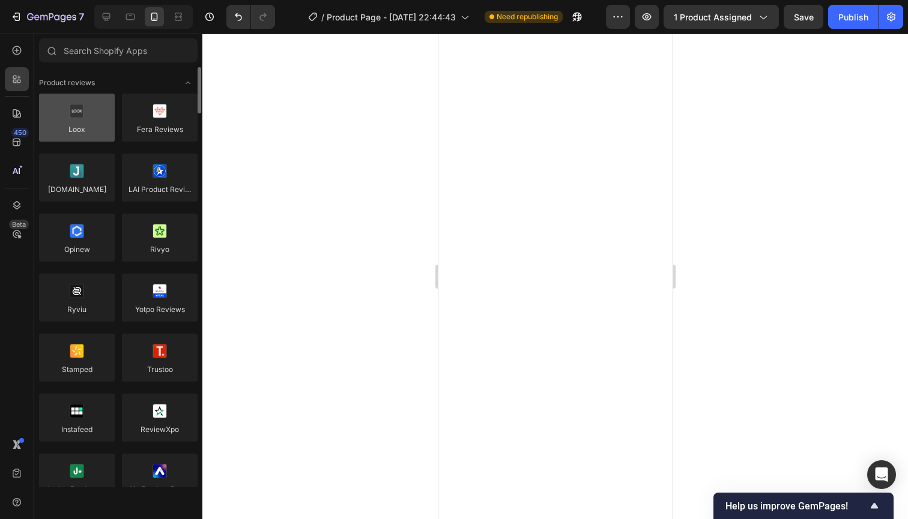
click at [85, 110] on div at bounding box center [77, 118] width 76 height 48
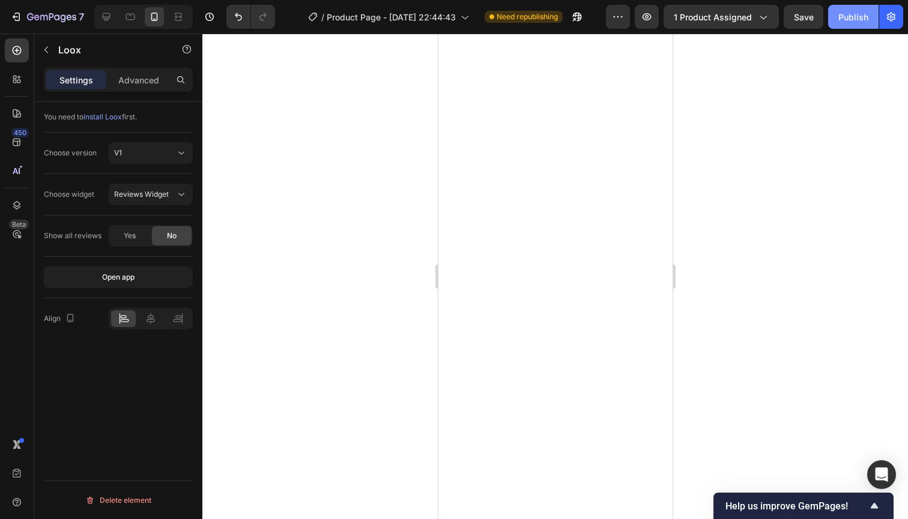
click at [847, 21] on div "Publish" at bounding box center [853, 17] width 30 height 13
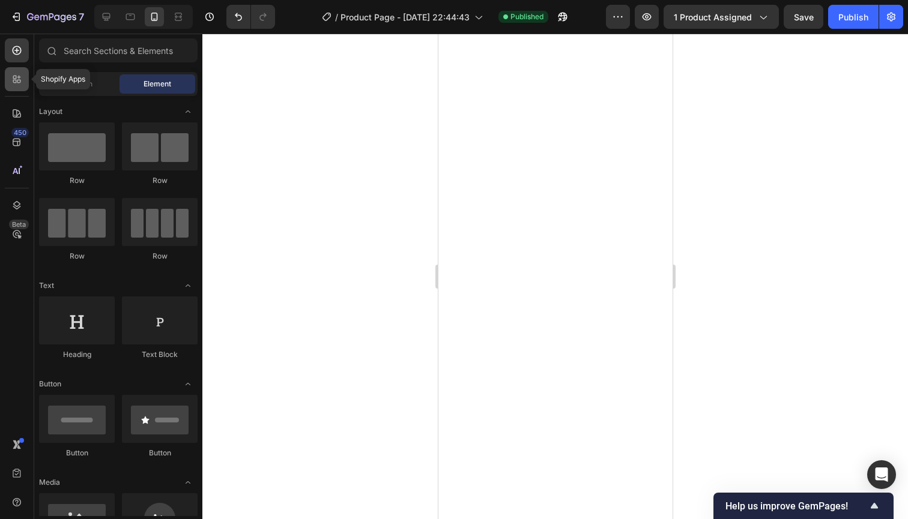
click at [21, 79] on icon at bounding box center [17, 79] width 12 height 12
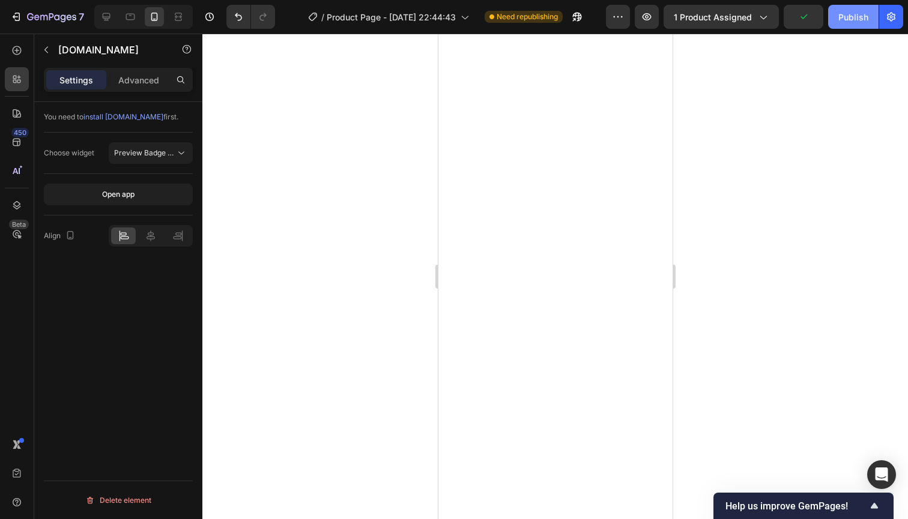
click at [844, 13] on div "Publish" at bounding box center [853, 17] width 30 height 13
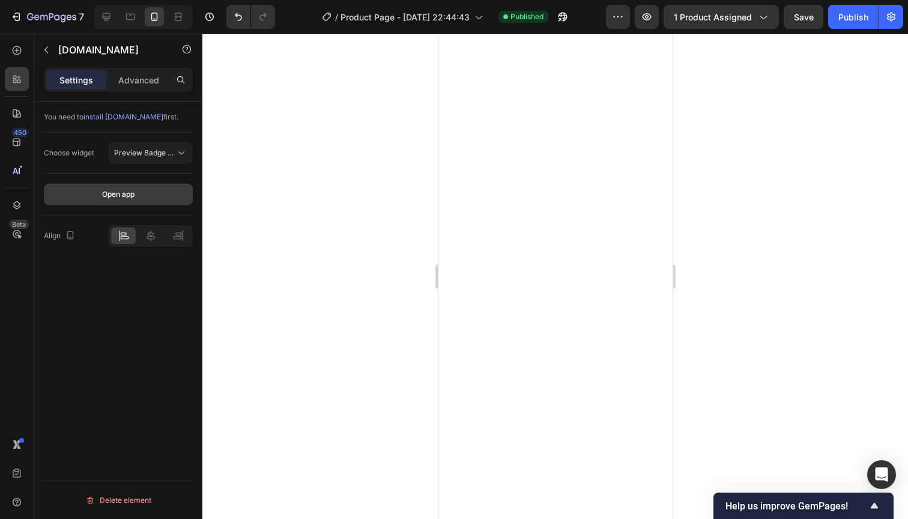
click at [143, 200] on button "Open app" at bounding box center [118, 195] width 149 height 22
